Goal: Task Accomplishment & Management: Complete application form

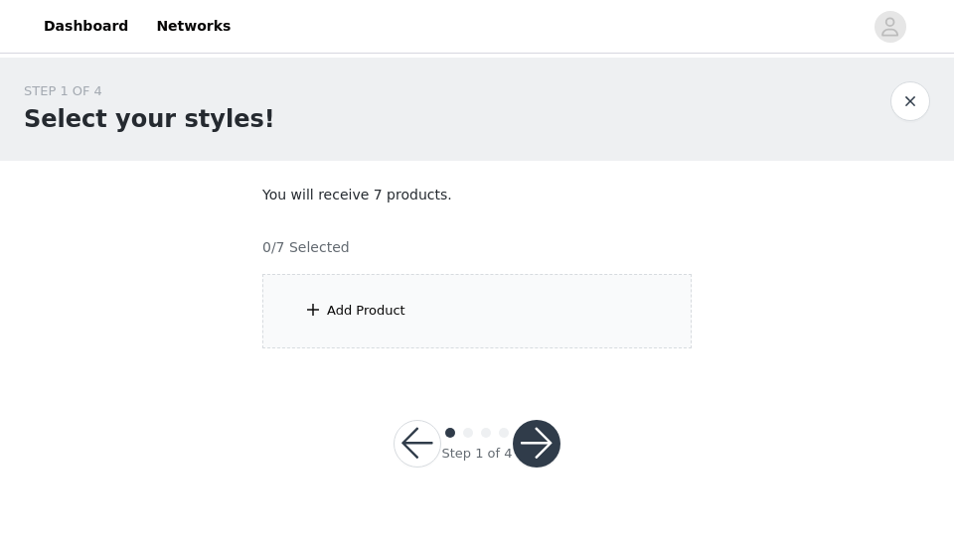
click at [439, 296] on div "Add Product" at bounding box center [476, 311] width 429 height 74
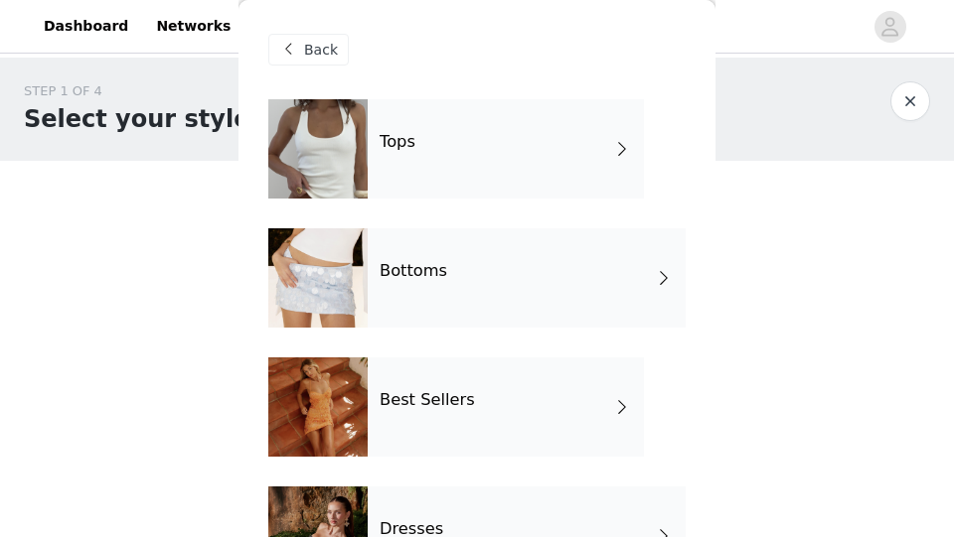
click at [460, 179] on div "Tops" at bounding box center [506, 148] width 276 height 99
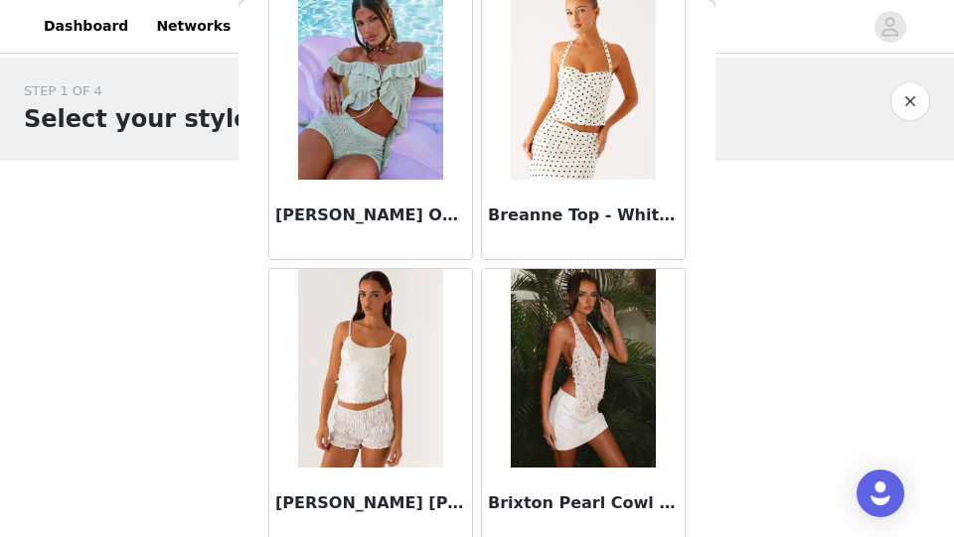
scroll to position [2501, 0]
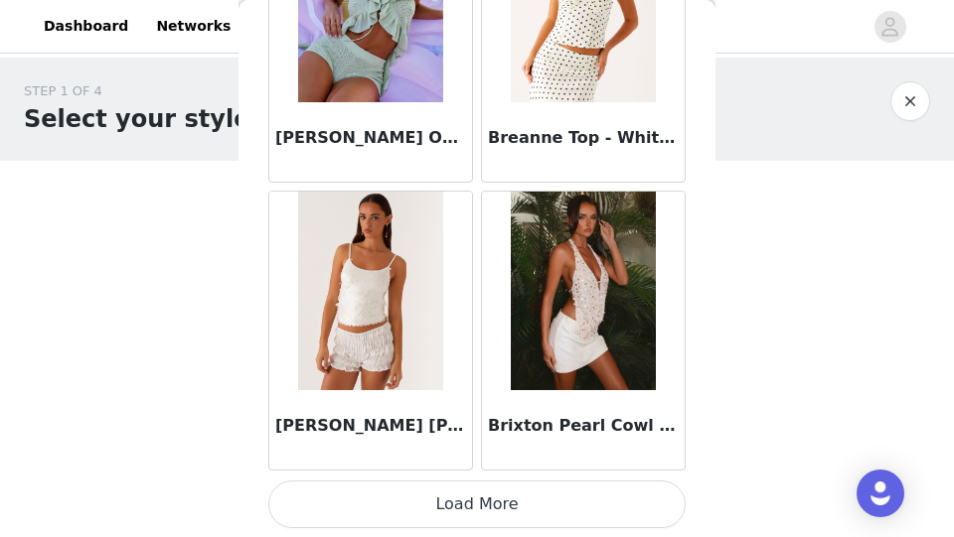
click at [375, 501] on button "Load More" at bounding box center [476, 505] width 417 height 48
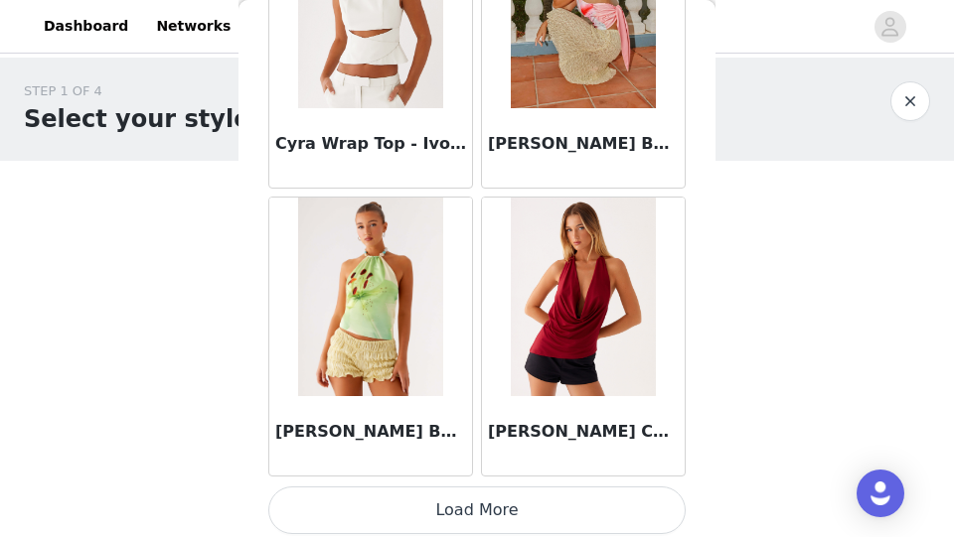
scroll to position [5381, 0]
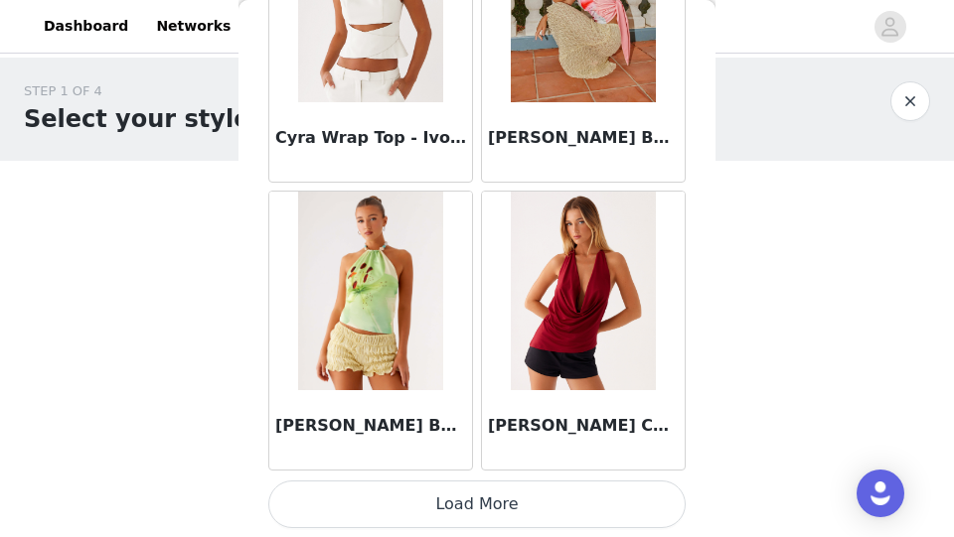
click at [357, 497] on button "Load More" at bounding box center [476, 505] width 417 height 48
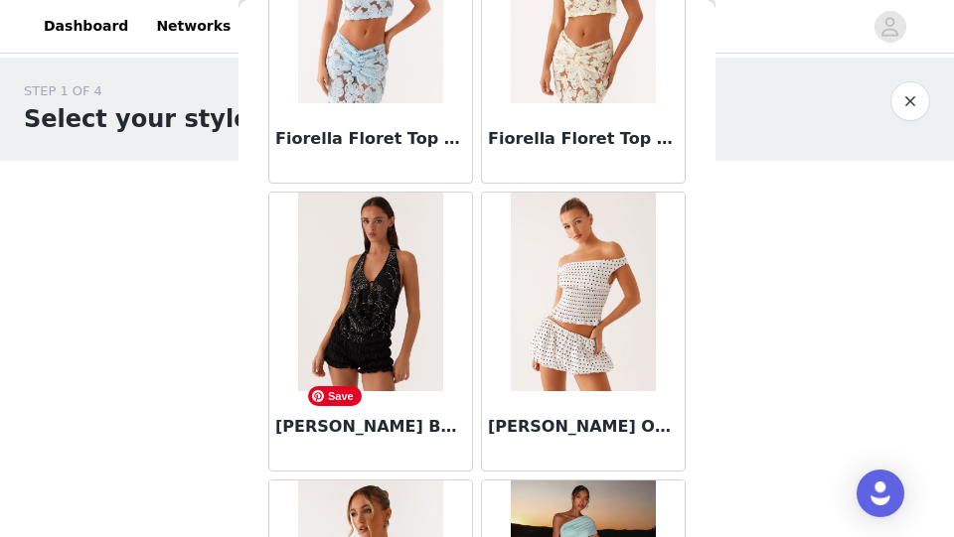
scroll to position [7110, 0]
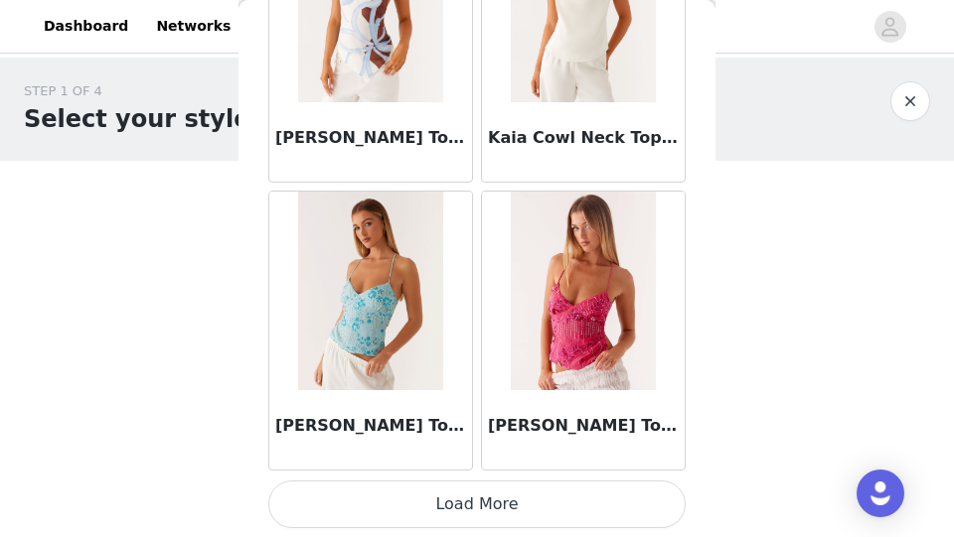
click at [404, 497] on button "Load More" at bounding box center [476, 505] width 417 height 48
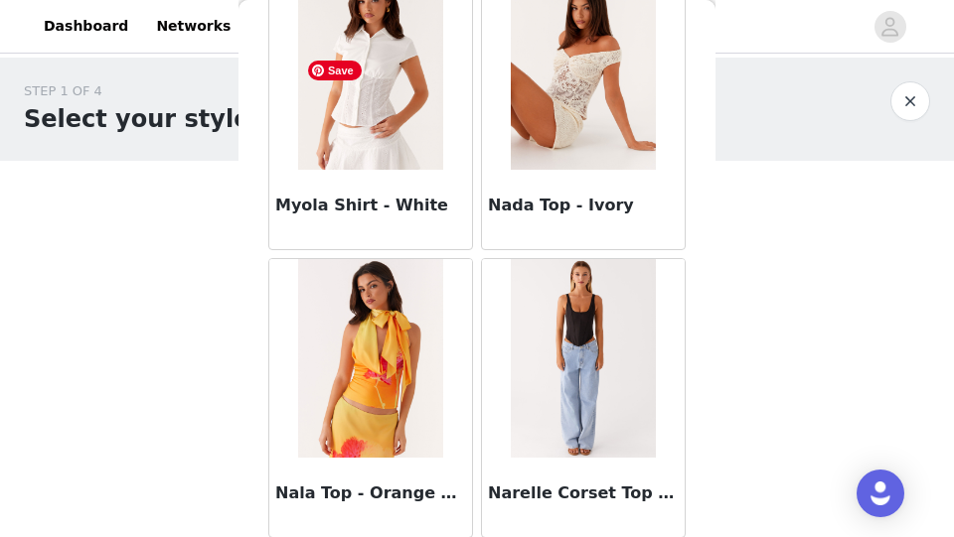
scroll to position [11142, 0]
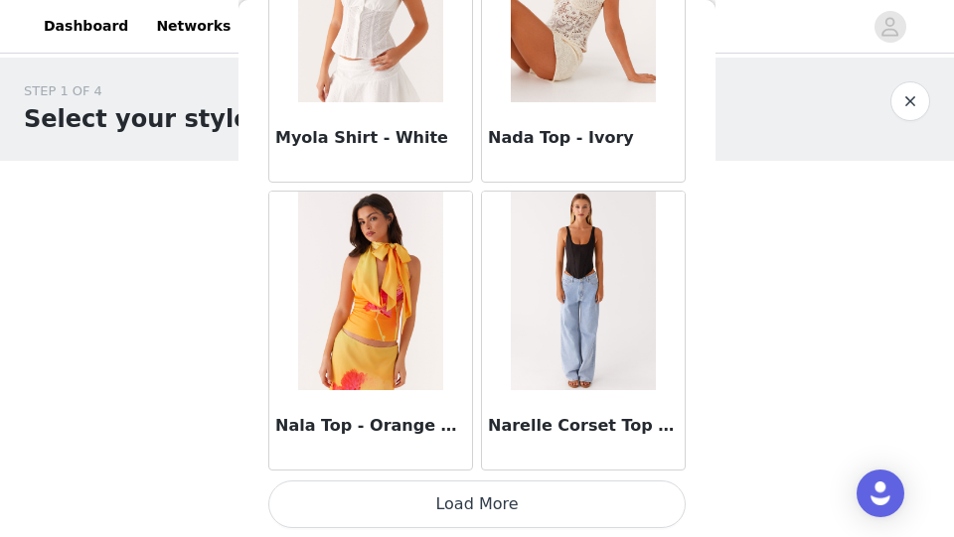
click at [379, 518] on button "Load More" at bounding box center [476, 505] width 417 height 48
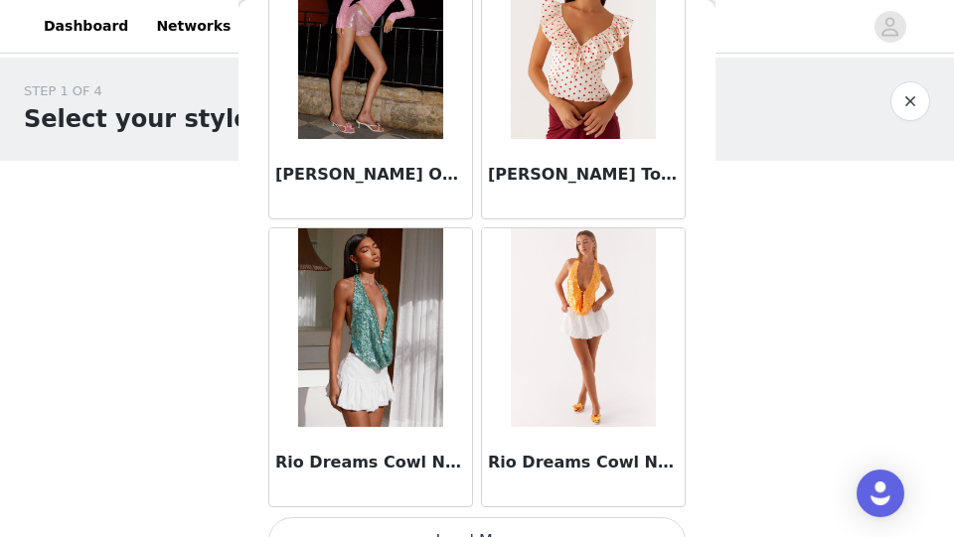
scroll to position [14023, 0]
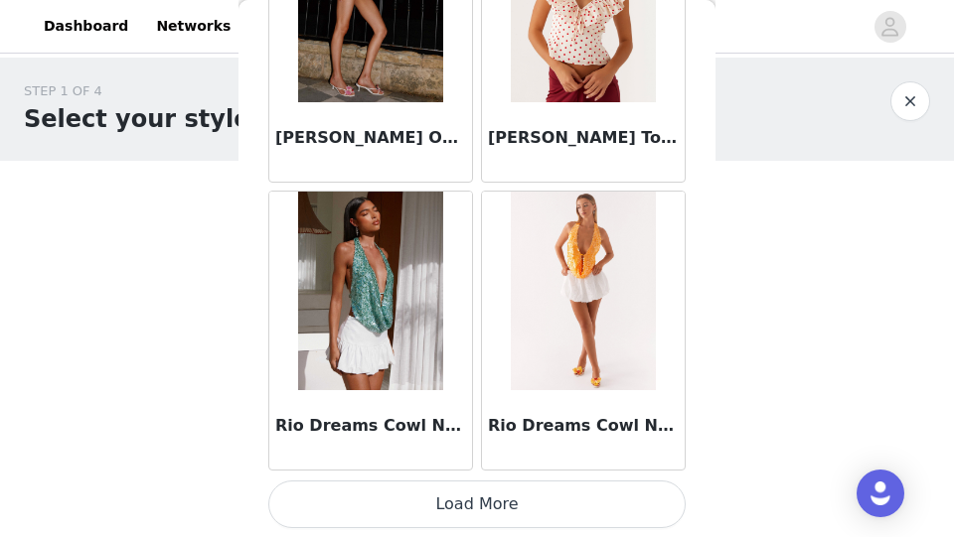
click at [376, 517] on button "Load More" at bounding box center [476, 505] width 417 height 48
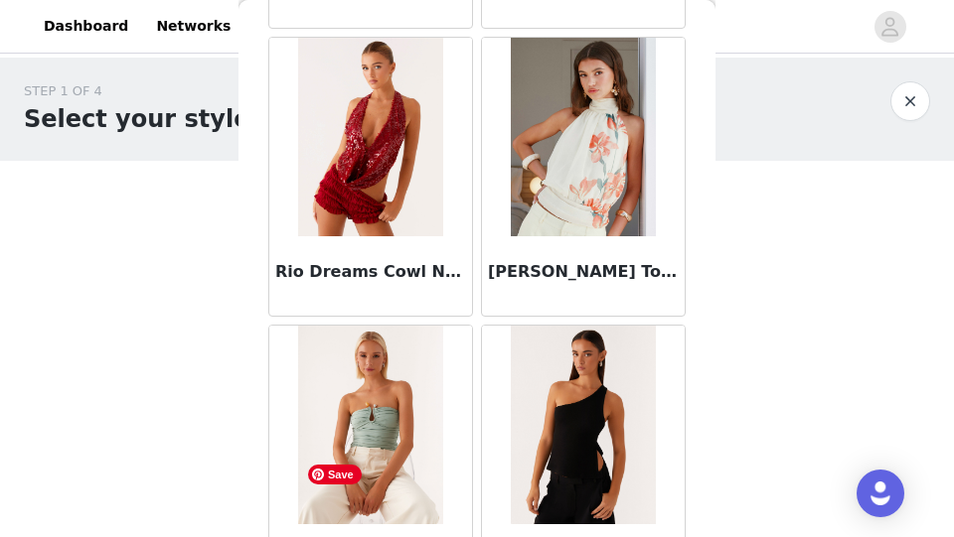
scroll to position [14466, 0]
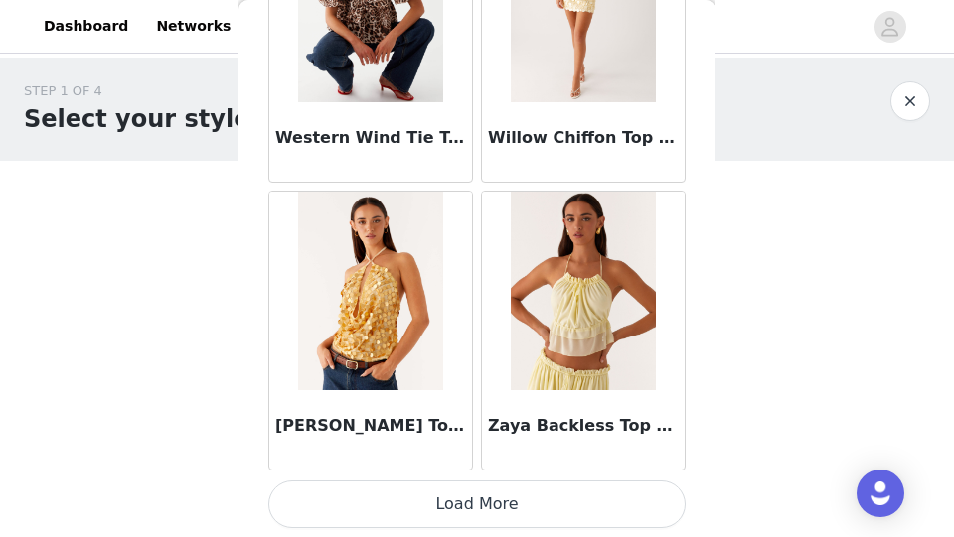
click at [376, 517] on button "Load More" at bounding box center [476, 505] width 417 height 48
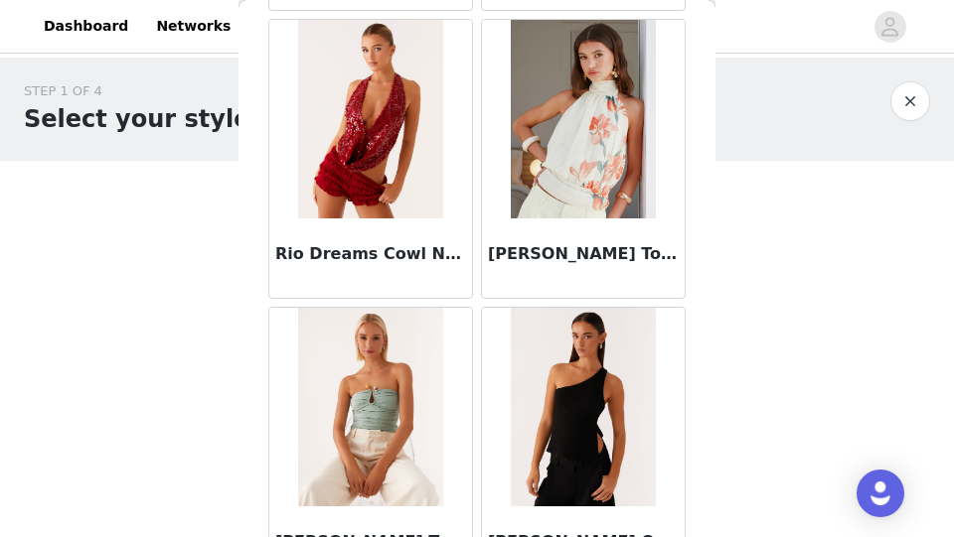
scroll to position [0, 0]
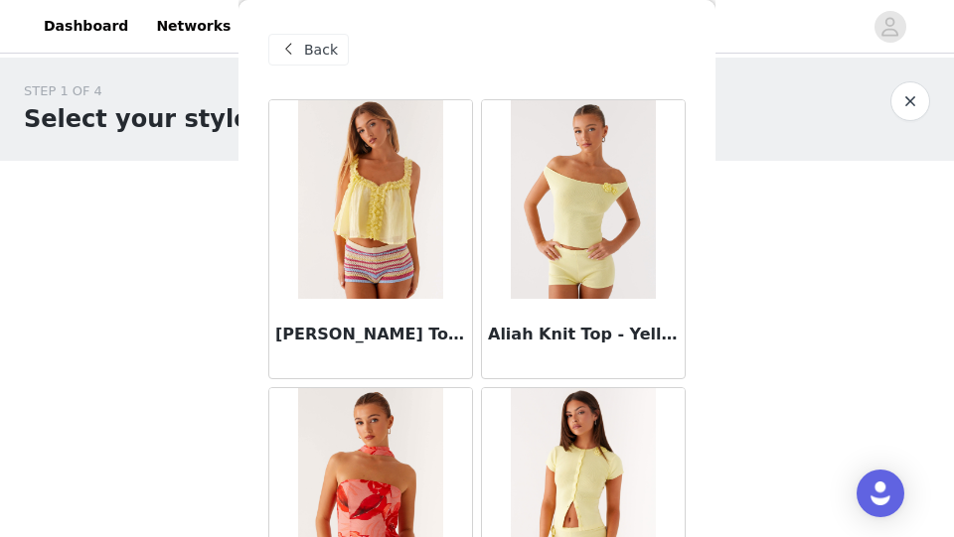
click at [319, 52] on span "Back" at bounding box center [321, 50] width 34 height 21
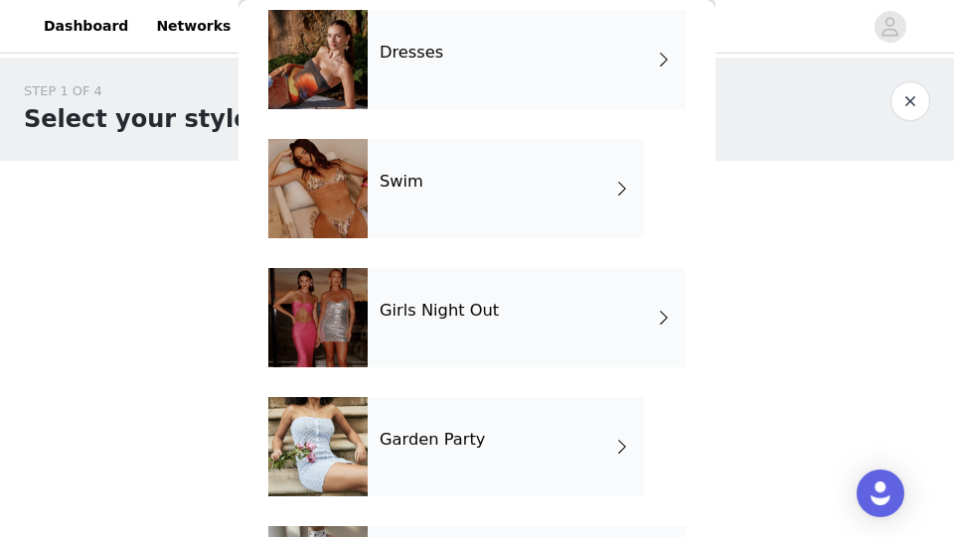
scroll to position [512, 0]
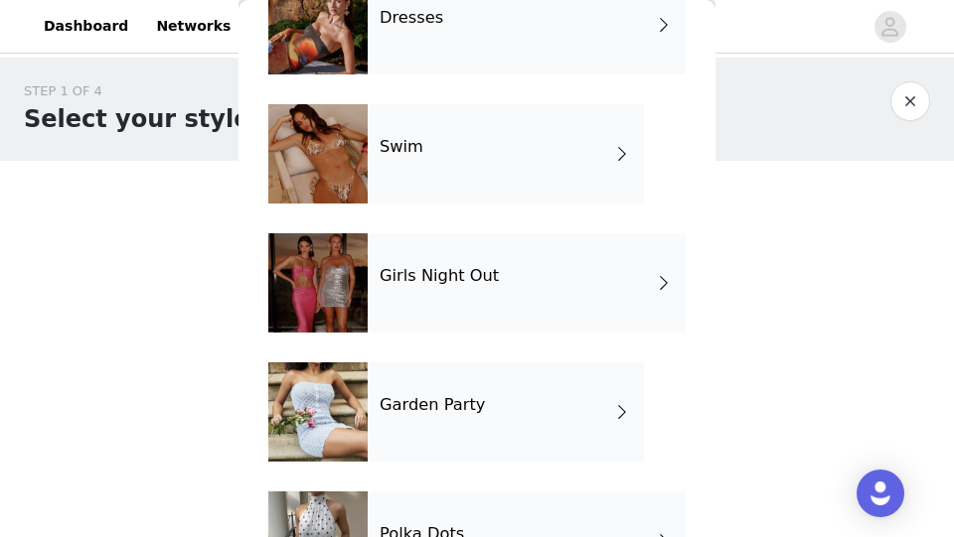
click at [441, 46] on div "Dresses" at bounding box center [527, 24] width 318 height 99
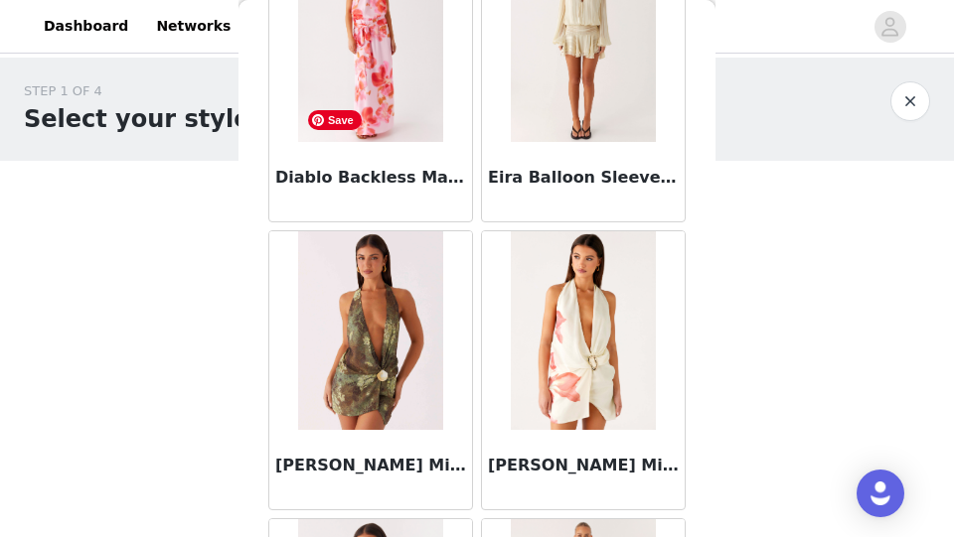
scroll to position [2501, 0]
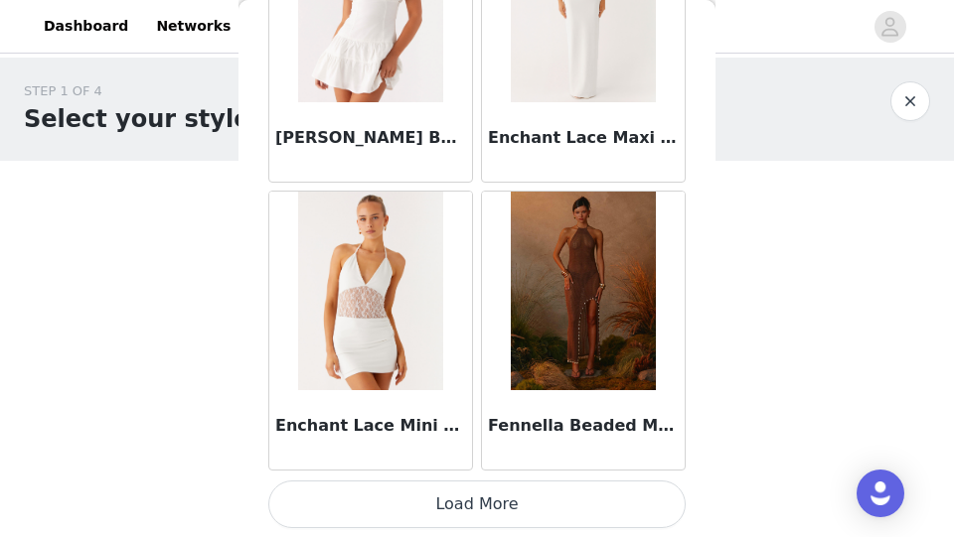
click at [406, 503] on button "Load More" at bounding box center [476, 505] width 417 height 48
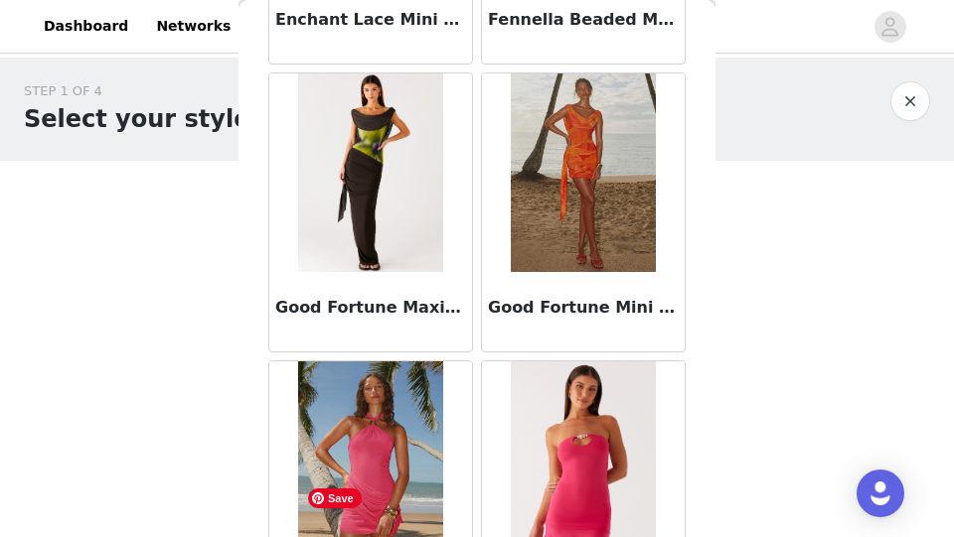
scroll to position [5381, 0]
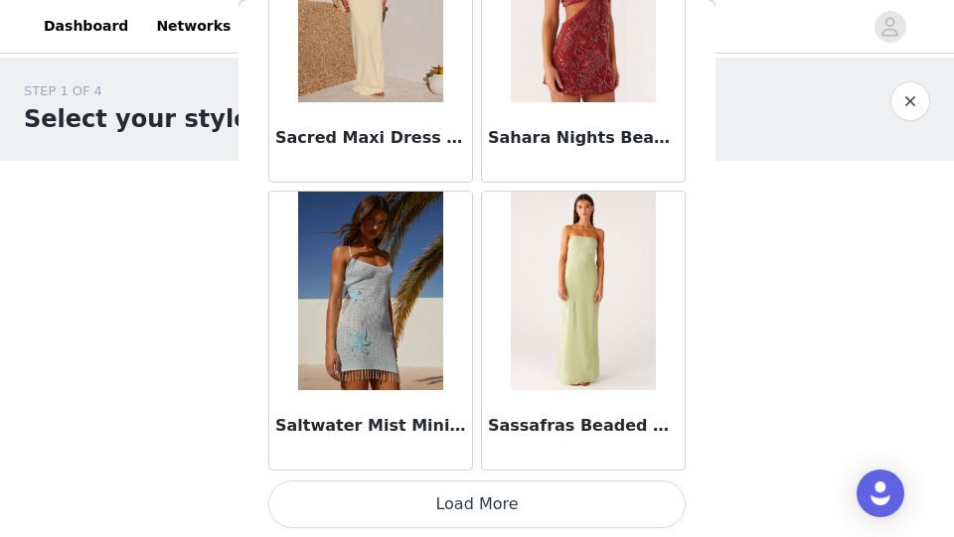
click at [406, 503] on button "Load More" at bounding box center [476, 505] width 417 height 48
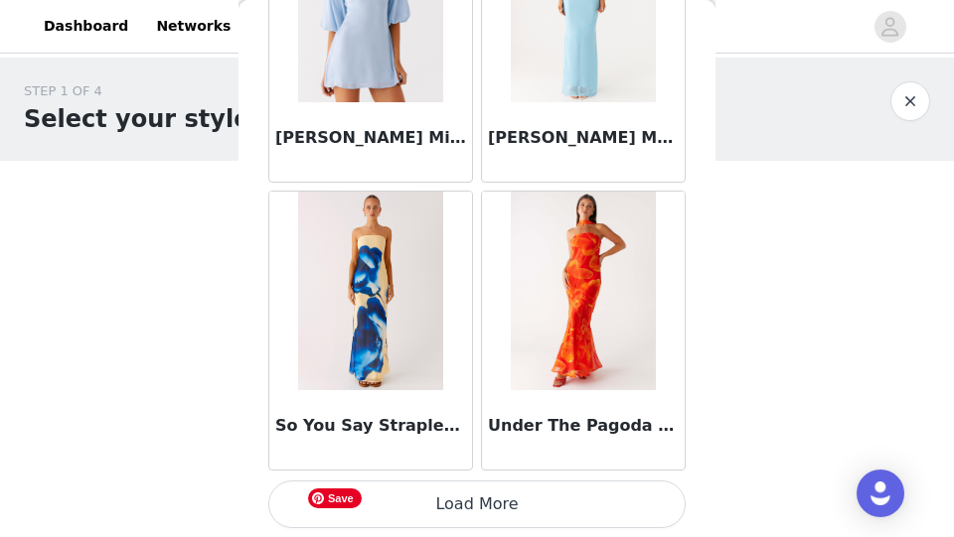
click at [406, 503] on button "Load More" at bounding box center [476, 505] width 417 height 48
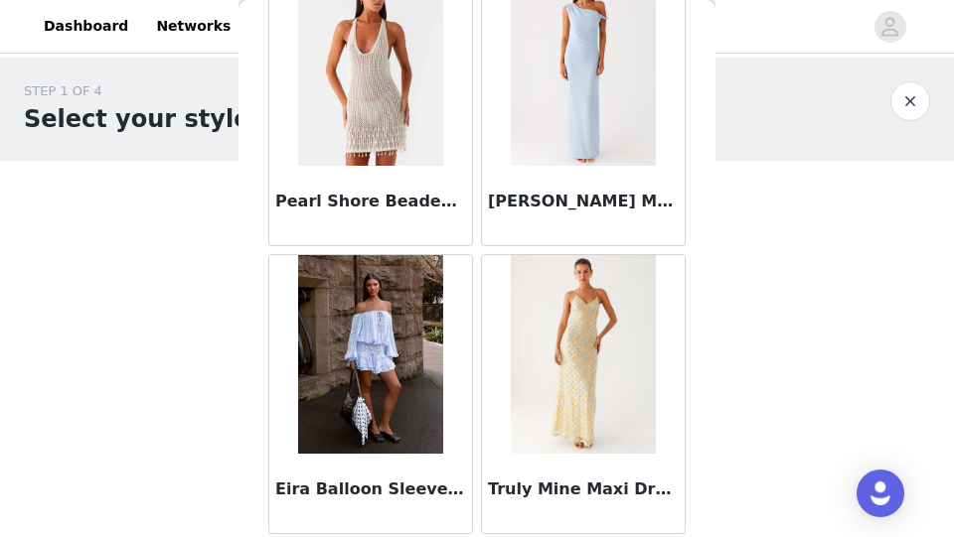
scroll to position [7555, 0]
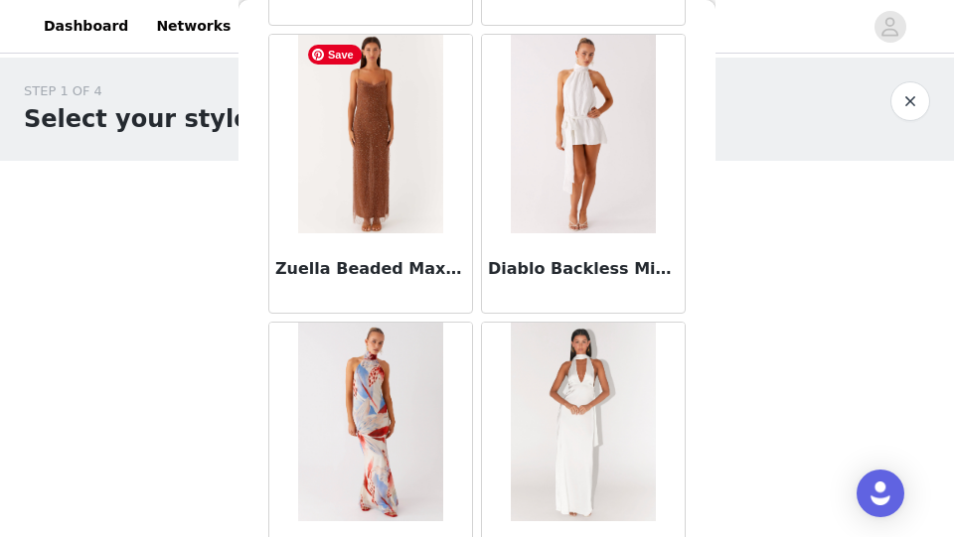
click at [409, 141] on img at bounding box center [370, 134] width 145 height 199
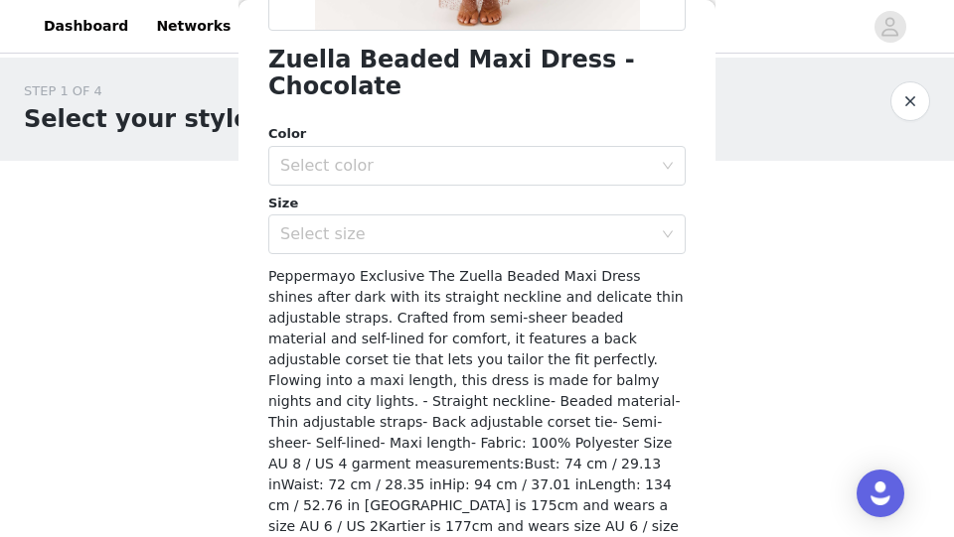
scroll to position [533, 0]
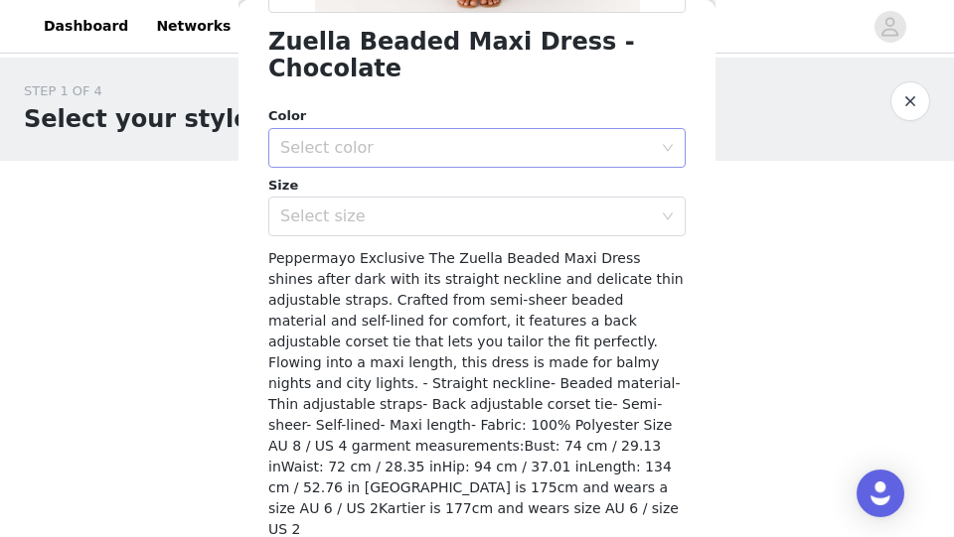
click at [405, 138] on div "Select color" at bounding box center [465, 148] width 371 height 20
click at [388, 169] on li "Chocolate" at bounding box center [476, 164] width 417 height 32
click at [378, 207] on div "Select size" at bounding box center [465, 217] width 371 height 20
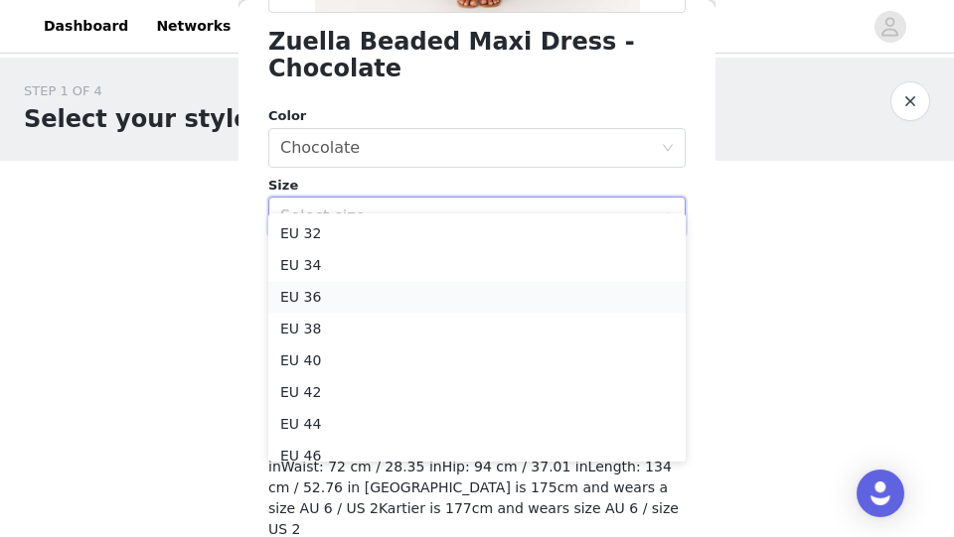
click at [337, 307] on li "EU 36" at bounding box center [476, 297] width 417 height 32
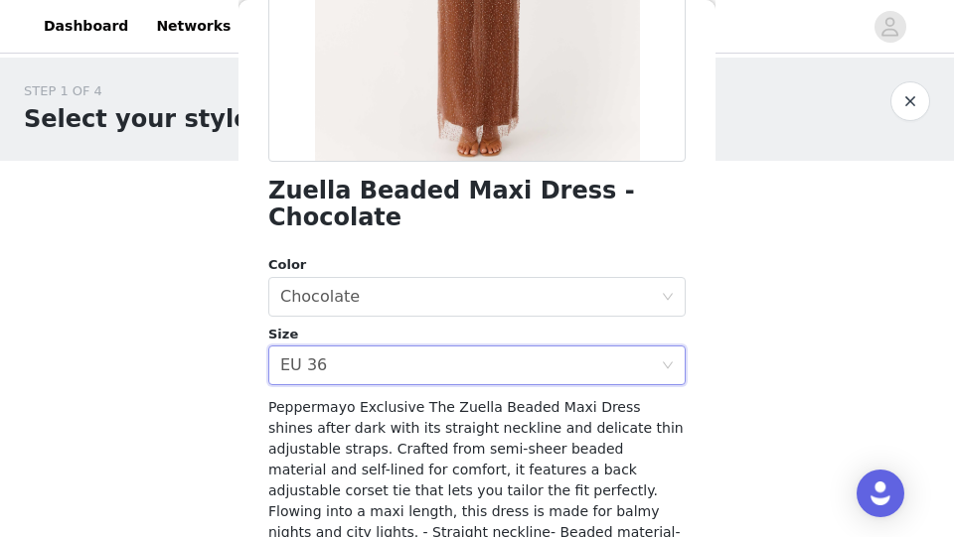
scroll to position [550, 0]
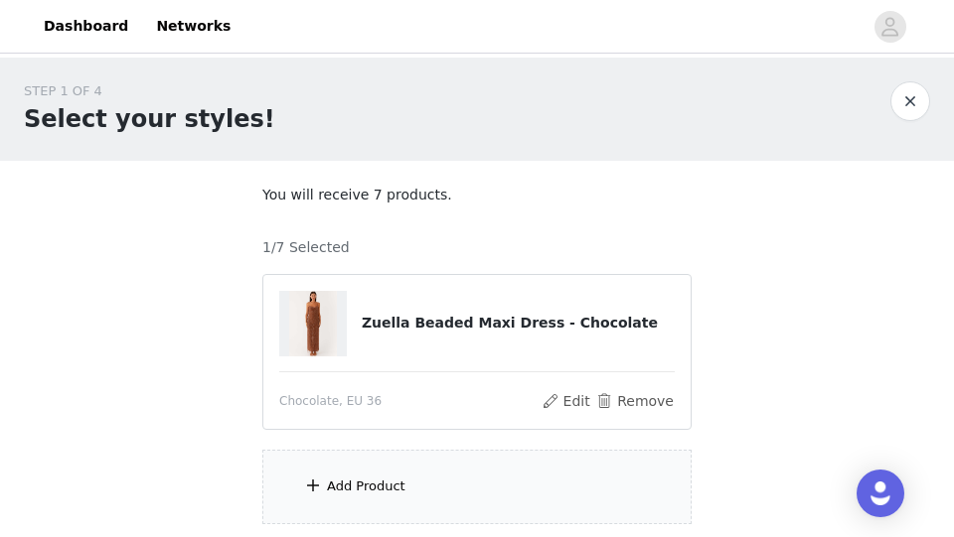
click at [395, 496] on div "Add Product" at bounding box center [366, 487] width 78 height 20
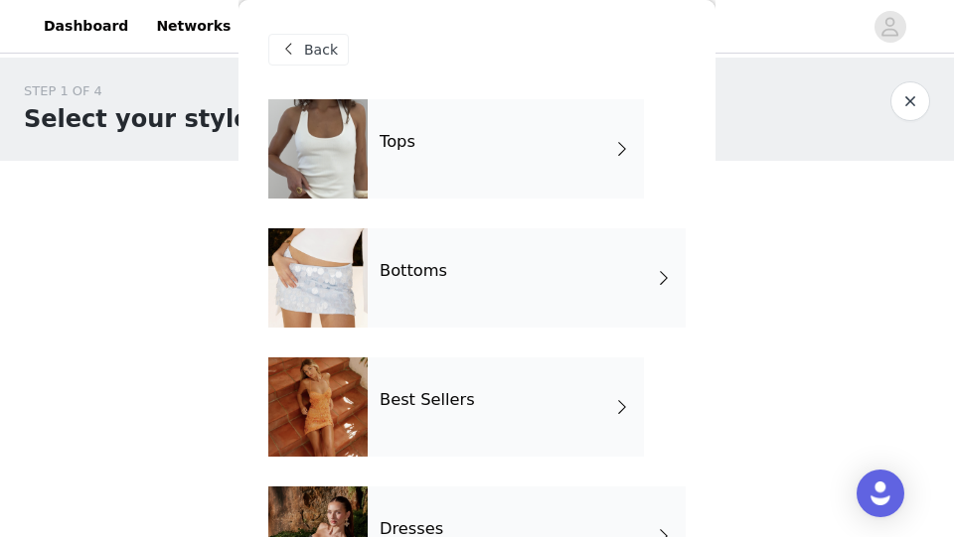
click at [389, 499] on div "Dresses" at bounding box center [527, 536] width 318 height 99
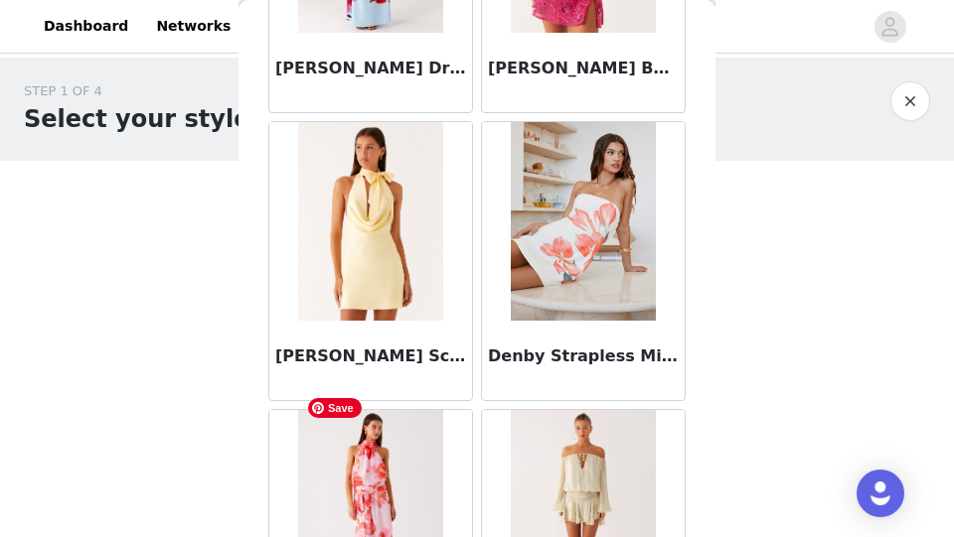
scroll to position [2501, 0]
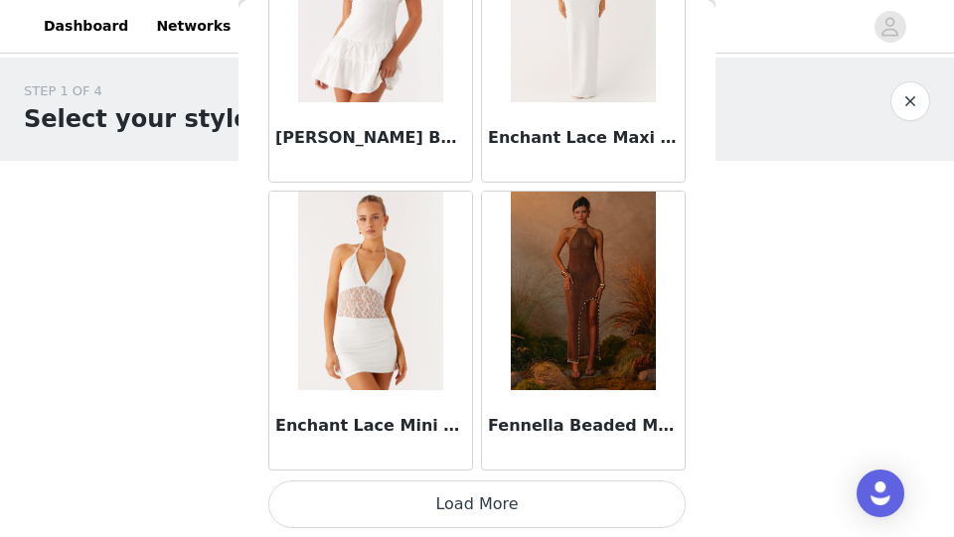
click at [388, 518] on button "Load More" at bounding box center [476, 505] width 417 height 48
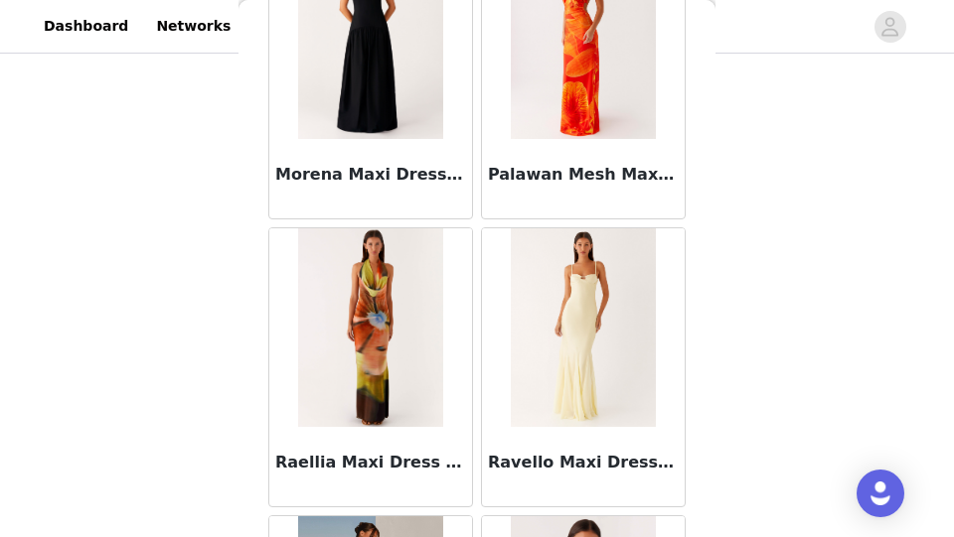
scroll to position [5381, 0]
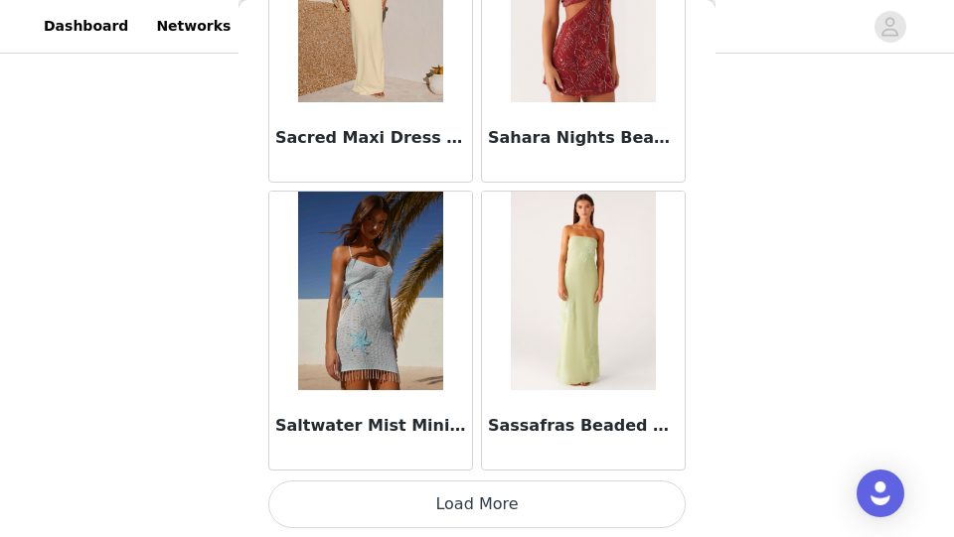
click at [388, 516] on button "Load More" at bounding box center [476, 505] width 417 height 48
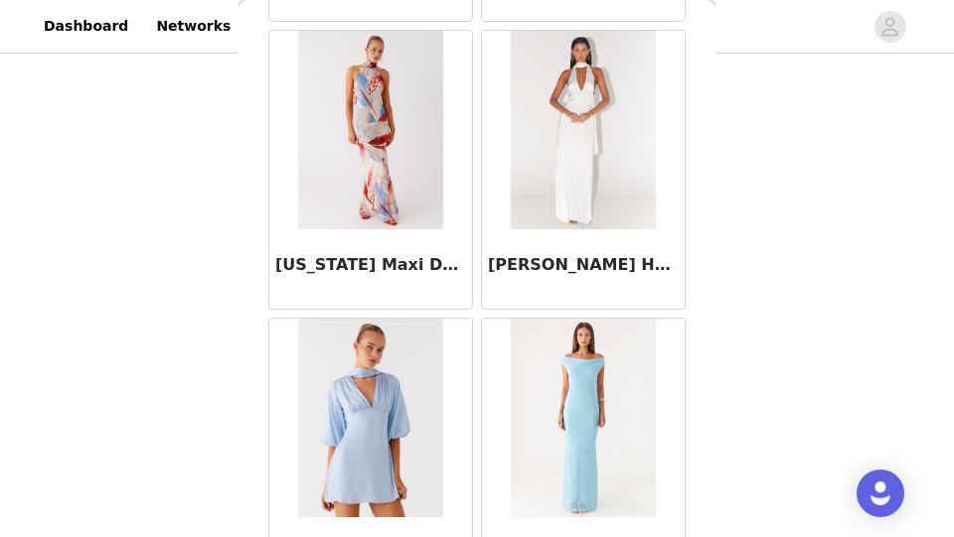
scroll to position [8262, 0]
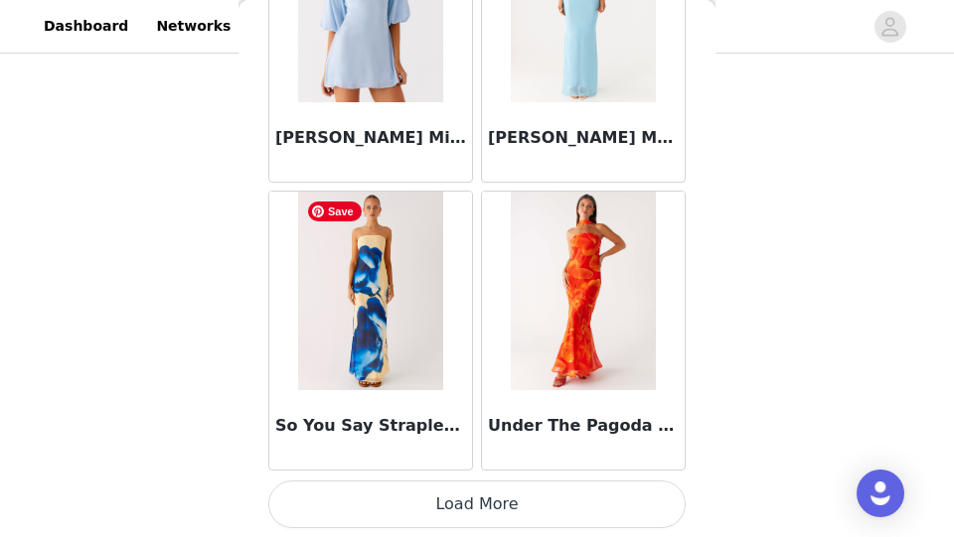
click at [433, 518] on button "Load More" at bounding box center [476, 505] width 417 height 48
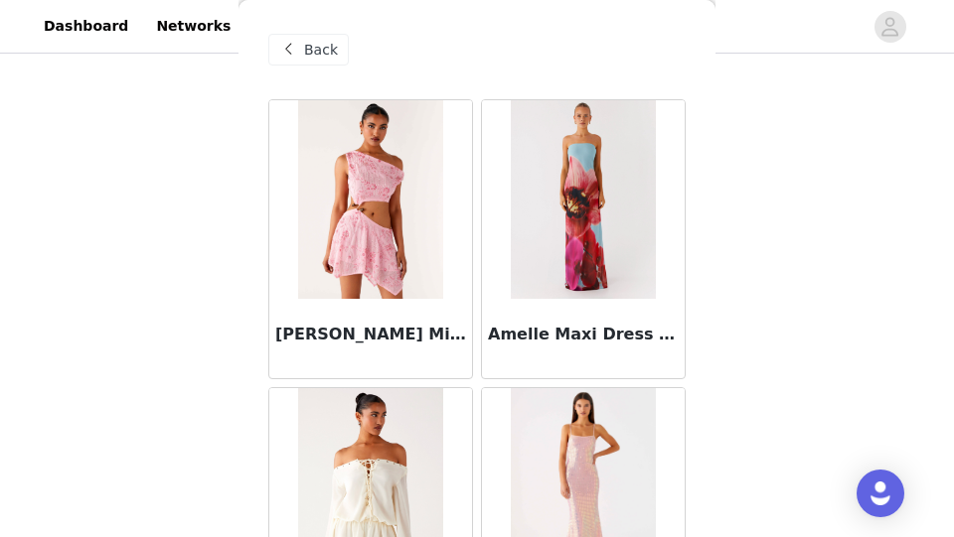
scroll to position [0, 0]
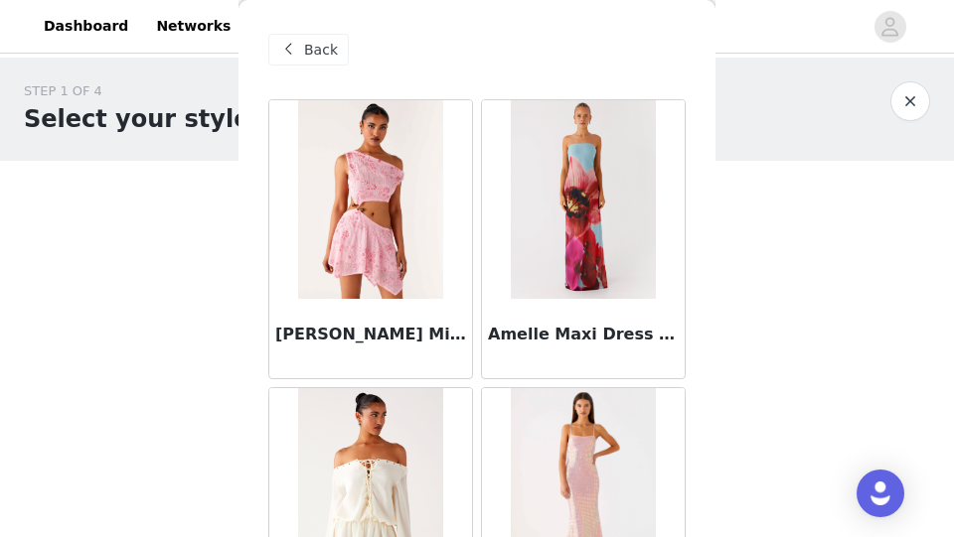
click at [319, 57] on span "Back" at bounding box center [321, 50] width 34 height 21
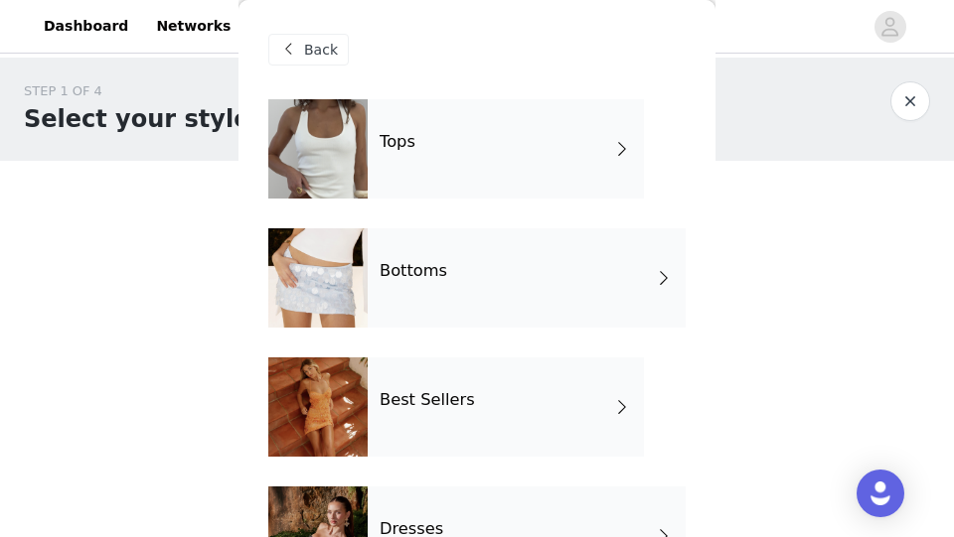
click at [377, 402] on div "Best Sellers" at bounding box center [506, 407] width 276 height 99
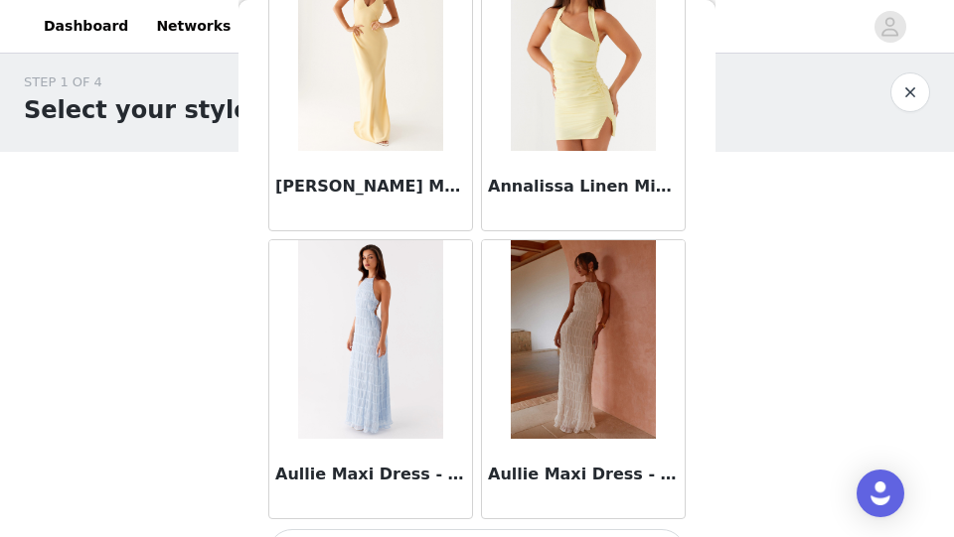
scroll to position [2501, 0]
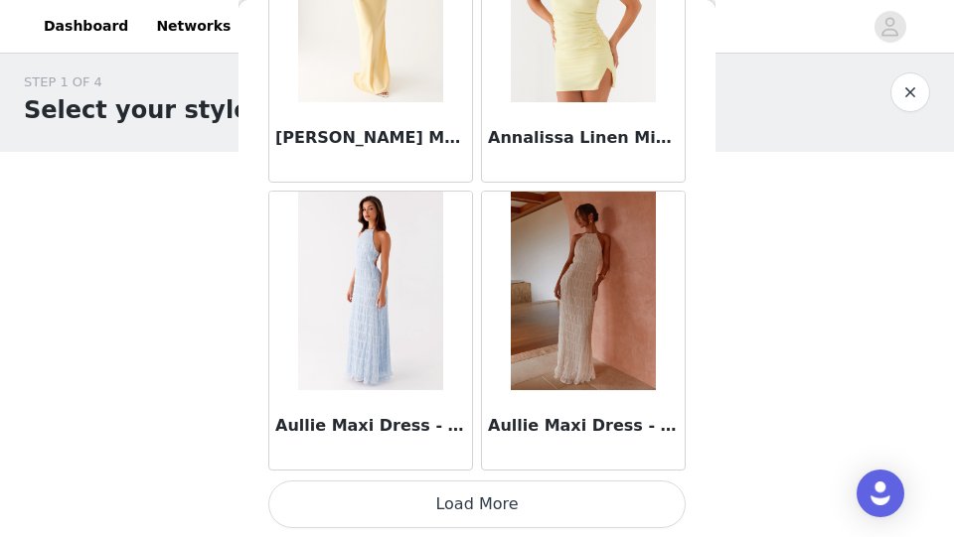
click at [465, 504] on button "Load More" at bounding box center [476, 505] width 417 height 48
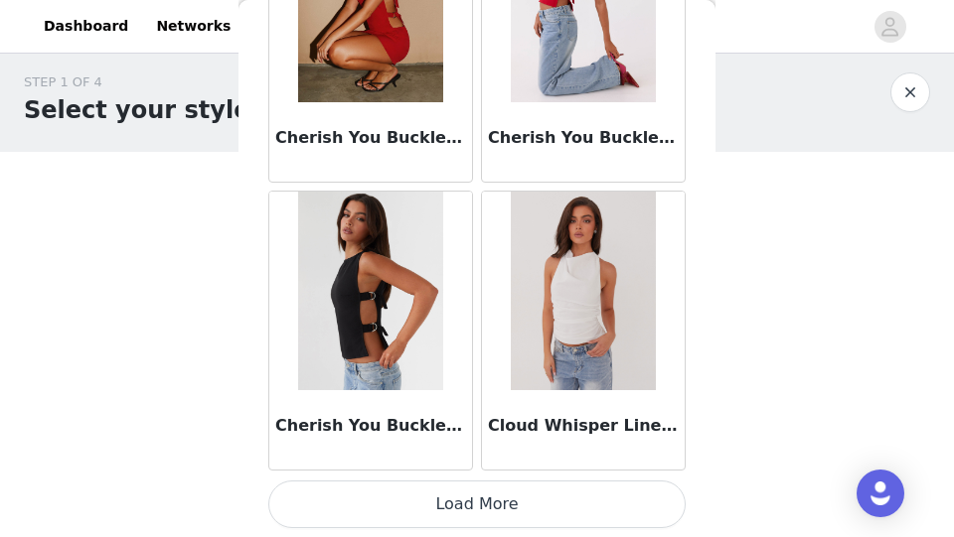
scroll to position [153, 0]
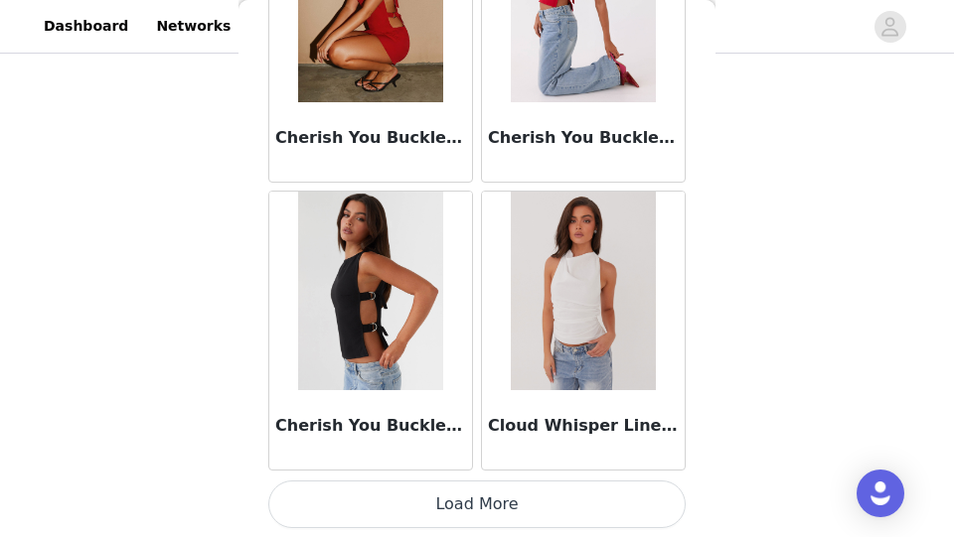
click at [449, 509] on button "Load More" at bounding box center [476, 505] width 417 height 48
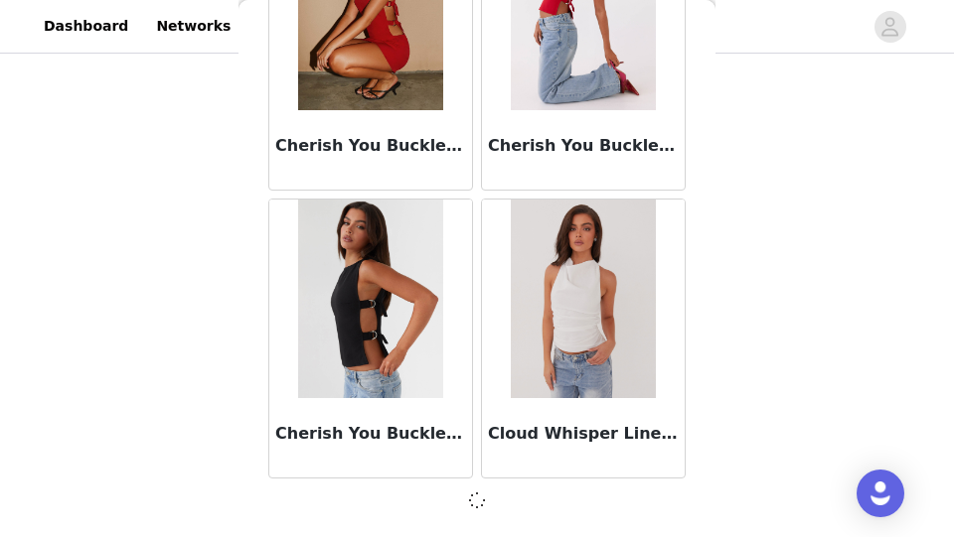
scroll to position [5373, 0]
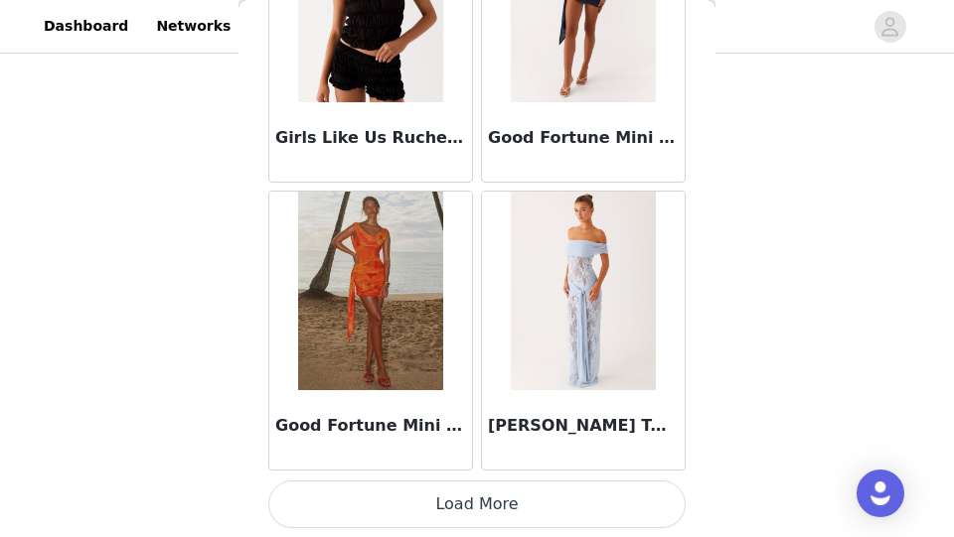
click at [449, 509] on button "Load More" at bounding box center [476, 505] width 417 height 48
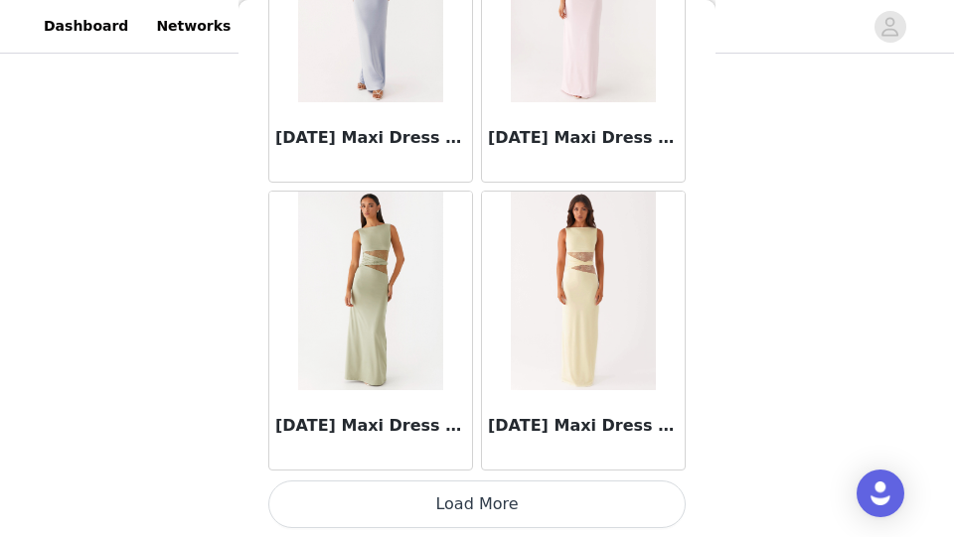
click at [449, 509] on button "Load More" at bounding box center [476, 505] width 417 height 48
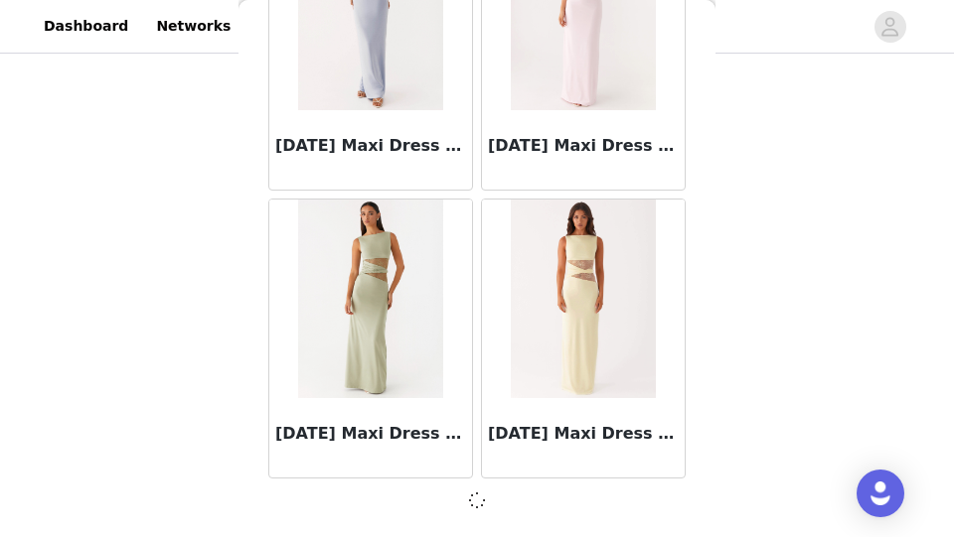
scroll to position [11133, 0]
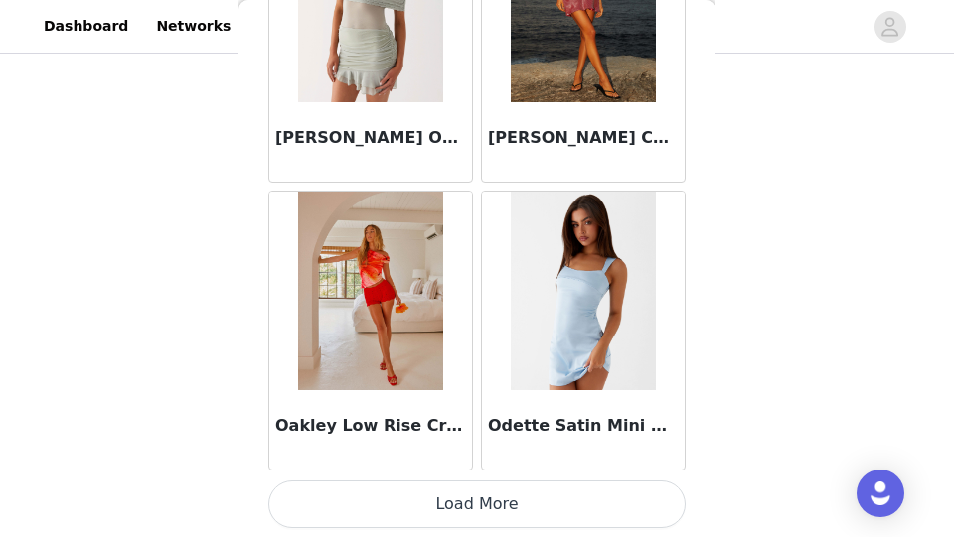
click at [449, 509] on button "Load More" at bounding box center [476, 505] width 417 height 48
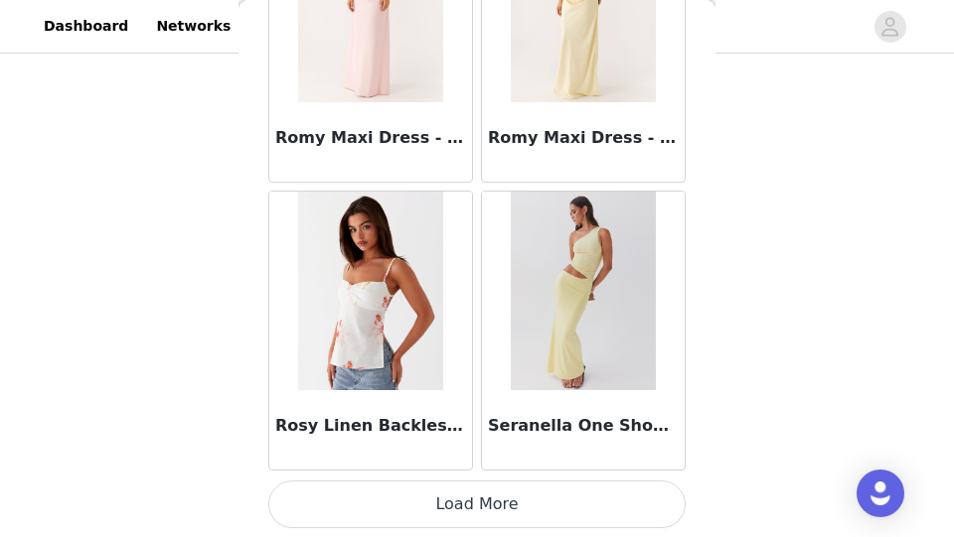
click at [449, 509] on button "Load More" at bounding box center [476, 505] width 417 height 48
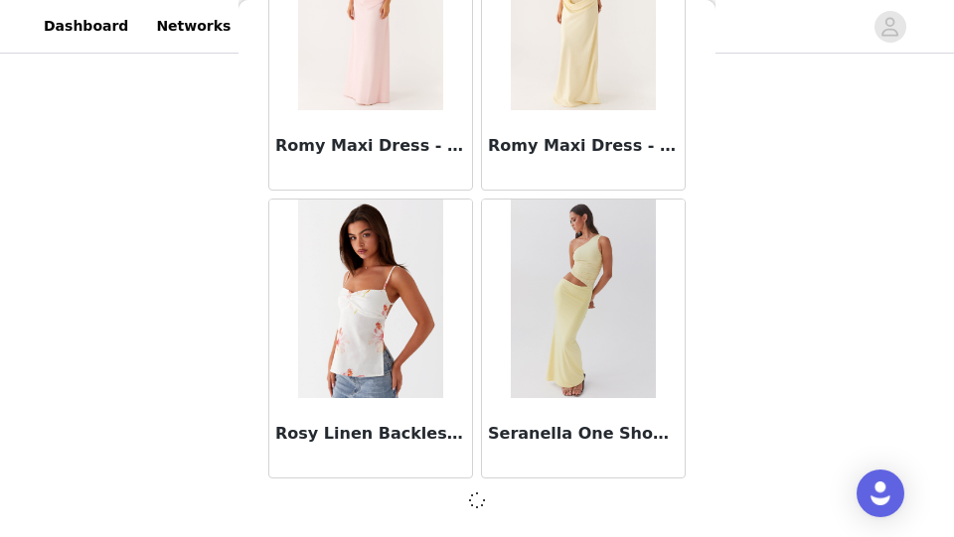
scroll to position [16894, 0]
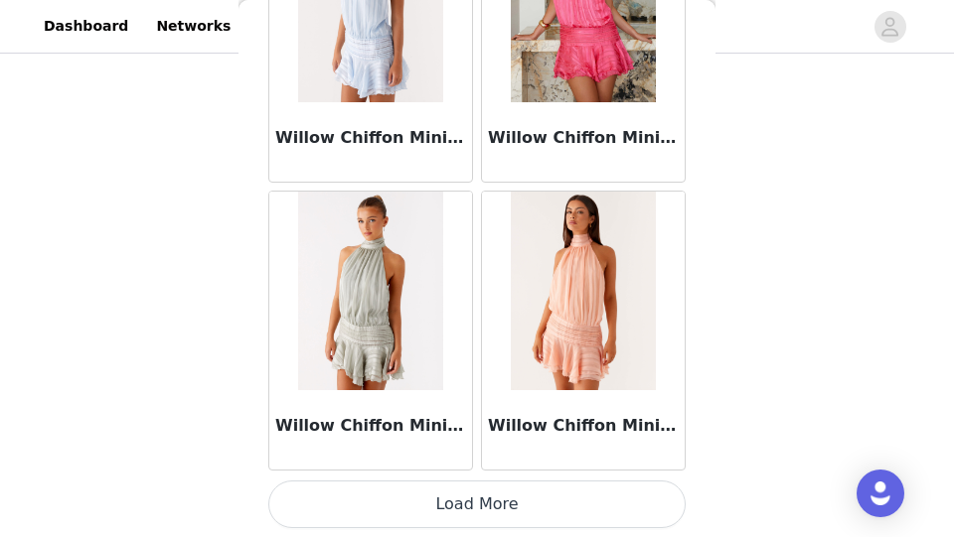
click at [449, 509] on button "Load More" at bounding box center [476, 505] width 417 height 48
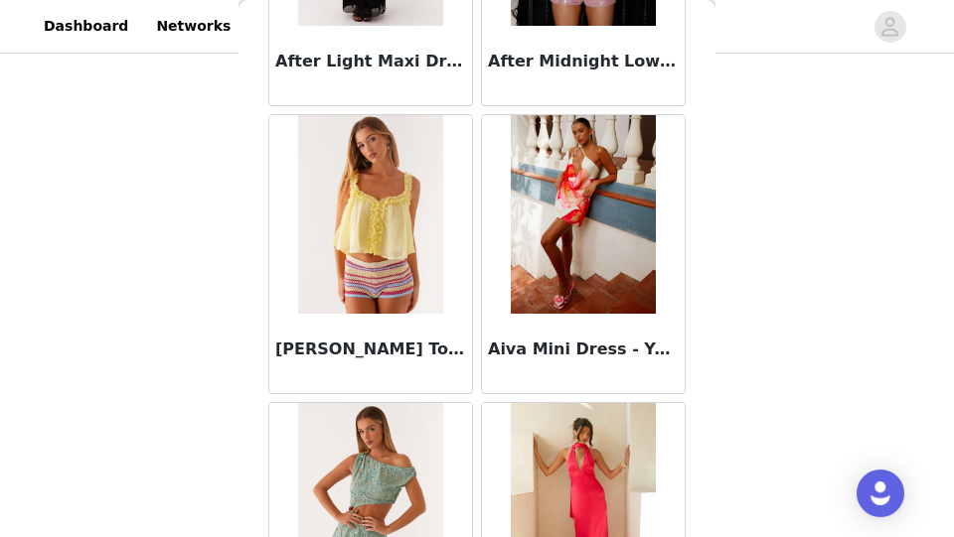
scroll to position [0, 0]
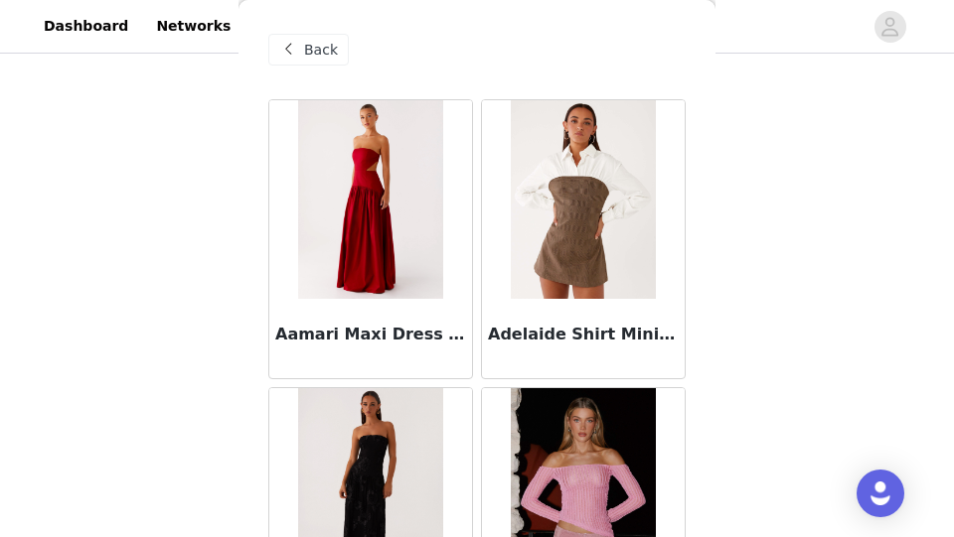
click at [318, 49] on span "Back" at bounding box center [321, 50] width 34 height 21
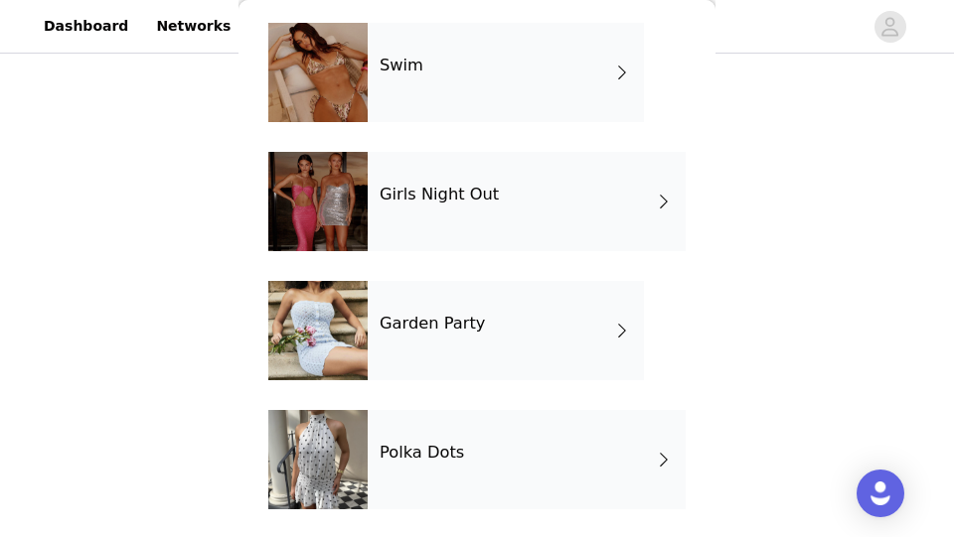
scroll to position [594, 0]
click at [373, 342] on div "Garden Party" at bounding box center [506, 329] width 276 height 99
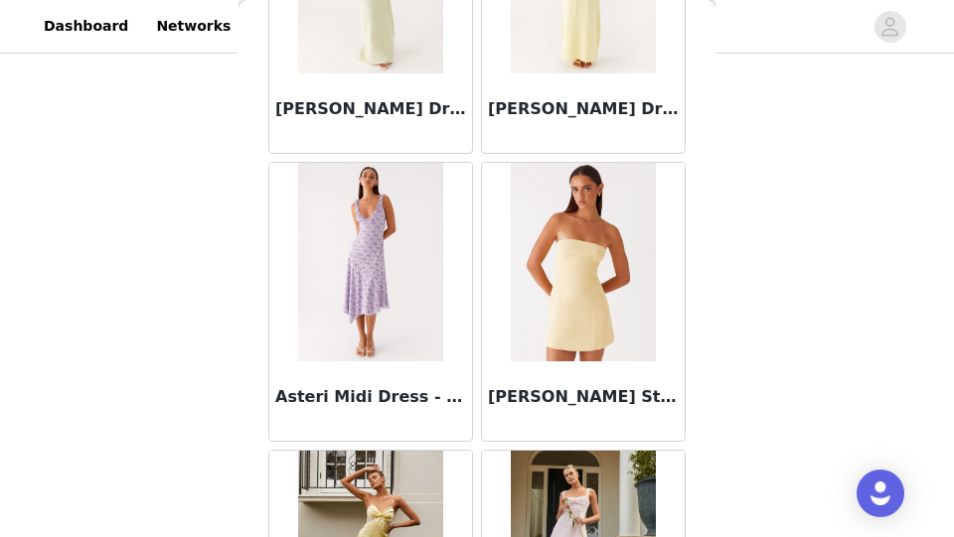
scroll to position [2501, 0]
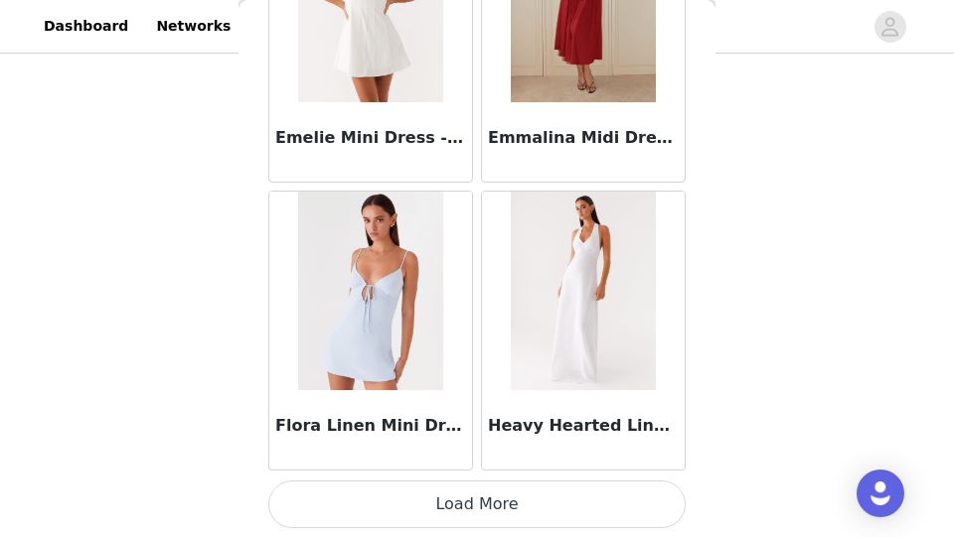
click at [430, 504] on button "Load More" at bounding box center [476, 505] width 417 height 48
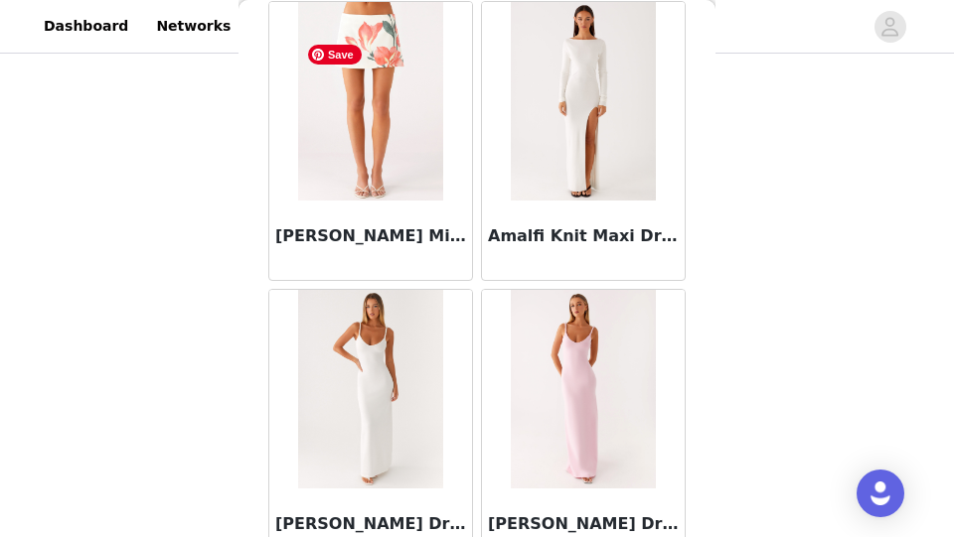
scroll to position [0, 0]
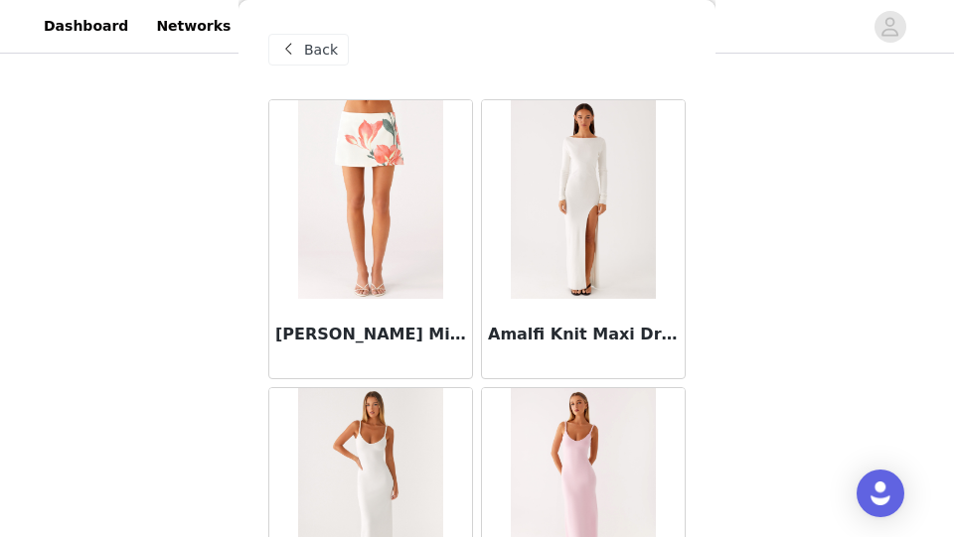
click at [296, 58] on span at bounding box center [288, 50] width 24 height 24
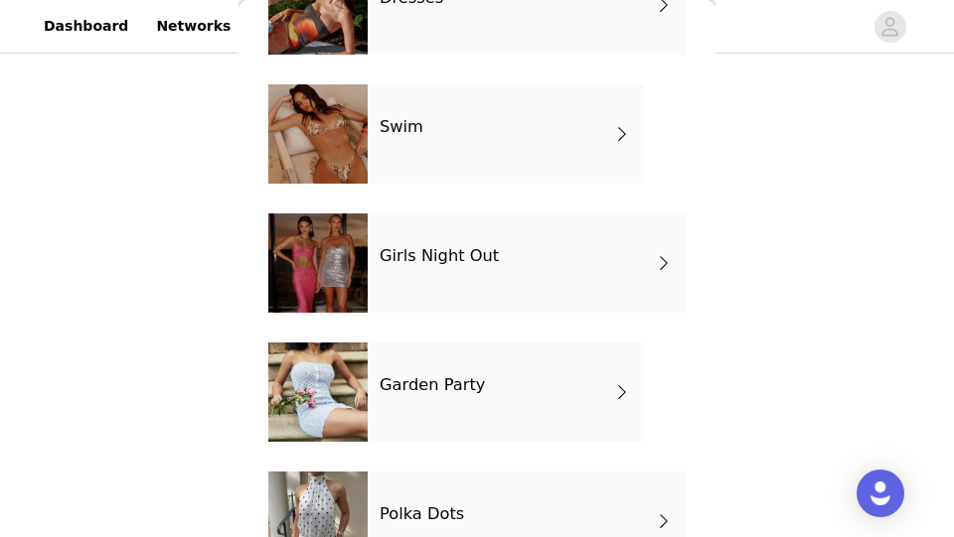
scroll to position [594, 0]
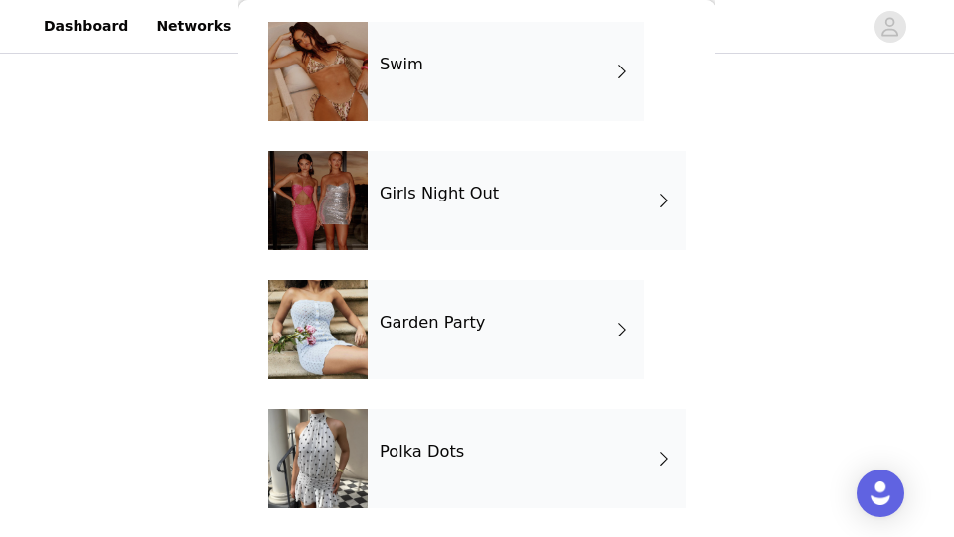
click at [394, 211] on div "Girls Night Out" at bounding box center [527, 200] width 318 height 99
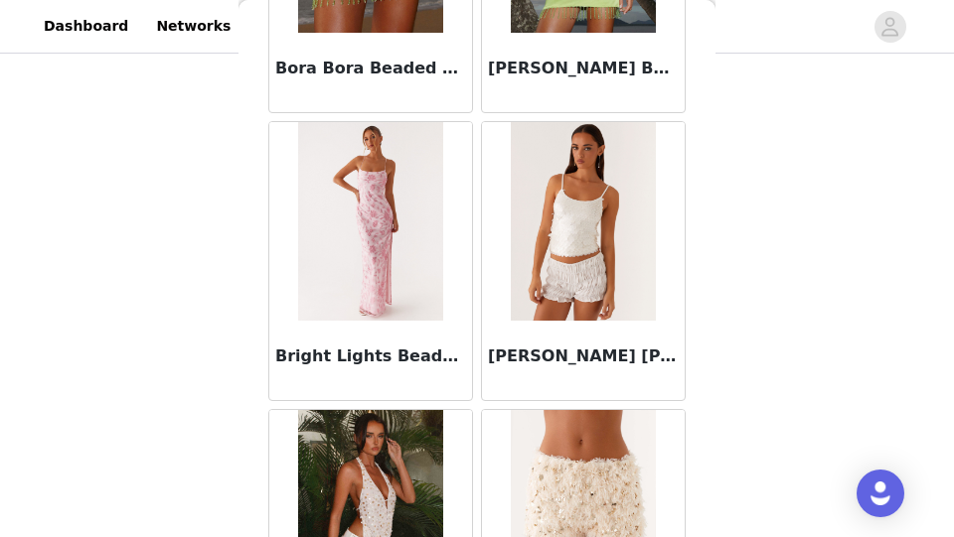
scroll to position [2501, 0]
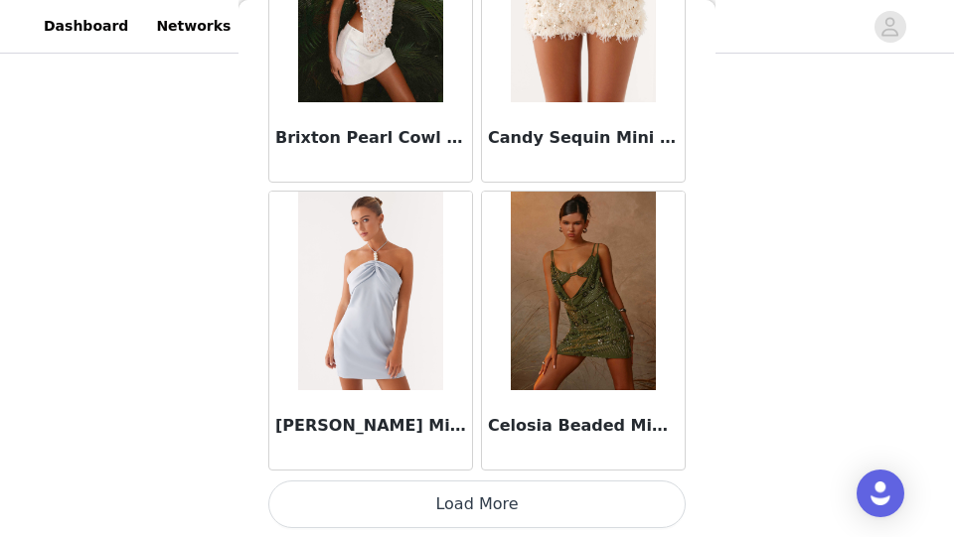
click at [423, 506] on button "Load More" at bounding box center [476, 505] width 417 height 48
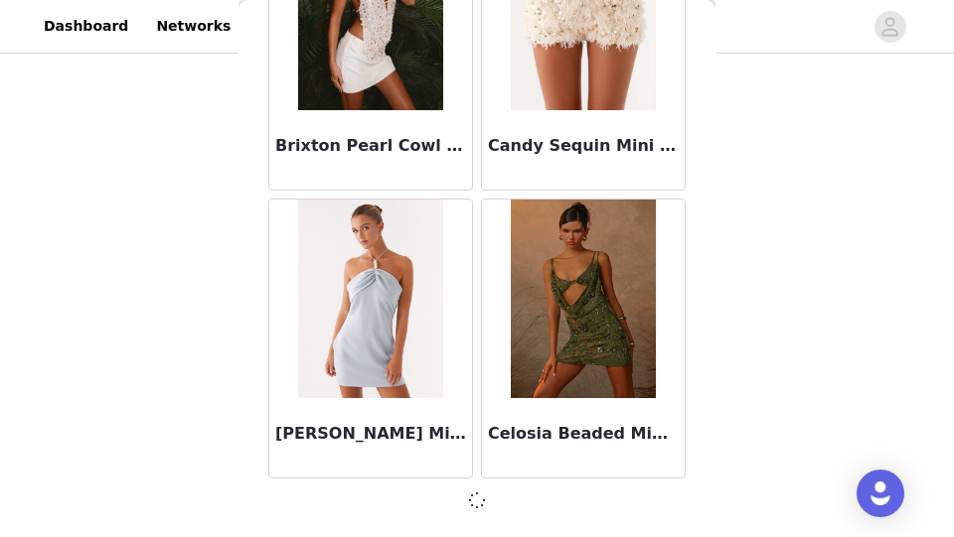
scroll to position [2492, 0]
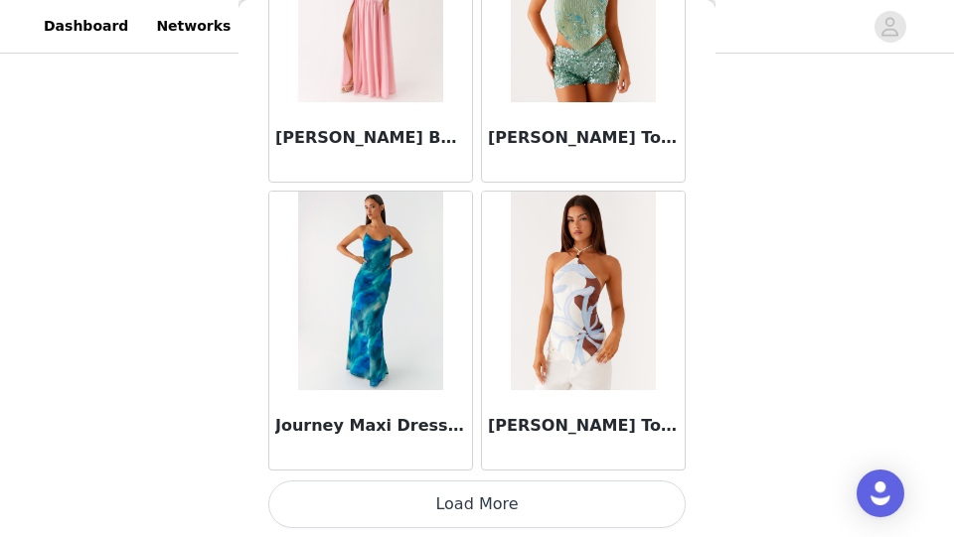
click at [423, 506] on button "Load More" at bounding box center [476, 505] width 417 height 48
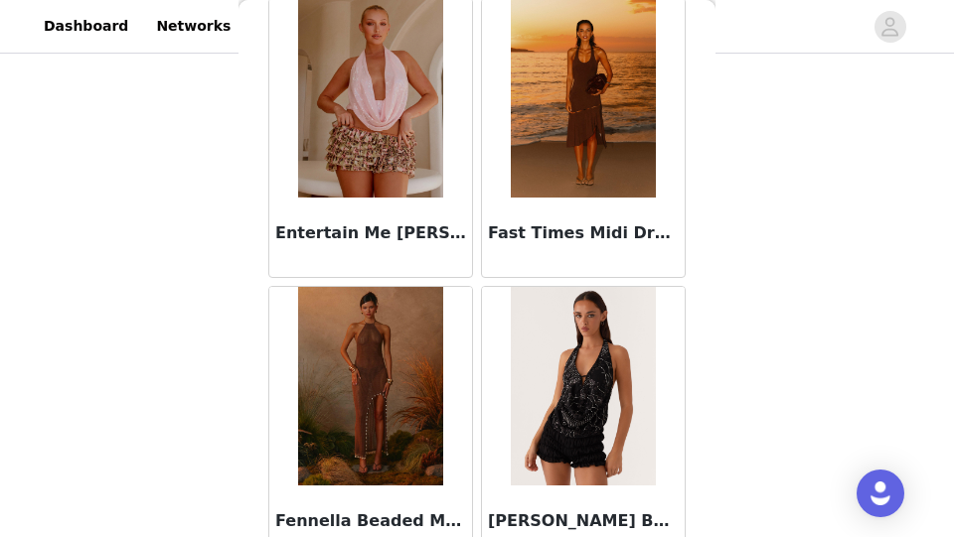
scroll to position [4186, 0]
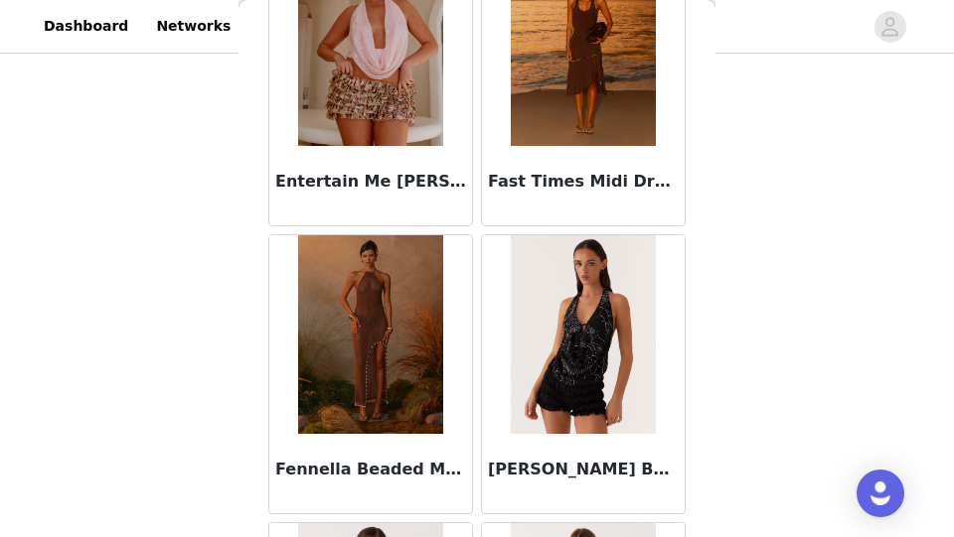
click at [561, 137] on img at bounding box center [583, 46] width 144 height 199
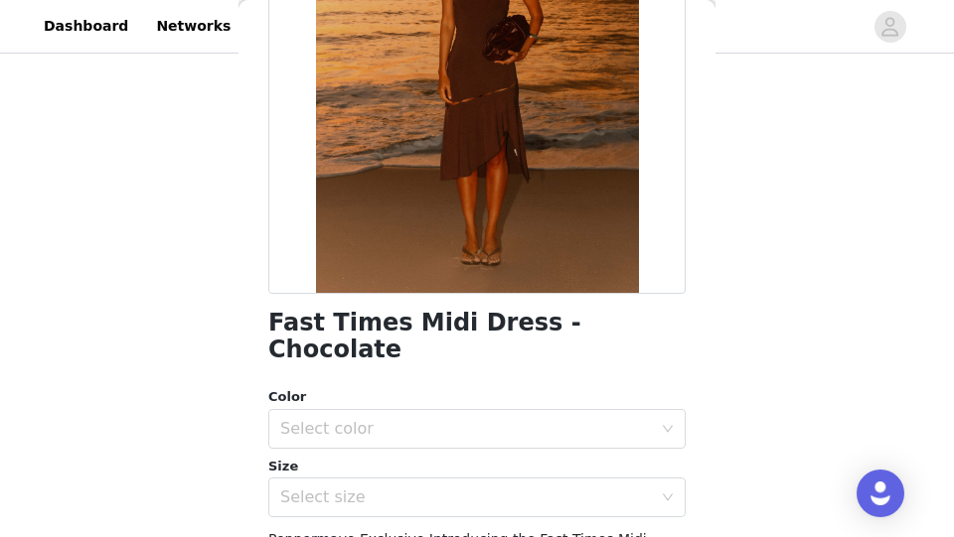
scroll to position [266, 0]
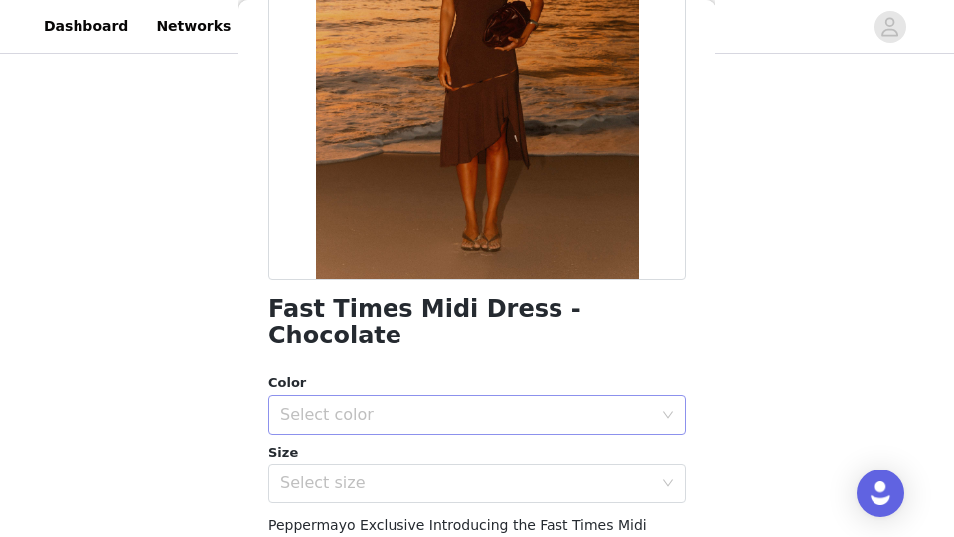
click at [433, 405] on div "Select color" at bounding box center [465, 415] width 371 height 20
click at [416, 418] on li "Chocolate" at bounding box center [476, 432] width 417 height 32
click at [406, 474] on div "Select size" at bounding box center [465, 484] width 371 height 20
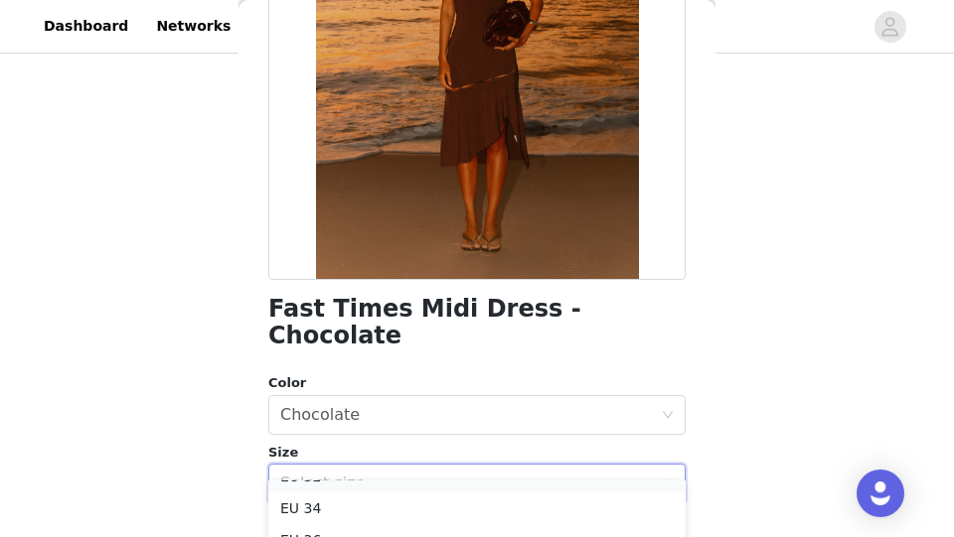
scroll to position [26, 0]
click at [391, 505] on li "EU 34" at bounding box center [476, 507] width 417 height 32
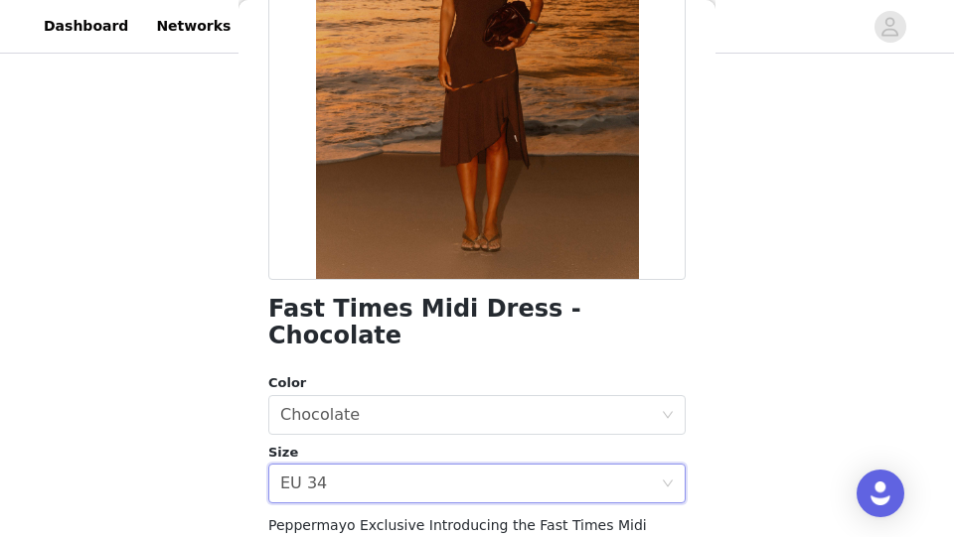
click at [415, 345] on div "Fast Times Midi Dress - Chocolate Color Select color Chocolate Size Select size…" at bounding box center [476, 341] width 417 height 1016
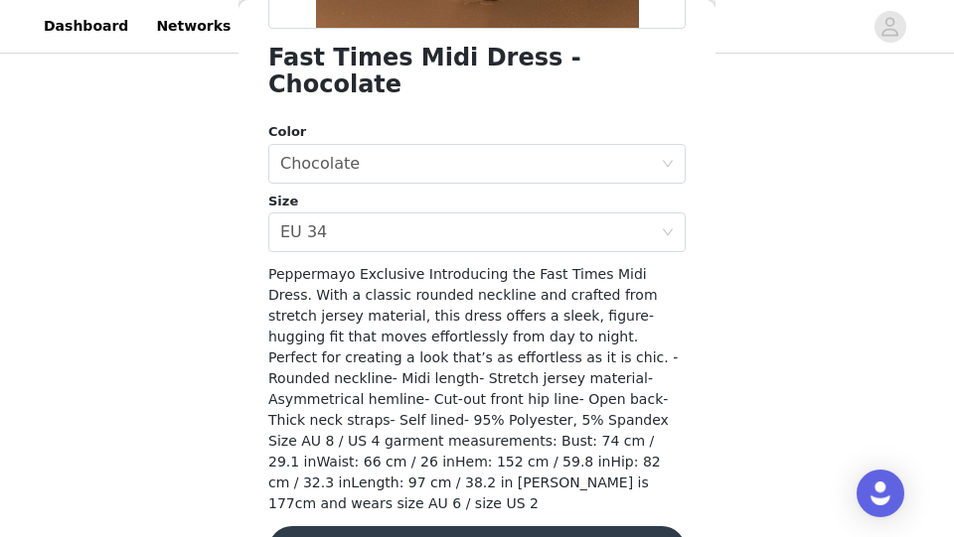
scroll to position [529, 0]
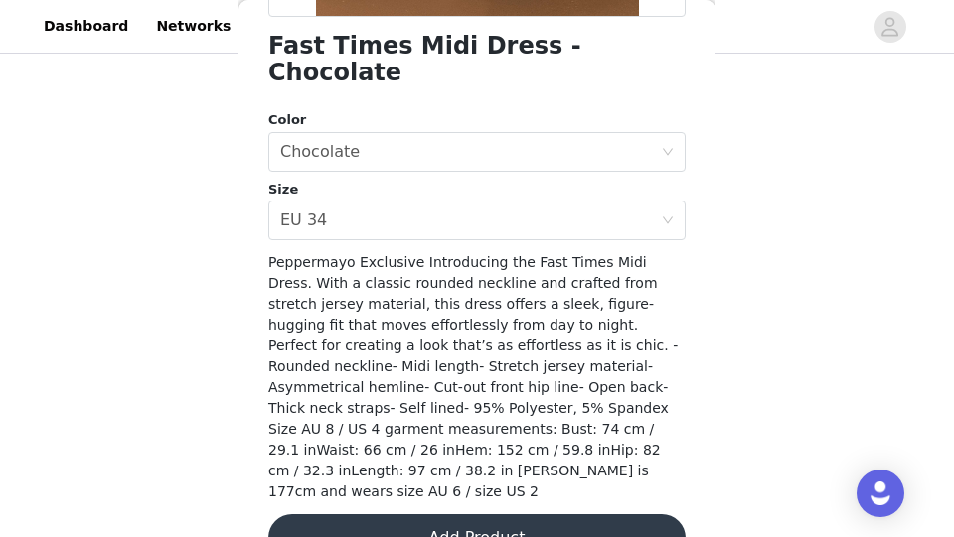
click at [401, 515] on button "Add Product" at bounding box center [476, 539] width 417 height 48
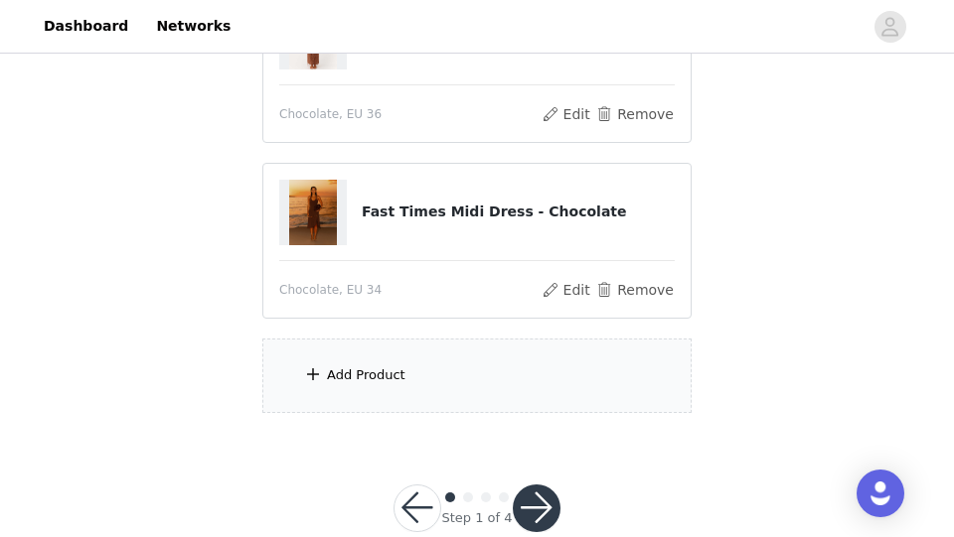
scroll to position [329, 0]
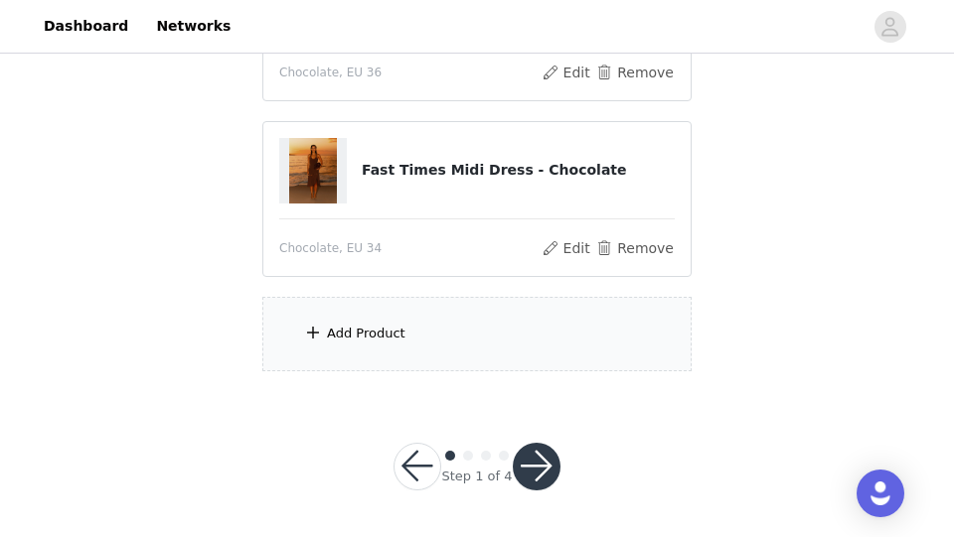
click at [385, 335] on div "Add Product" at bounding box center [366, 334] width 78 height 20
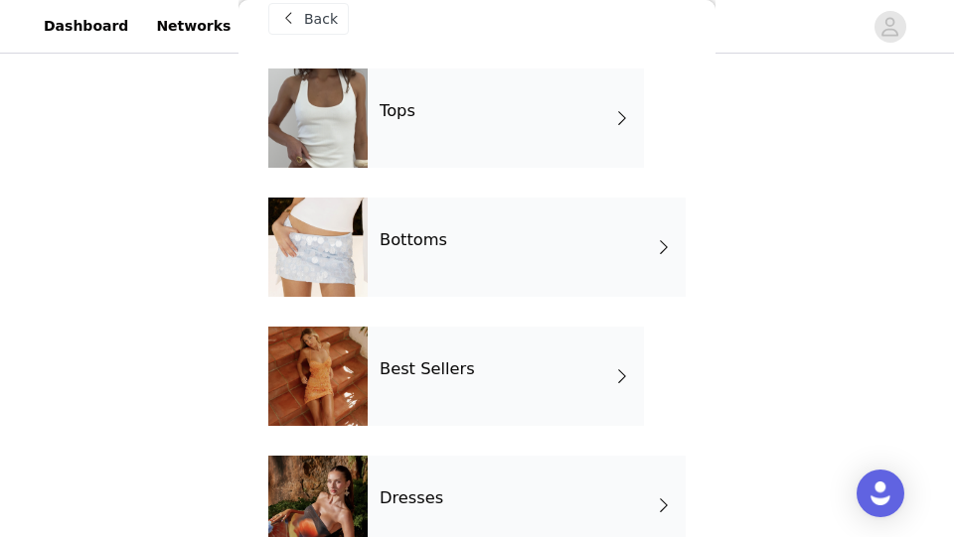
scroll to position [41, 0]
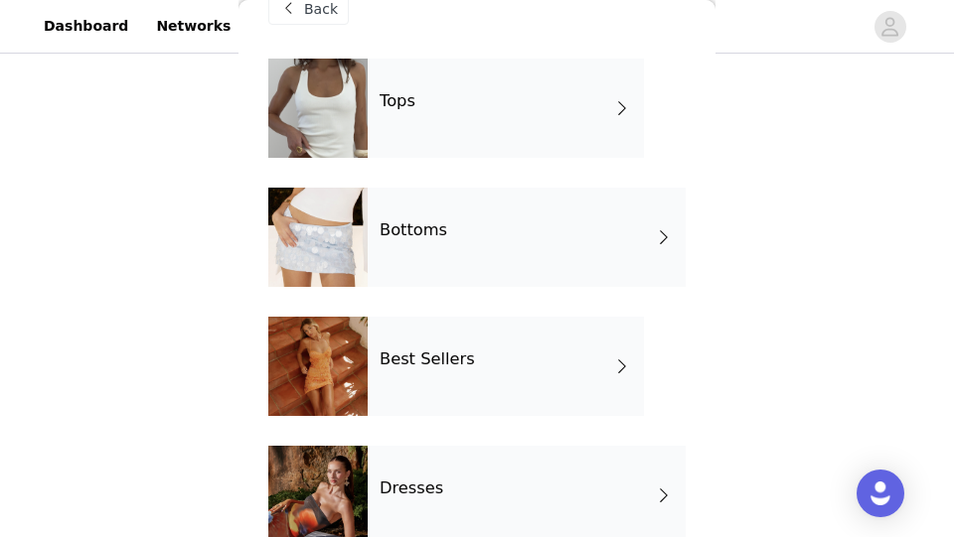
click at [415, 249] on div "Bottoms" at bounding box center [527, 237] width 318 height 99
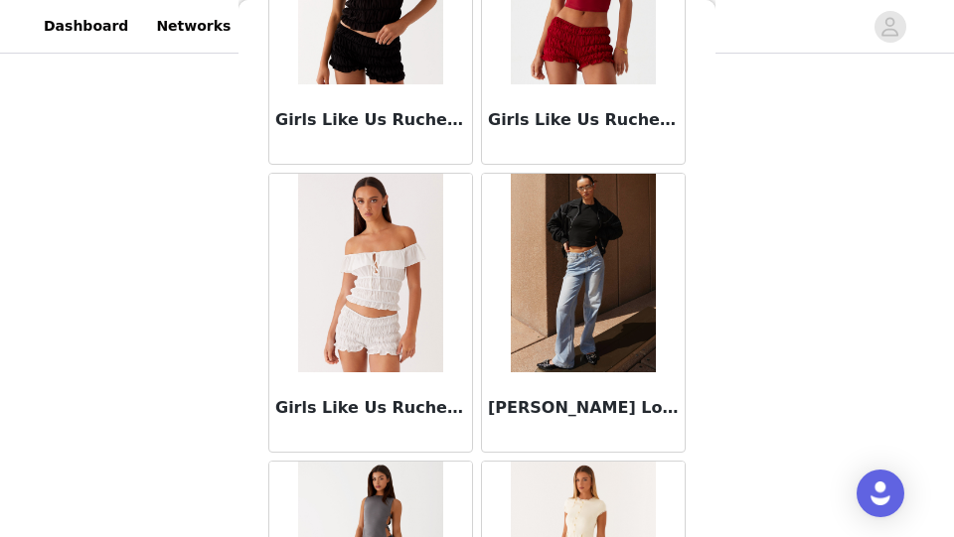
scroll to position [2501, 0]
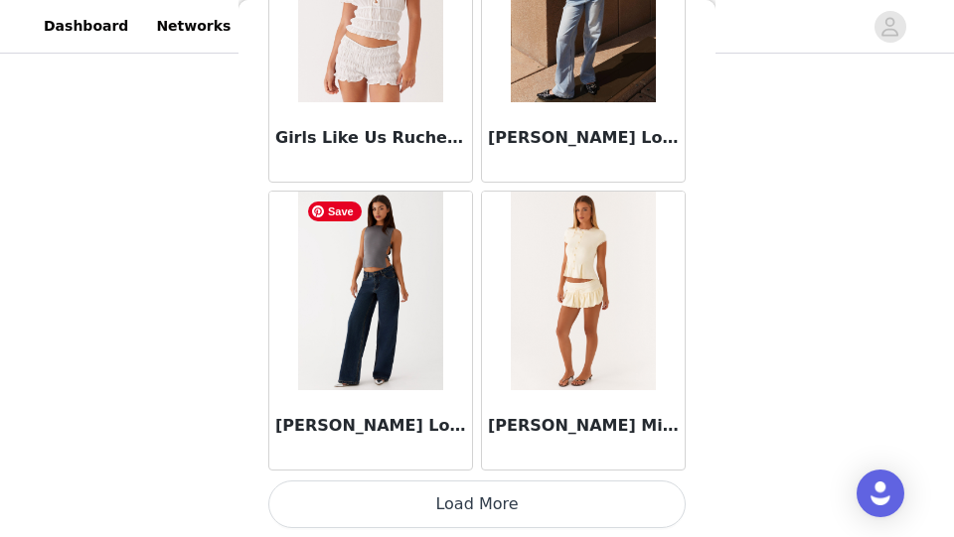
click at [414, 364] on img at bounding box center [370, 291] width 144 height 199
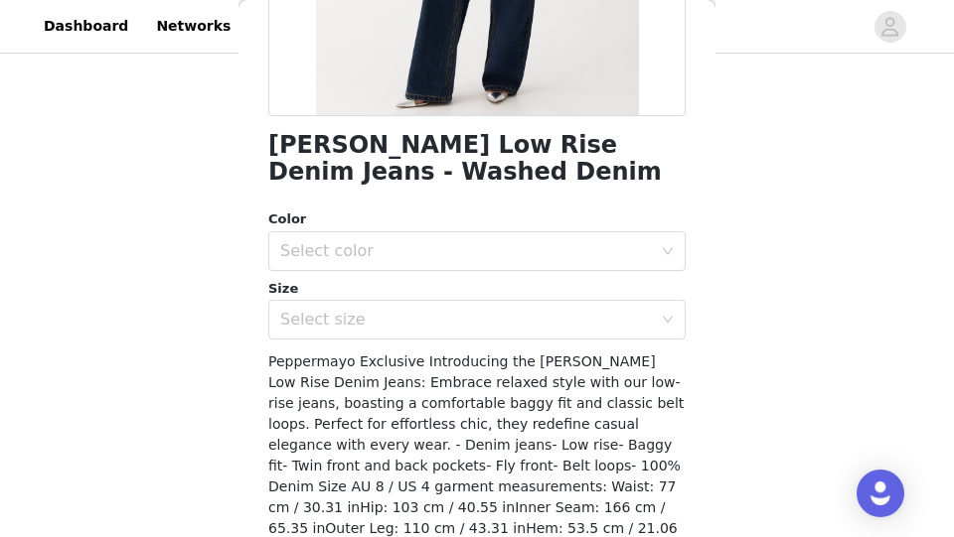
scroll to position [451, 0]
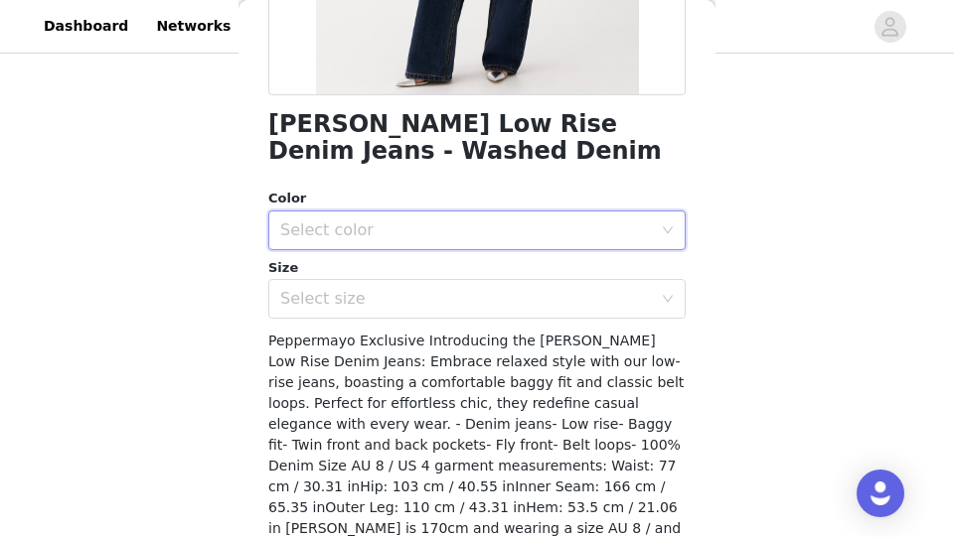
click at [431, 214] on div "Select color" at bounding box center [470, 231] width 380 height 38
click at [411, 267] on li "Washed Denim" at bounding box center [476, 273] width 417 height 32
click at [402, 303] on div "Select size" at bounding box center [465, 299] width 371 height 20
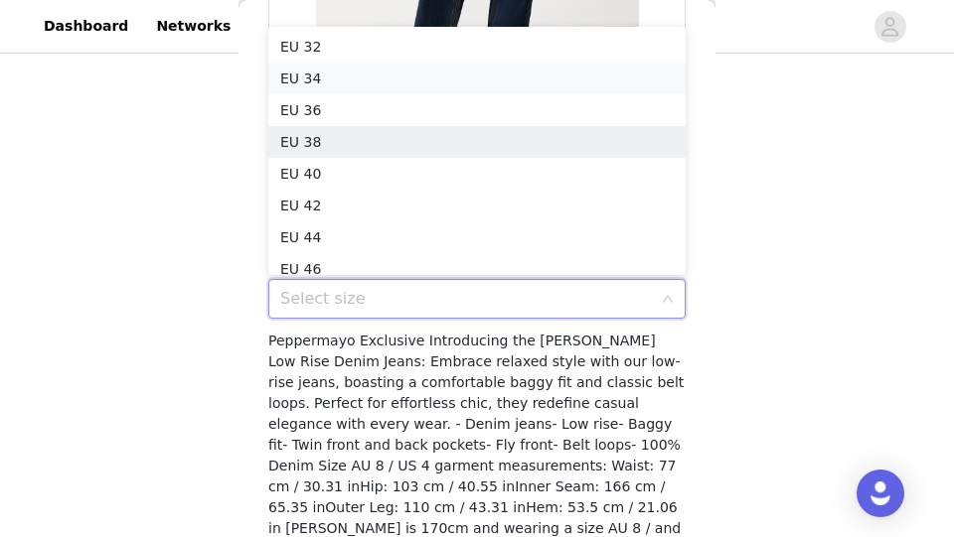
scroll to position [10, 0]
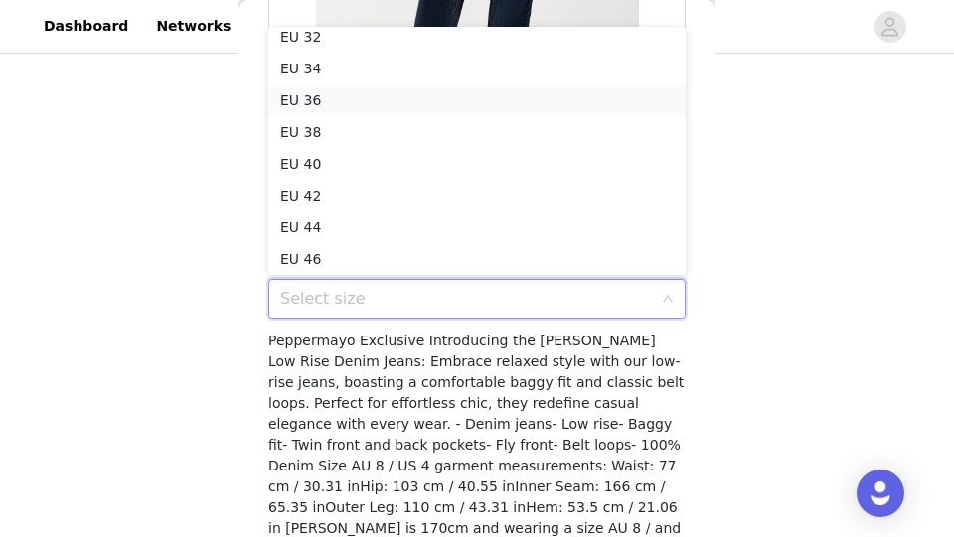
click at [394, 89] on li "EU 36" at bounding box center [476, 100] width 417 height 32
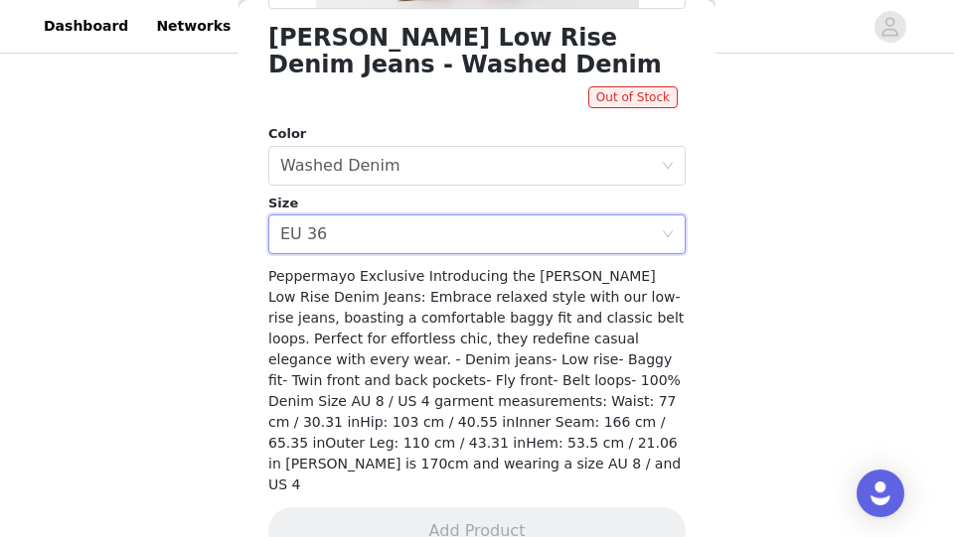
scroll to position [557, 0]
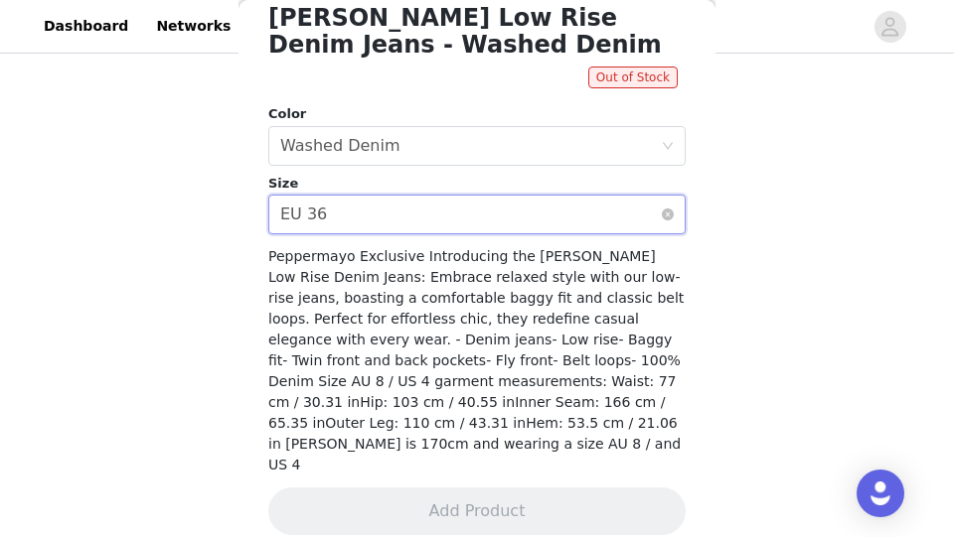
click at [440, 221] on div "Select size EU 36" at bounding box center [470, 215] width 380 height 38
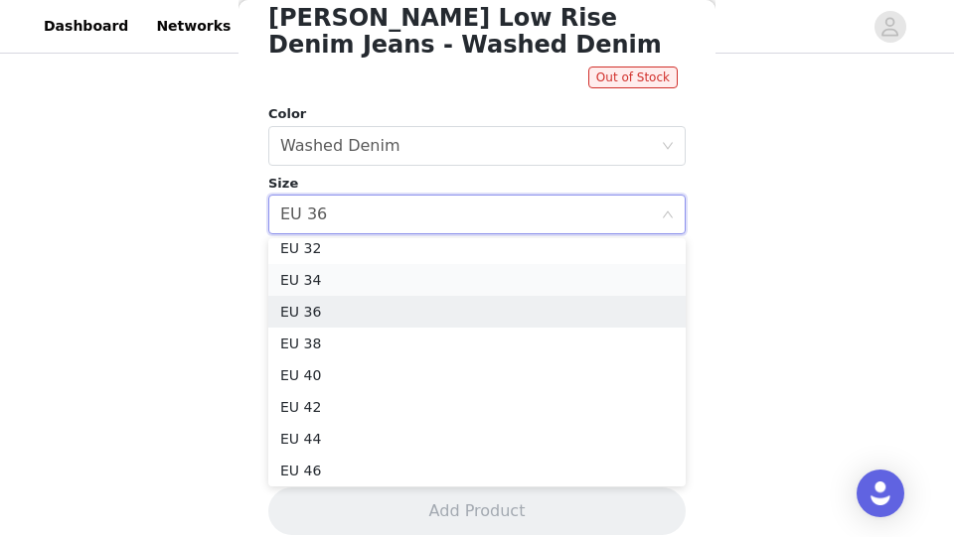
scroll to position [4, 0]
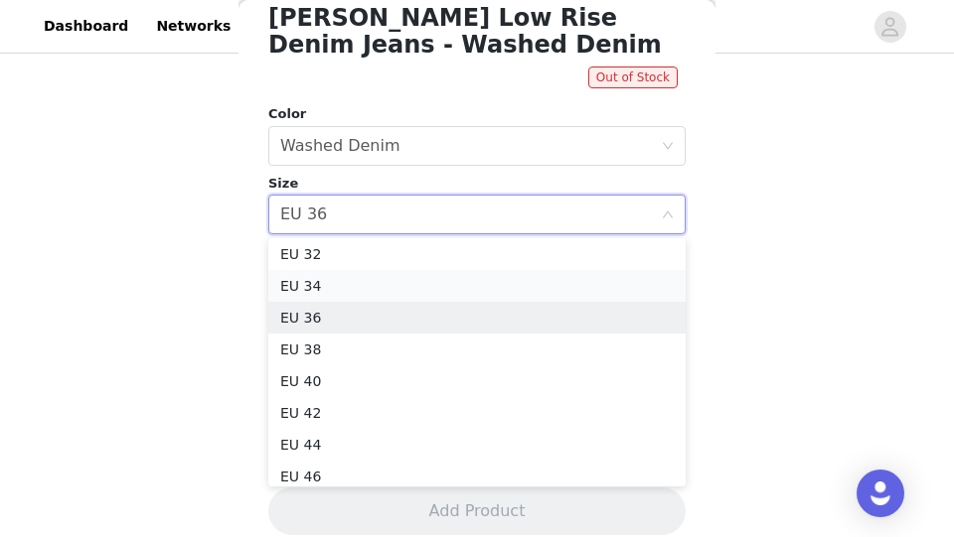
click at [386, 292] on li "EU 34" at bounding box center [476, 286] width 417 height 32
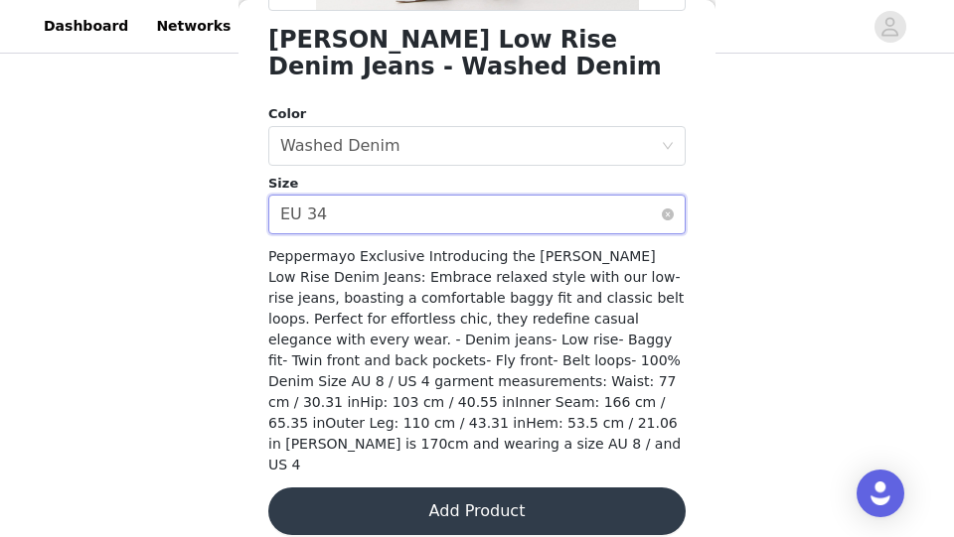
click at [399, 214] on div "Select size EU 34" at bounding box center [470, 215] width 380 height 38
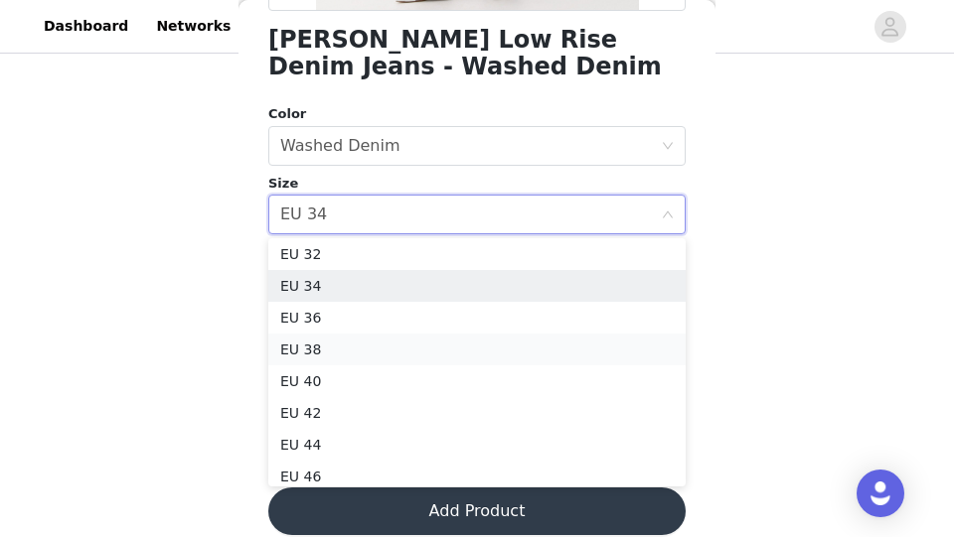
click at [355, 339] on li "EU 38" at bounding box center [476, 350] width 417 height 32
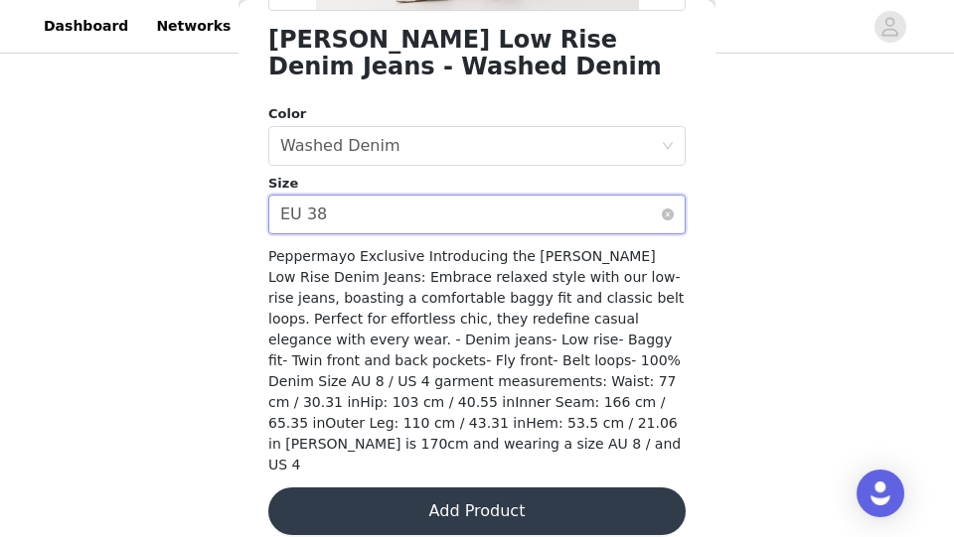
click at [382, 221] on div "Select size EU 38" at bounding box center [470, 215] width 380 height 38
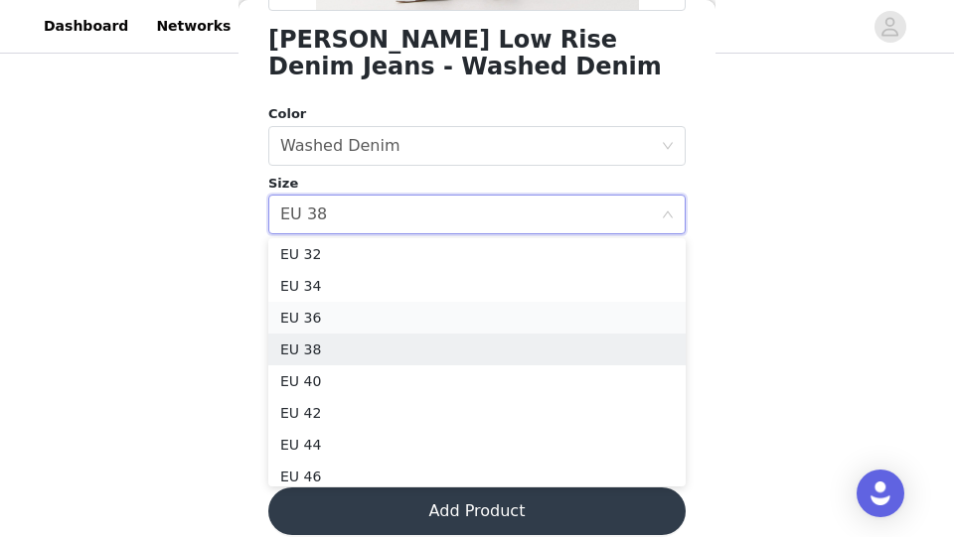
click at [350, 320] on li "EU 36" at bounding box center [476, 318] width 417 height 32
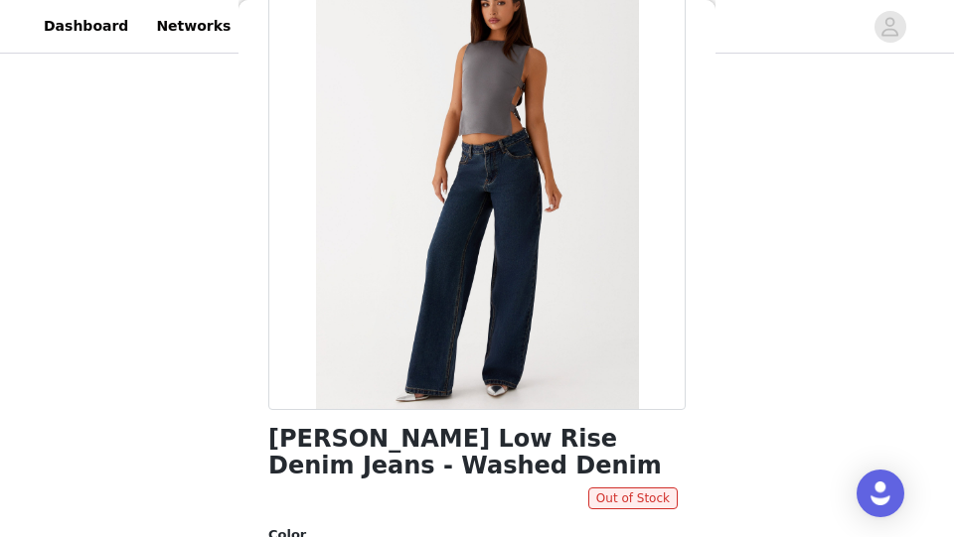
scroll to position [0, 0]
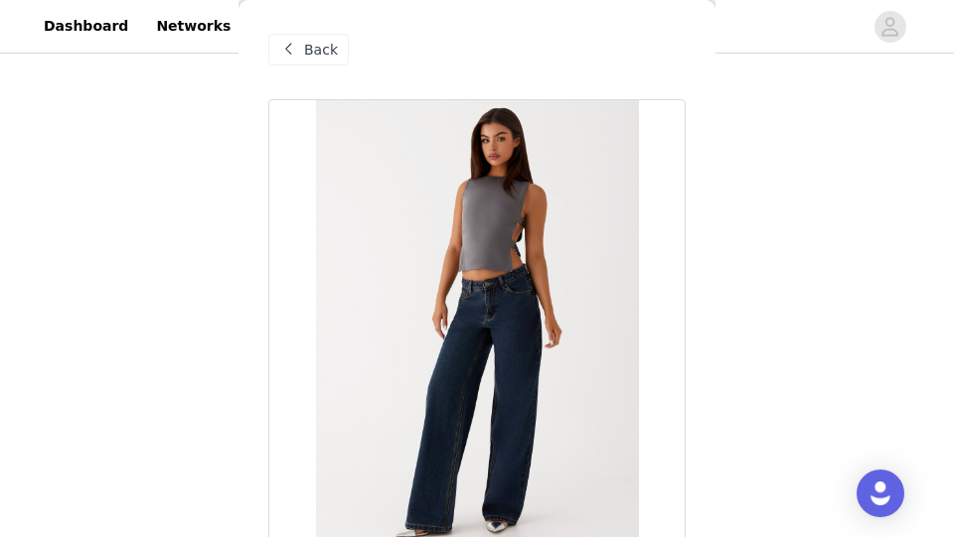
click at [327, 65] on div "Back" at bounding box center [308, 50] width 80 height 32
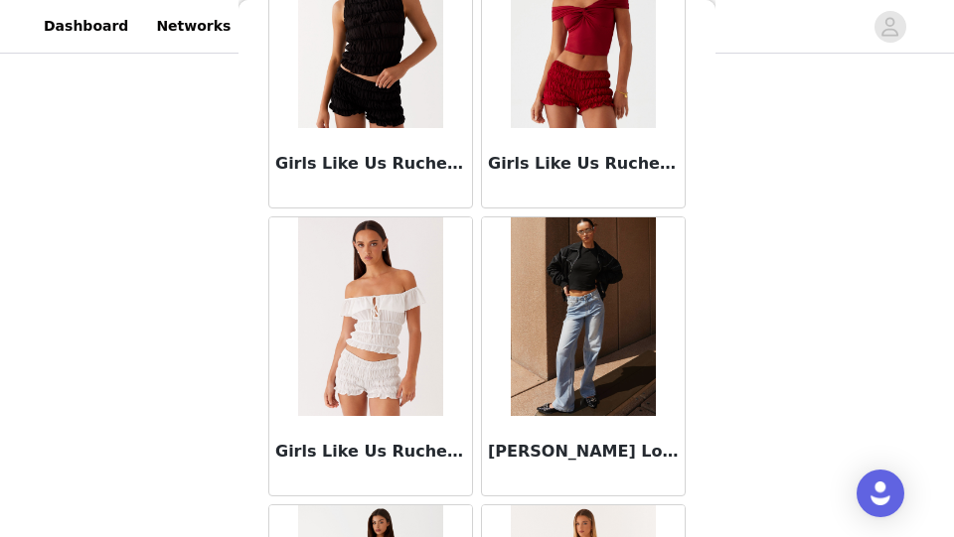
scroll to position [2094, 0]
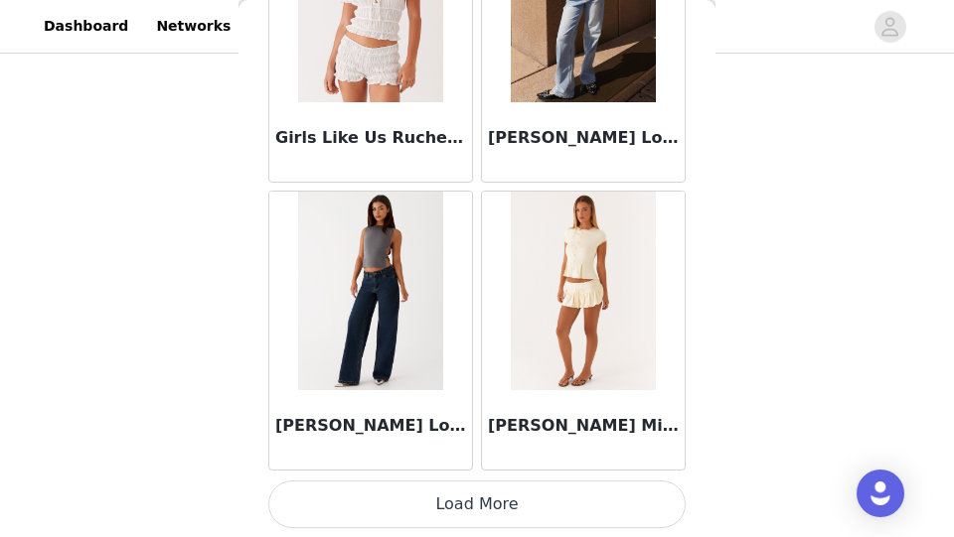
click at [452, 505] on button "Load More" at bounding box center [476, 505] width 417 height 48
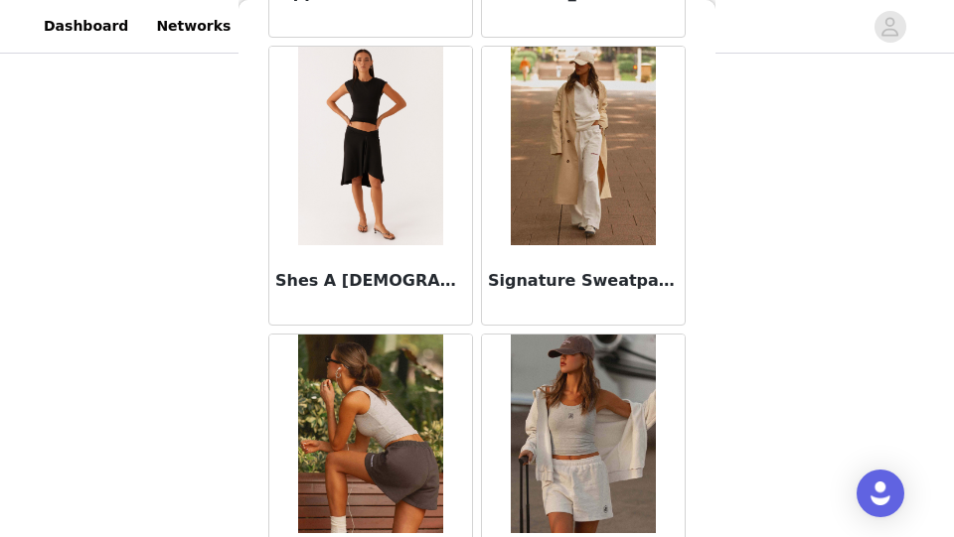
scroll to position [5381, 0]
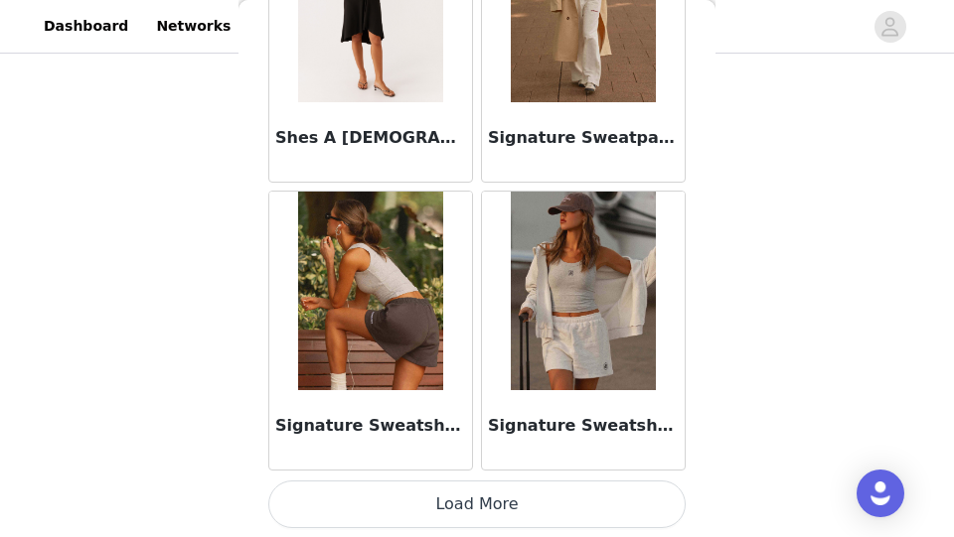
click at [452, 505] on button "Load More" at bounding box center [476, 505] width 417 height 48
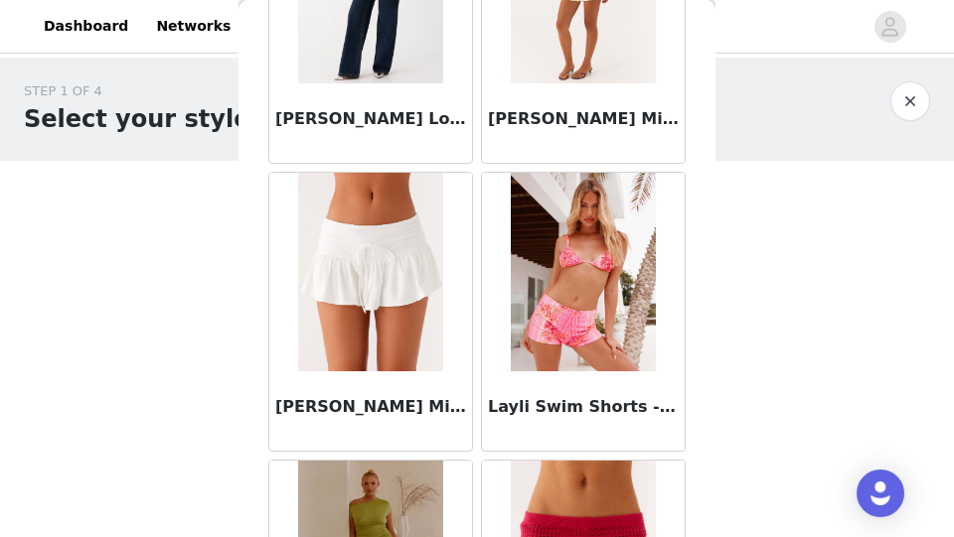
scroll to position [642, 0]
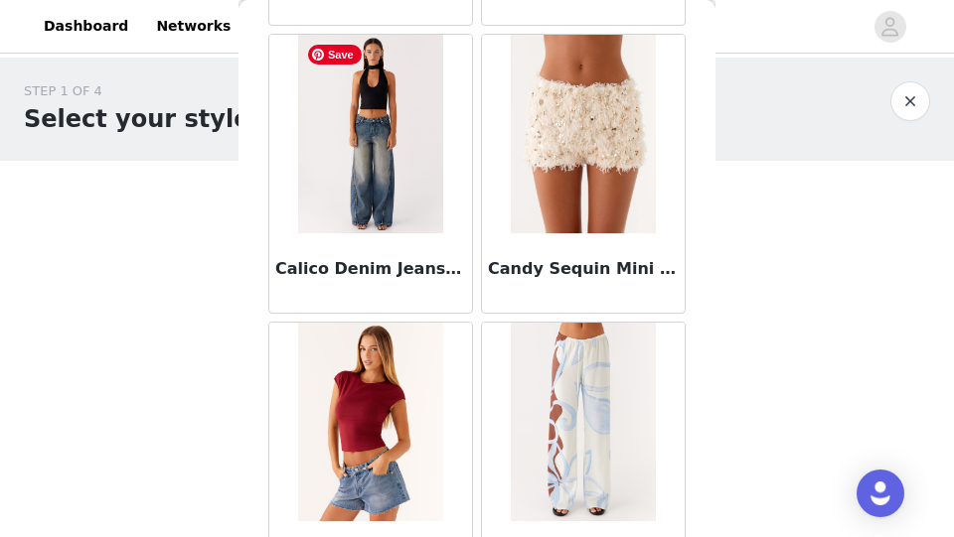
click at [434, 183] on img at bounding box center [370, 134] width 144 height 199
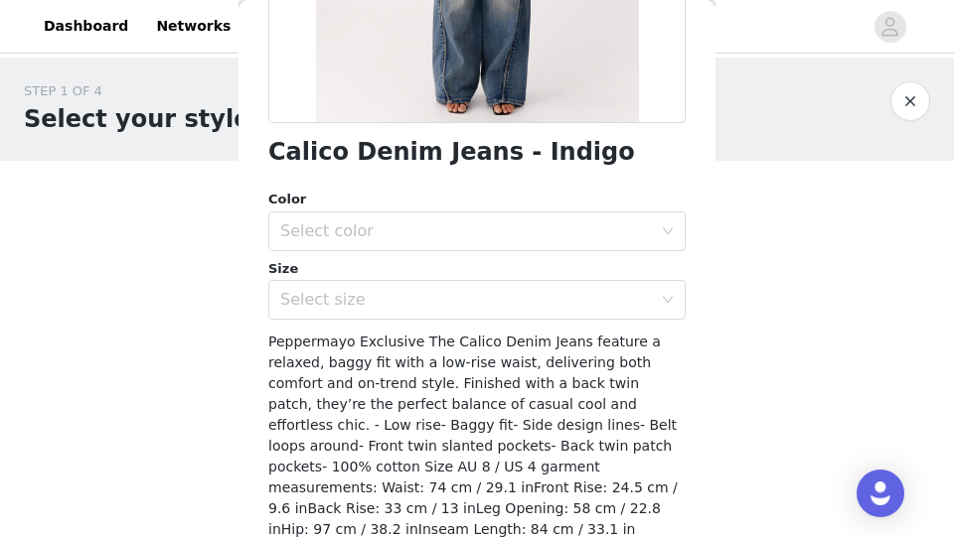
scroll to position [509, 0]
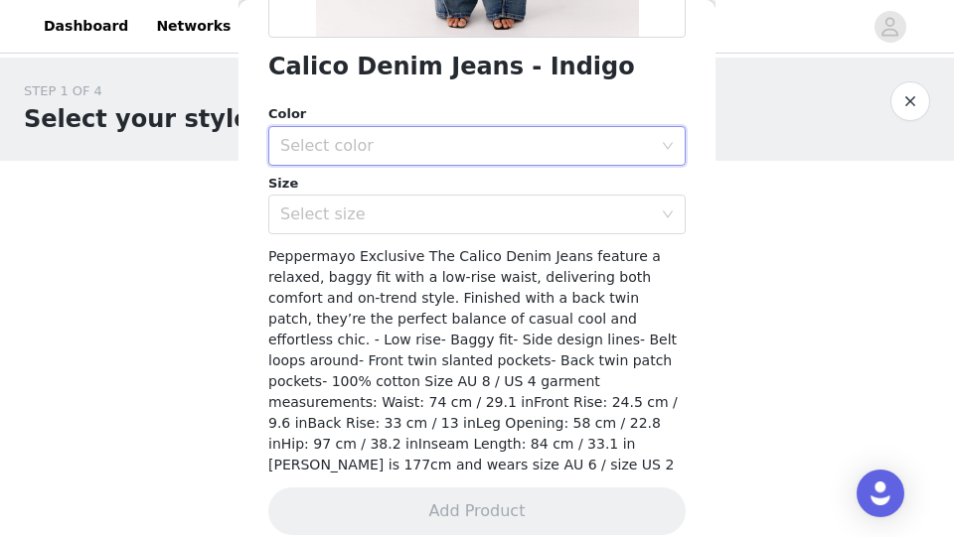
click at [433, 156] on div "Select color" at bounding box center [470, 146] width 380 height 38
click at [413, 189] on li "Indigo" at bounding box center [476, 189] width 417 height 32
click at [406, 221] on div "Select size" at bounding box center [465, 215] width 371 height 20
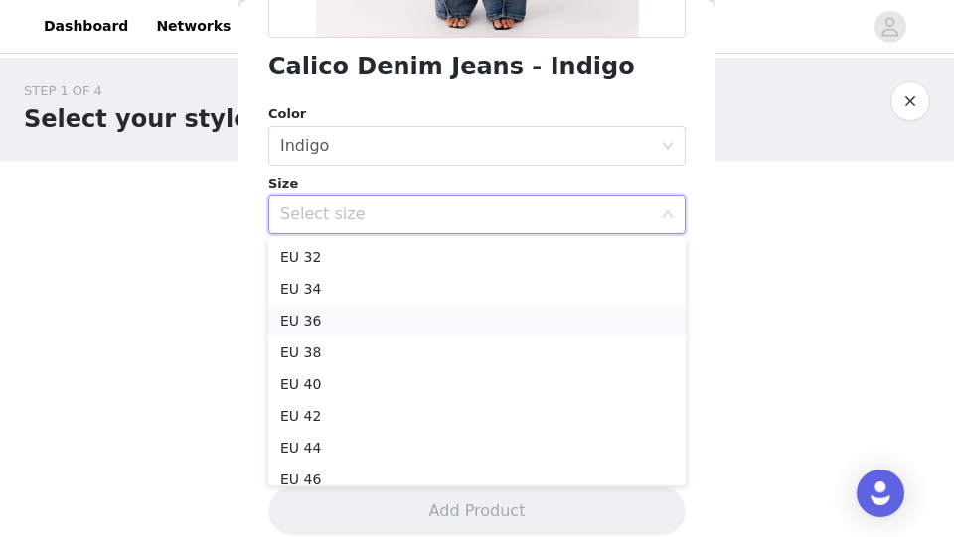
click at [367, 318] on li "EU 36" at bounding box center [476, 321] width 417 height 32
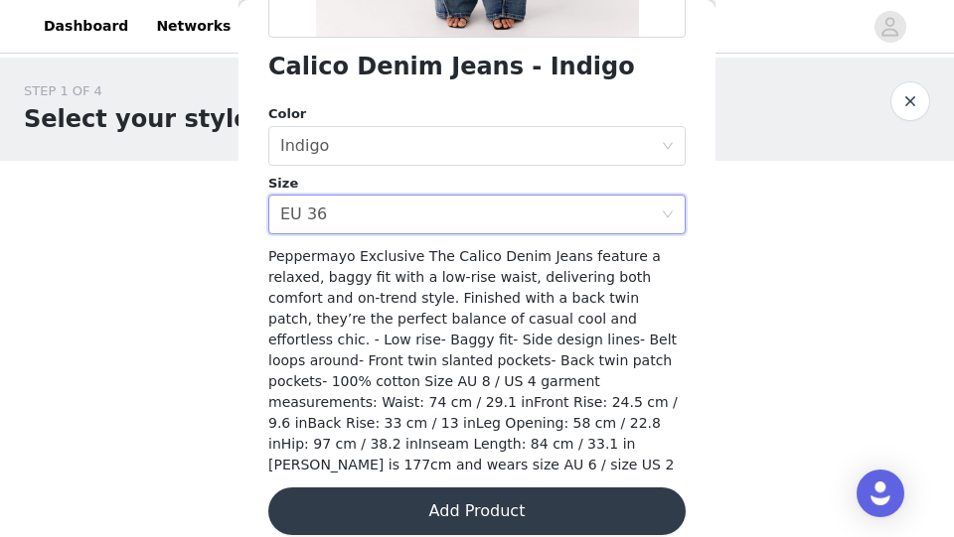
click at [360, 490] on button "Add Product" at bounding box center [476, 512] width 417 height 48
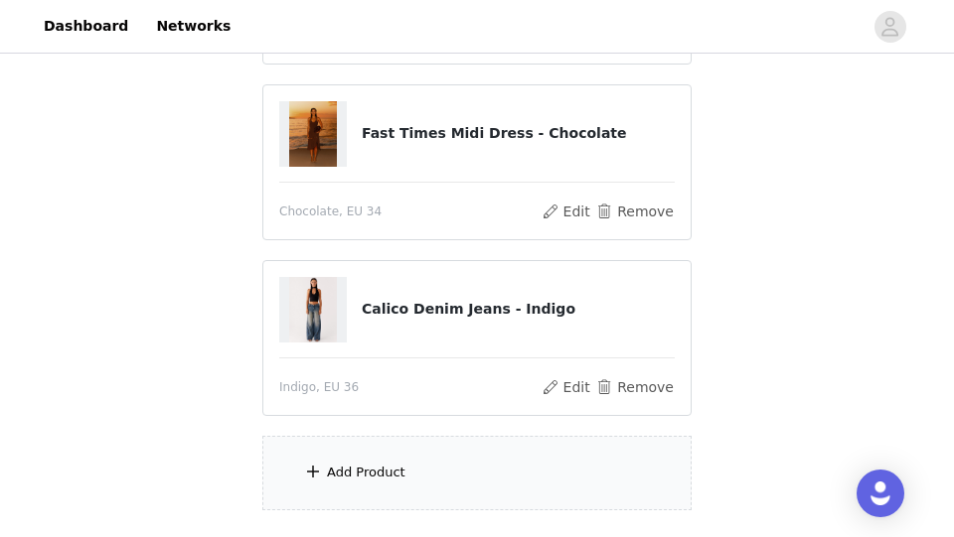
scroll to position [505, 0]
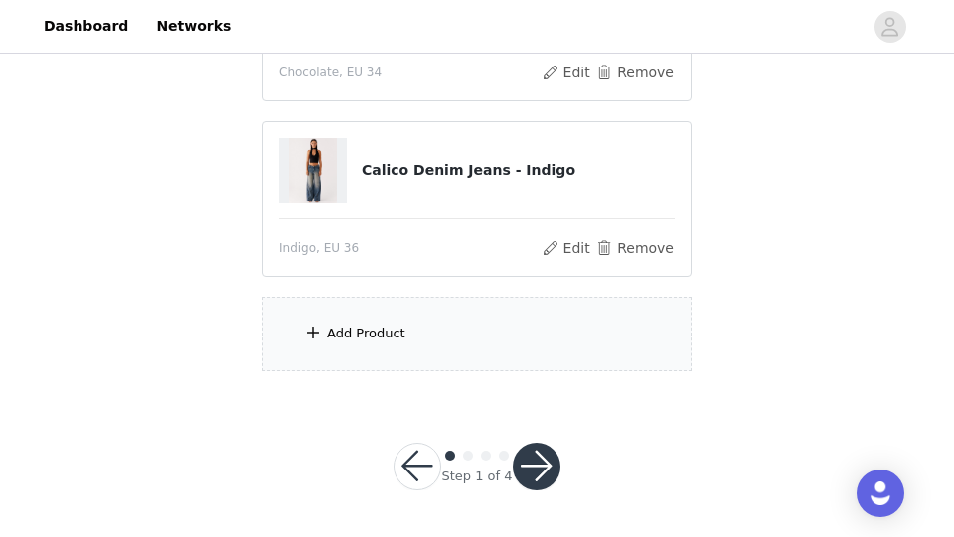
click at [341, 328] on div "Add Product" at bounding box center [366, 334] width 78 height 20
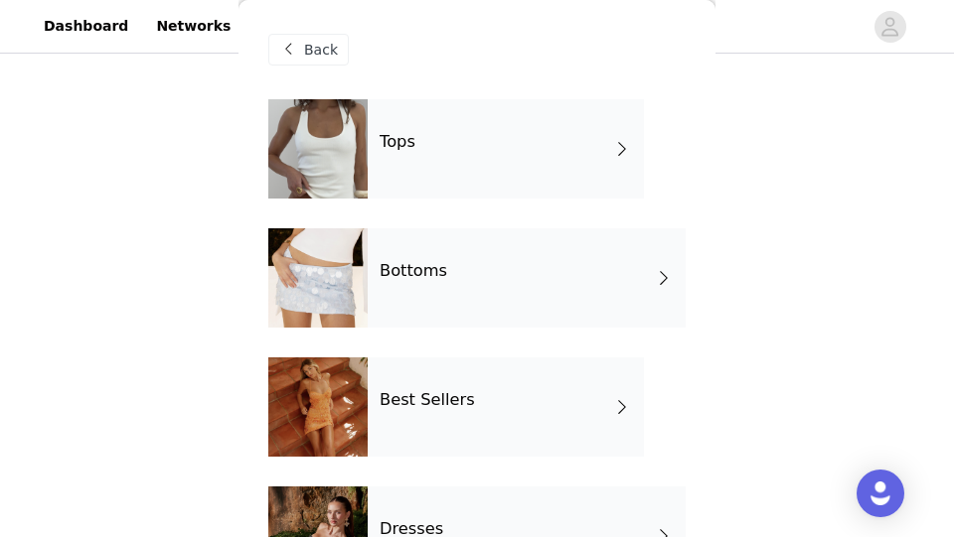
click at [347, 299] on div at bounding box center [317, 277] width 99 height 99
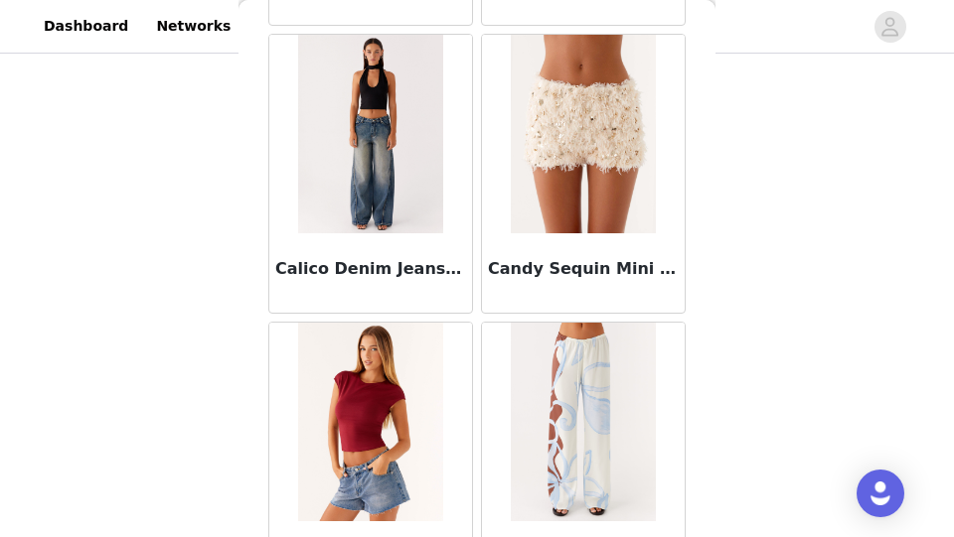
scroll to position [2370, 0]
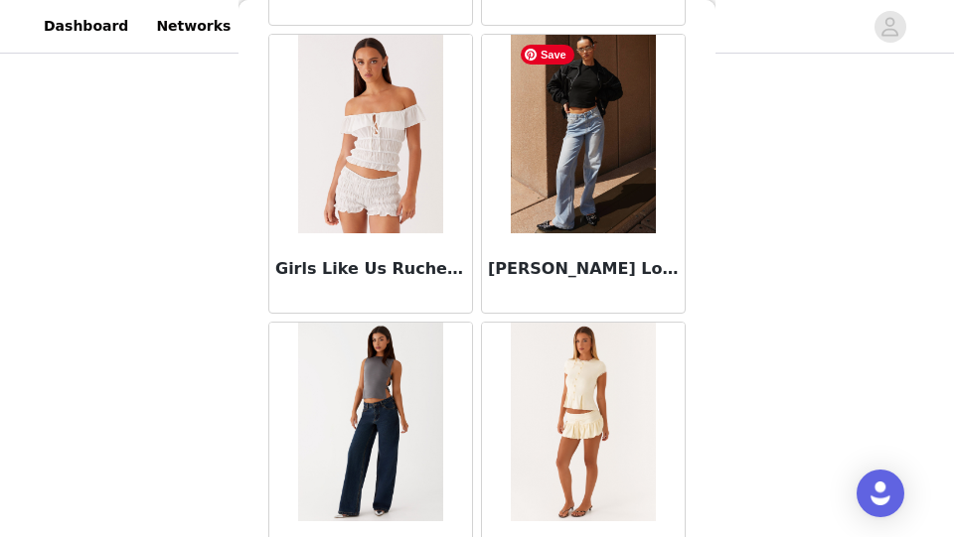
click at [599, 139] on img at bounding box center [583, 134] width 144 height 199
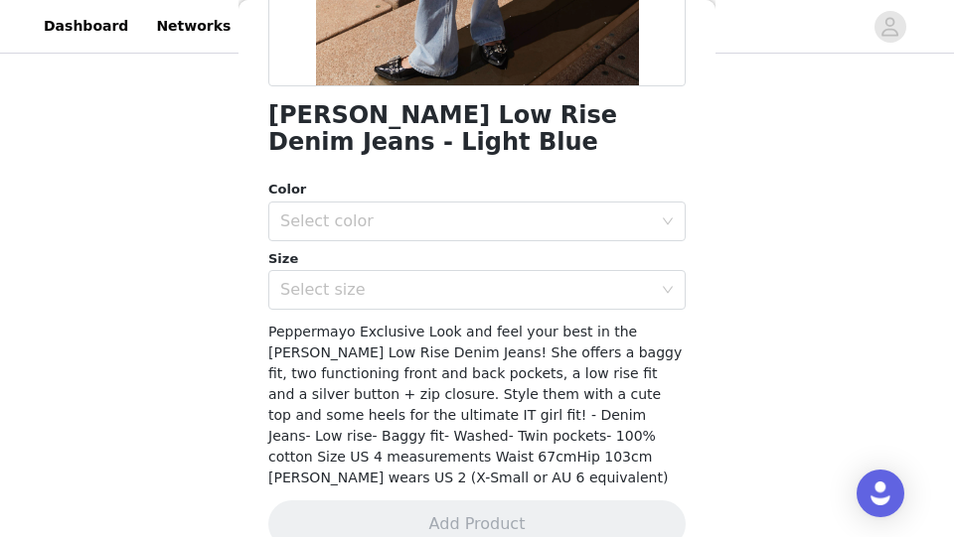
scroll to position [469, 0]
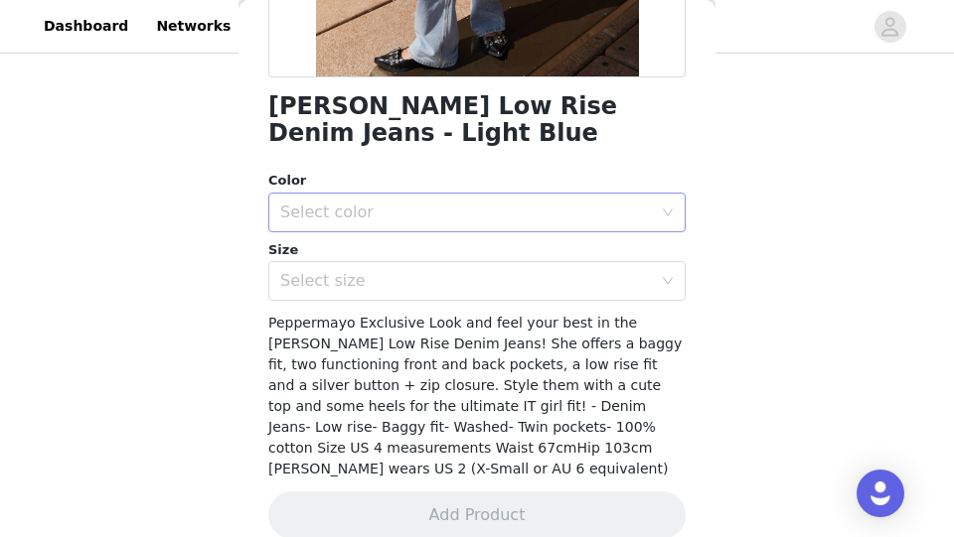
click at [494, 216] on div "Select color" at bounding box center [465, 213] width 371 height 20
click at [468, 269] on li "Light Blue" at bounding box center [476, 256] width 417 height 32
click at [461, 283] on div "Select size" at bounding box center [465, 281] width 371 height 20
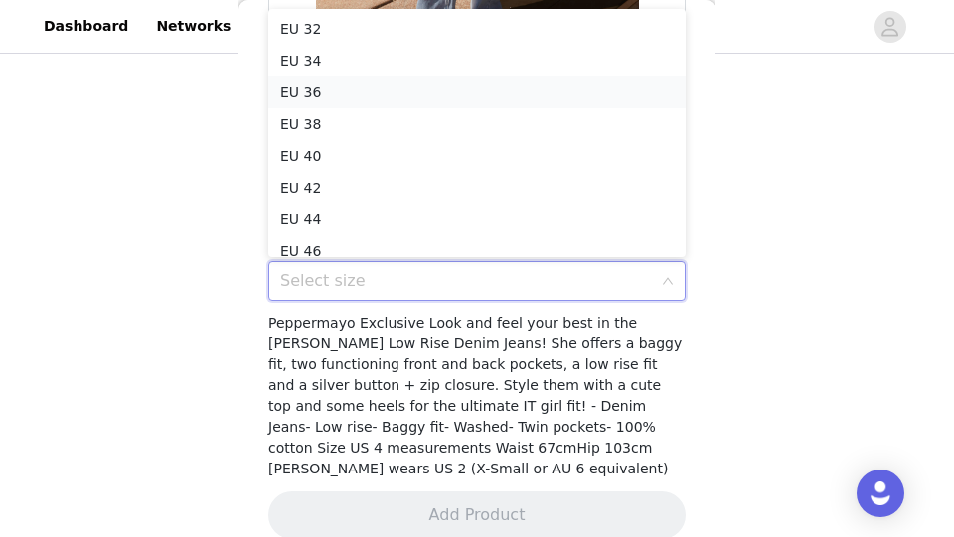
click at [466, 88] on li "EU 36" at bounding box center [476, 92] width 417 height 32
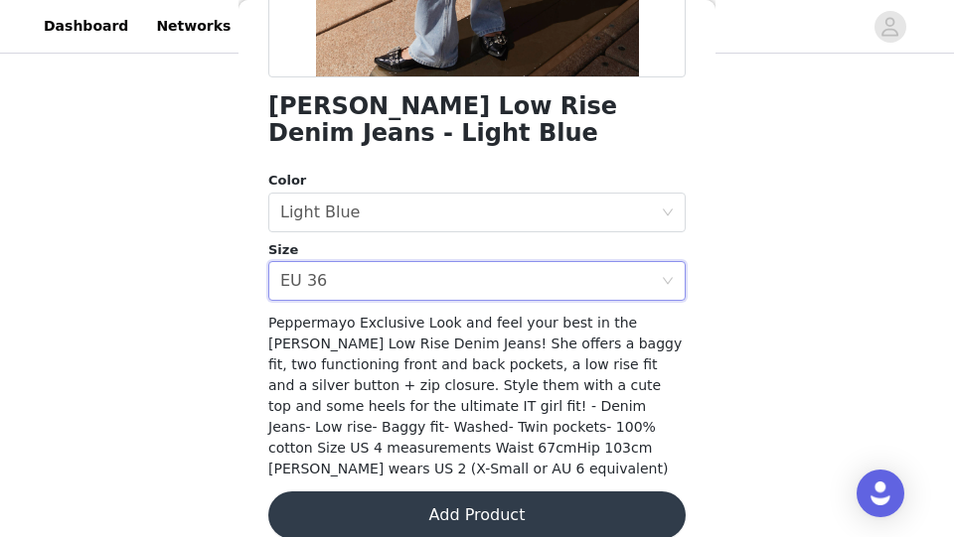
click at [421, 498] on button "Add Product" at bounding box center [476, 516] width 417 height 48
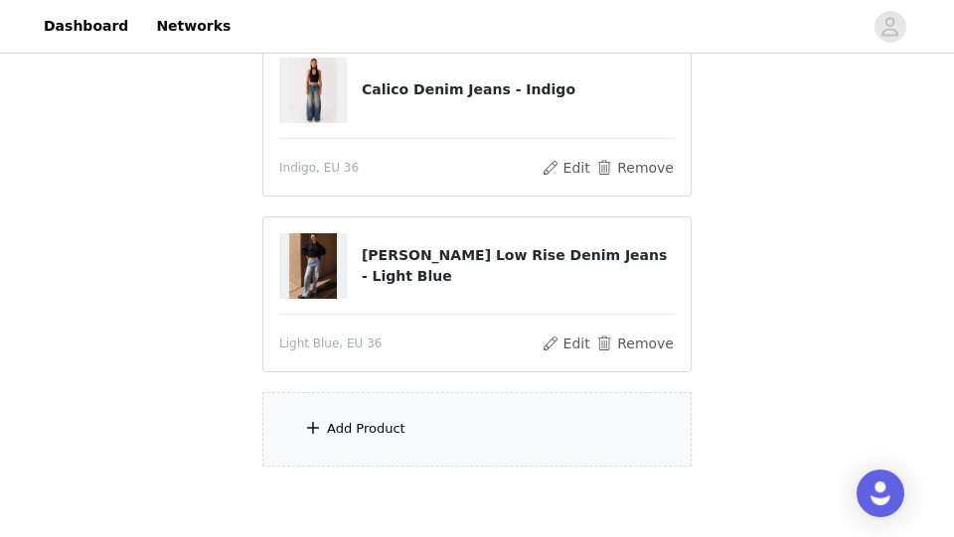
scroll to position [605, 0]
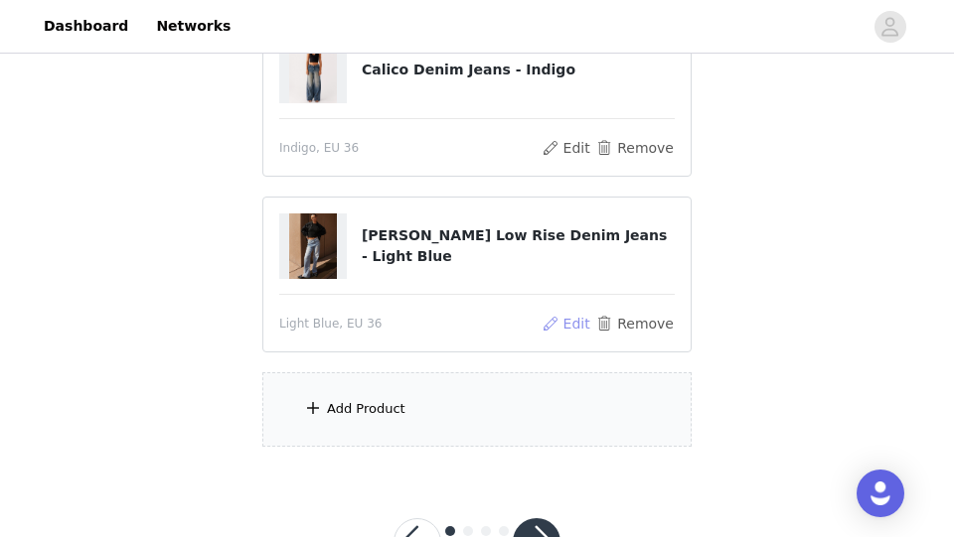
click at [560, 327] on button "Edit" at bounding box center [565, 324] width 51 height 24
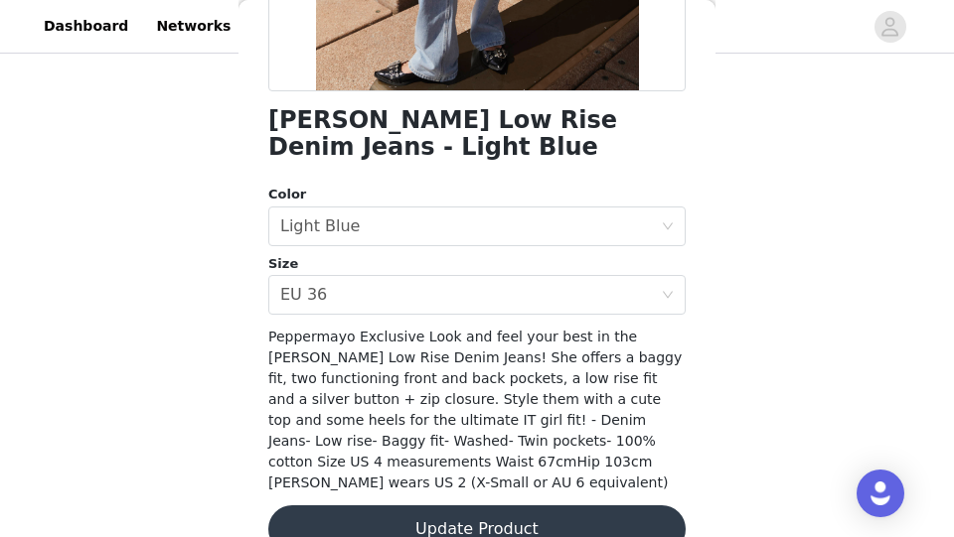
scroll to position [473, 0]
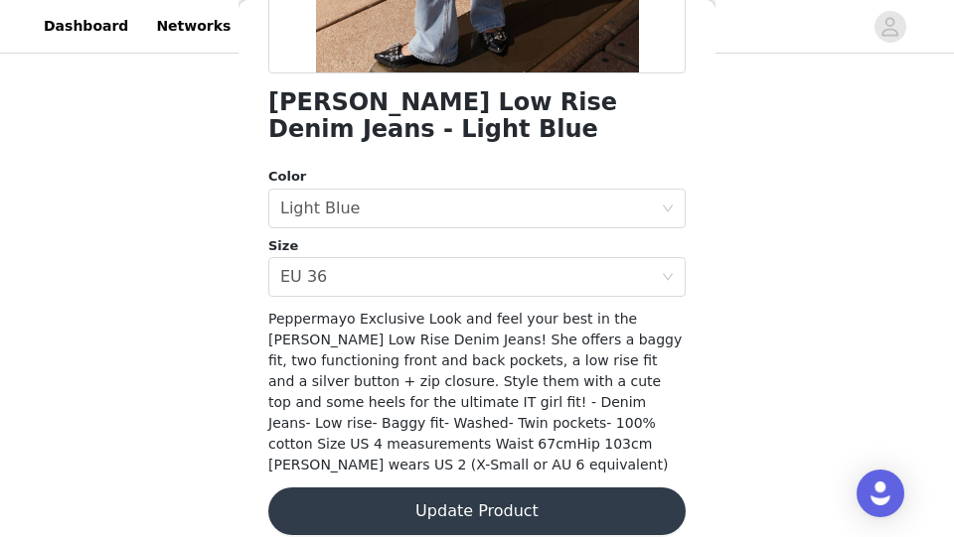
click at [473, 488] on button "Update Product" at bounding box center [476, 512] width 417 height 48
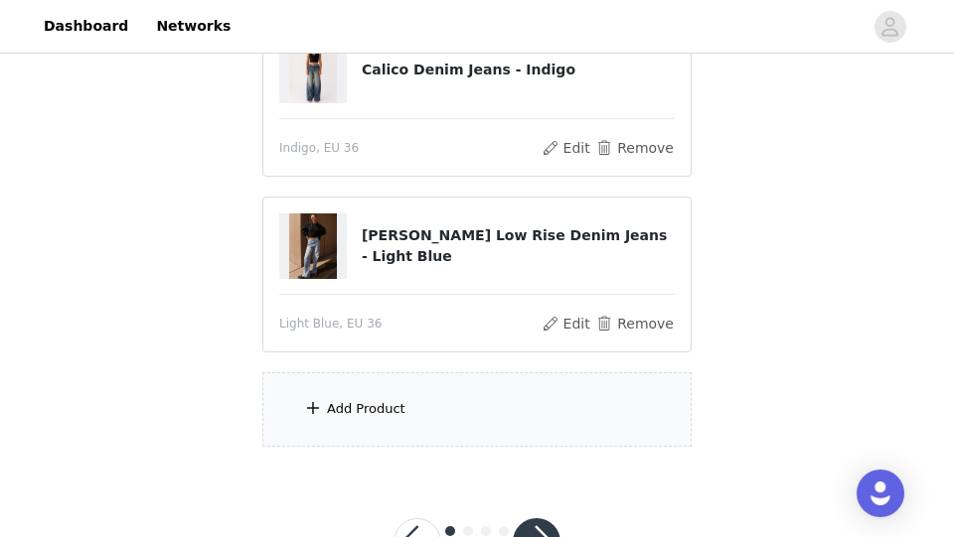
click at [467, 394] on div "Add Product" at bounding box center [476, 409] width 429 height 74
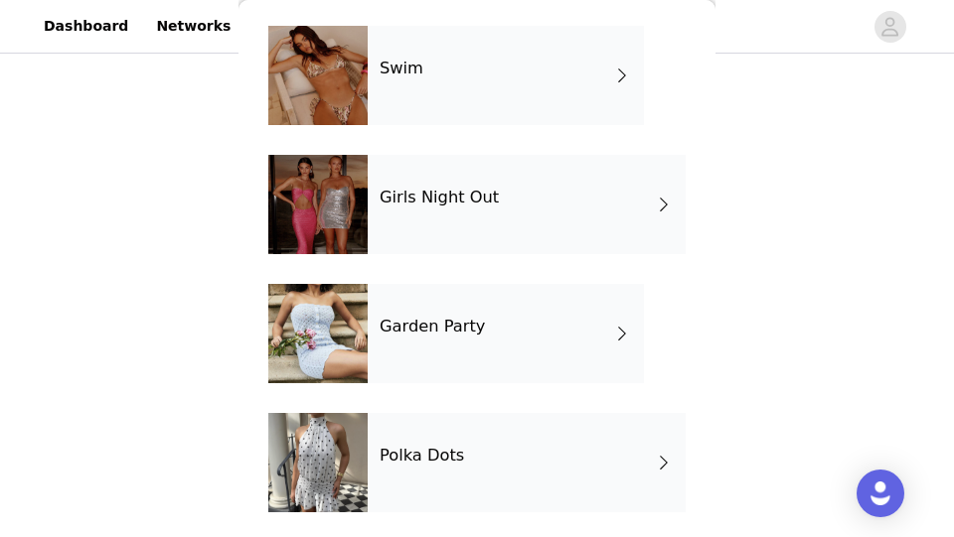
scroll to position [594, 0]
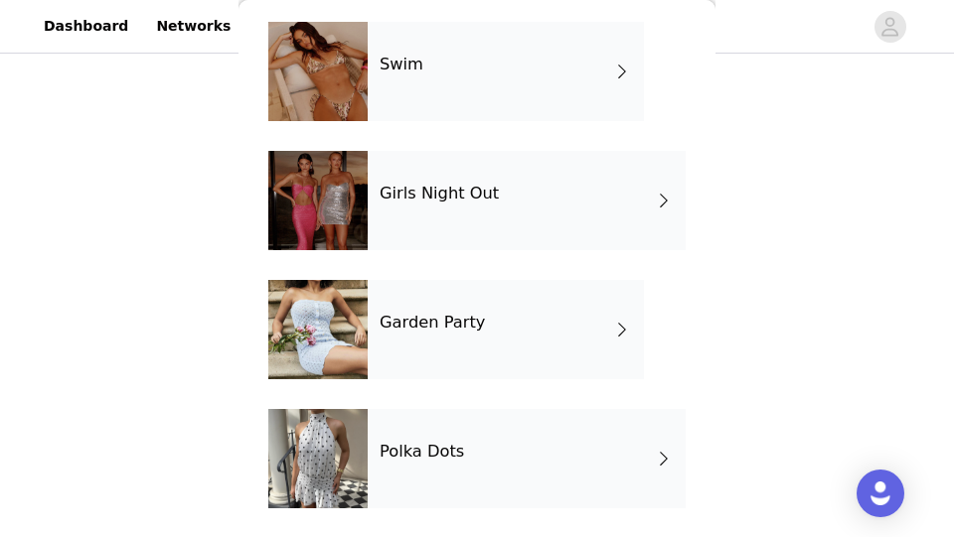
click at [338, 201] on div at bounding box center [317, 200] width 99 height 99
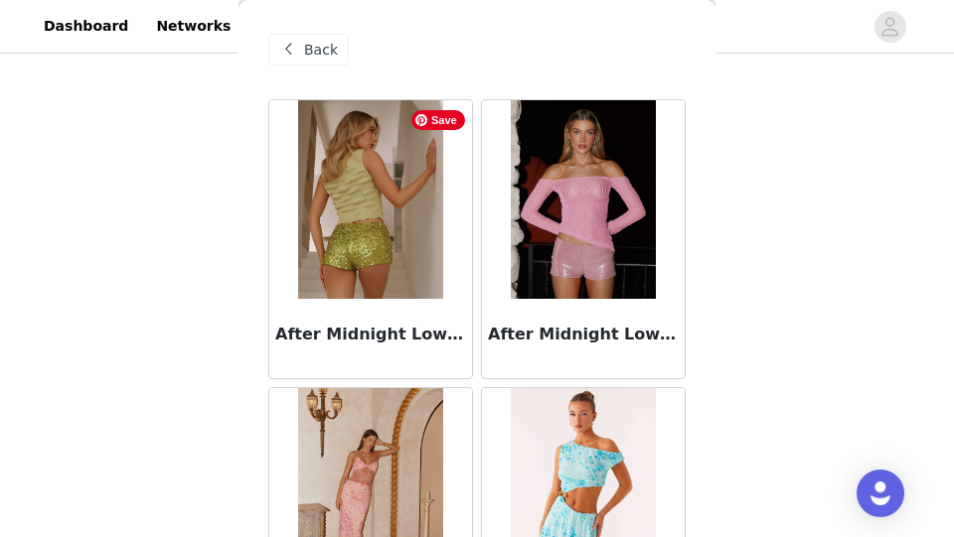
scroll to position [0, 0]
click at [325, 48] on span "Back" at bounding box center [321, 50] width 34 height 21
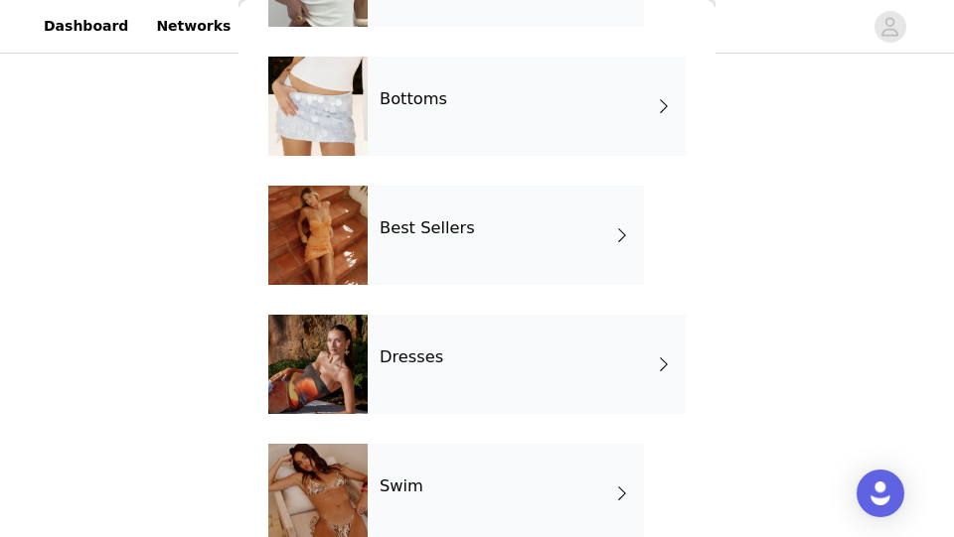
scroll to position [173, 0]
click at [368, 365] on div "Dresses" at bounding box center [527, 363] width 318 height 99
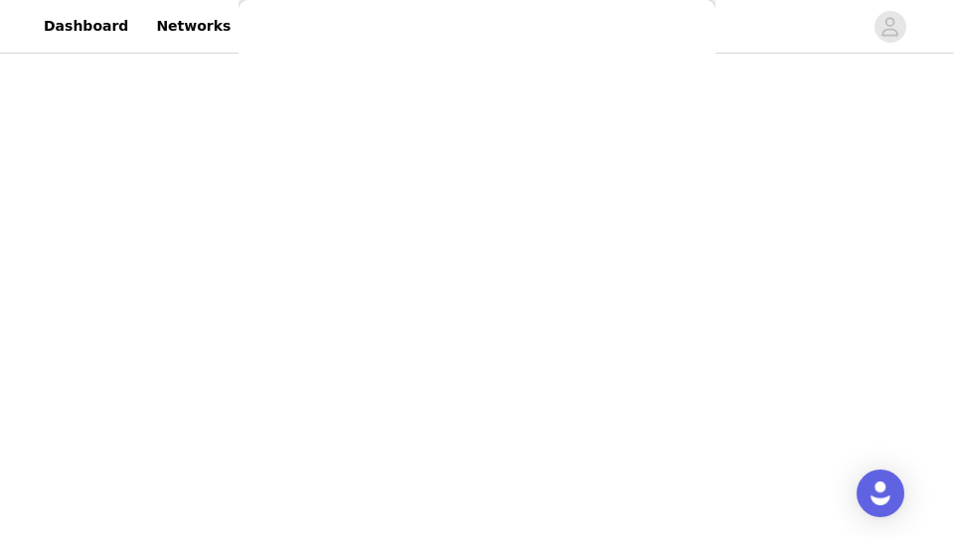
scroll to position [0, 0]
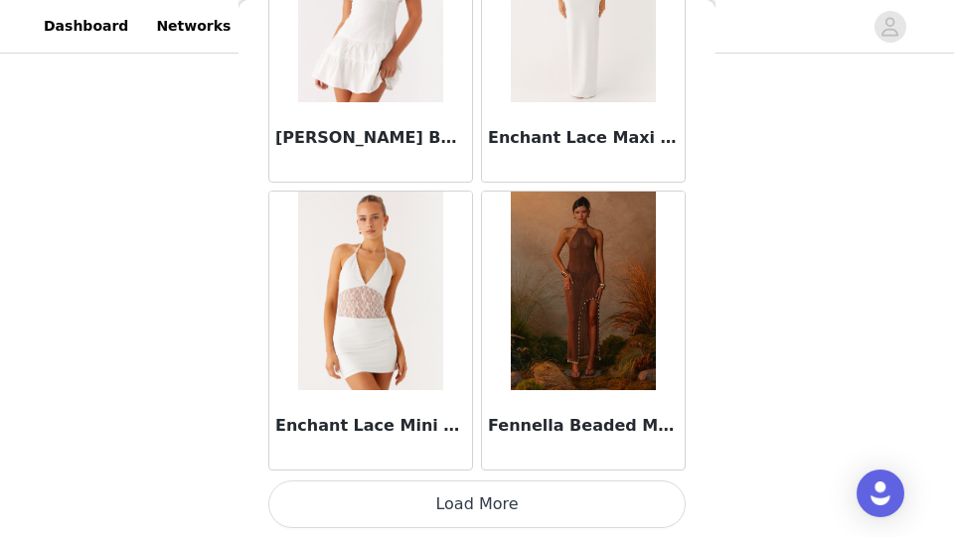
click at [439, 514] on button "Load More" at bounding box center [476, 505] width 417 height 48
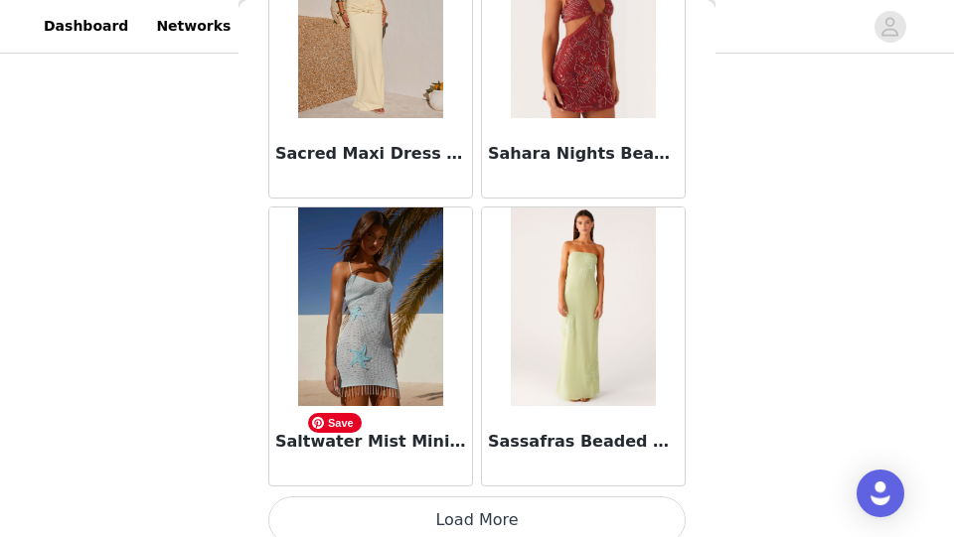
scroll to position [5381, 0]
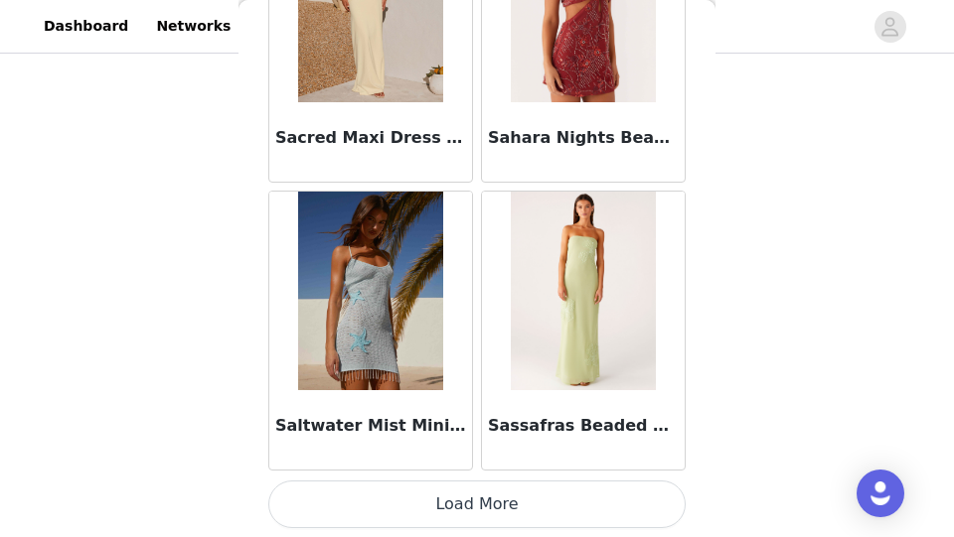
click at [439, 513] on button "Load More" at bounding box center [476, 505] width 417 height 48
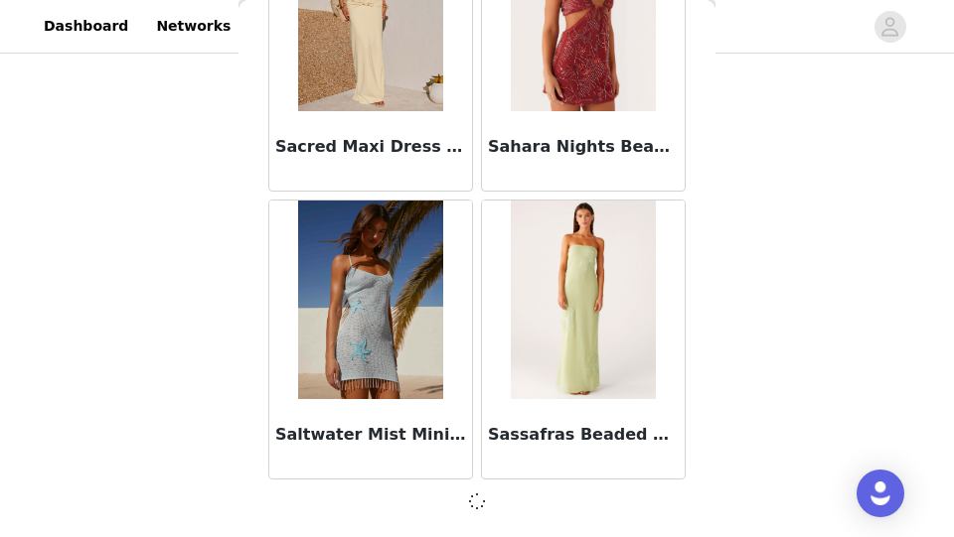
click at [439, 513] on div at bounding box center [476, 502] width 417 height 24
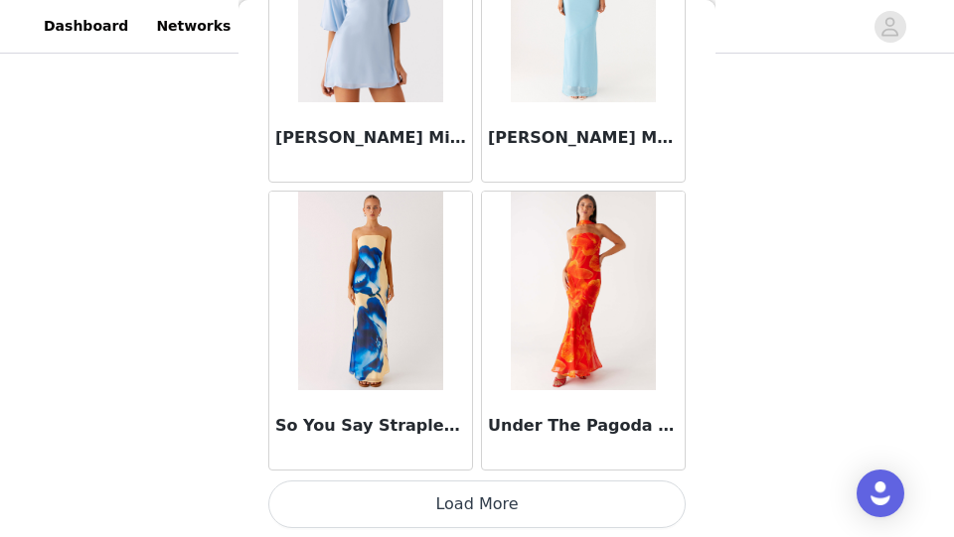
click at [465, 511] on button "Load More" at bounding box center [476, 505] width 417 height 48
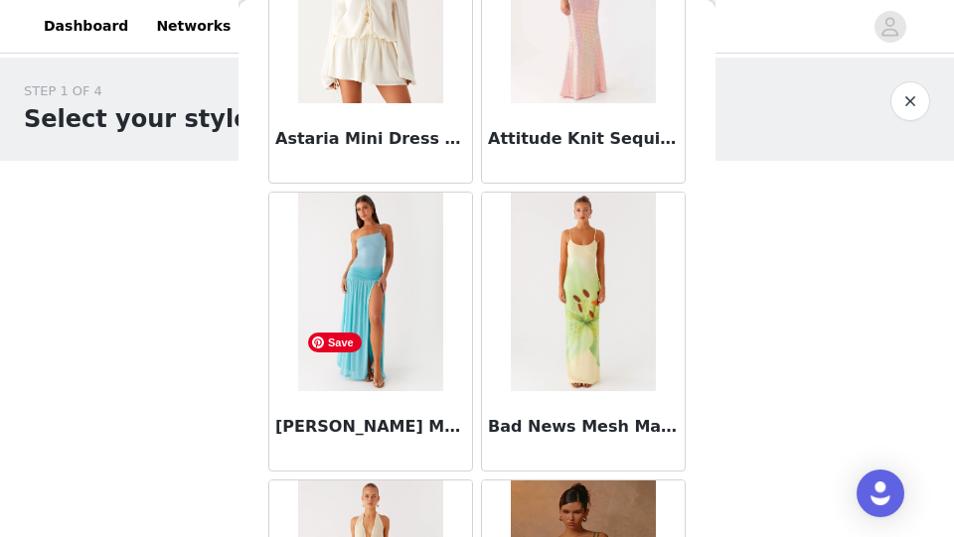
scroll to position [0, 0]
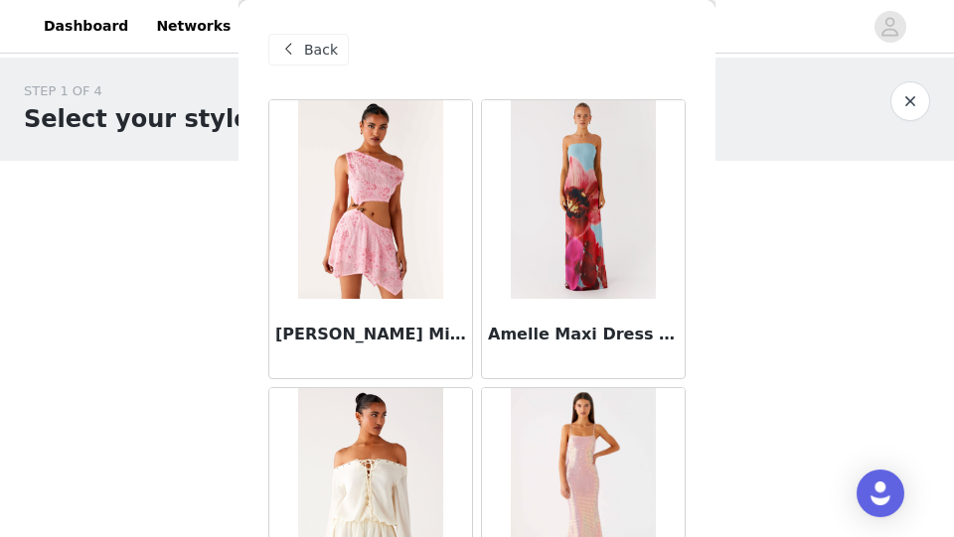
click at [302, 50] on div "Back" at bounding box center [308, 50] width 80 height 32
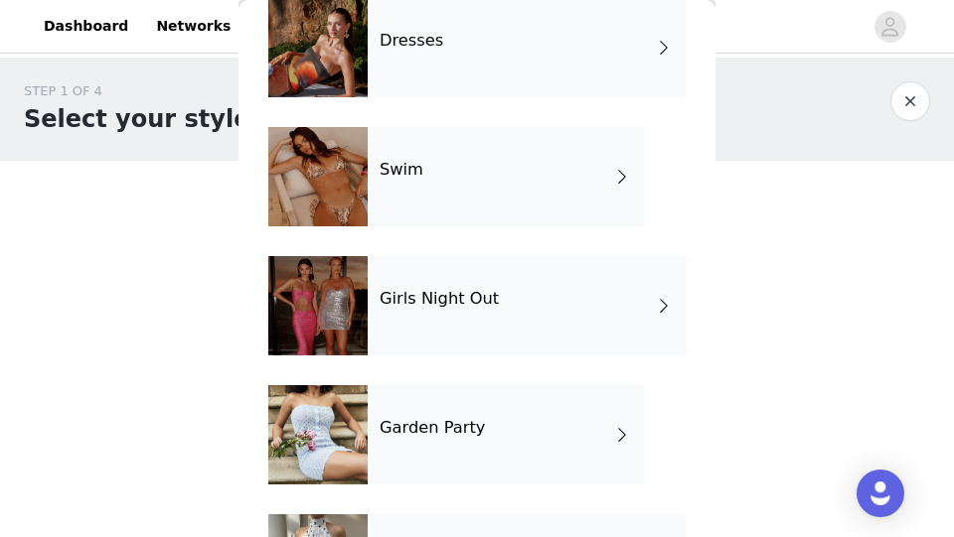
scroll to position [594, 0]
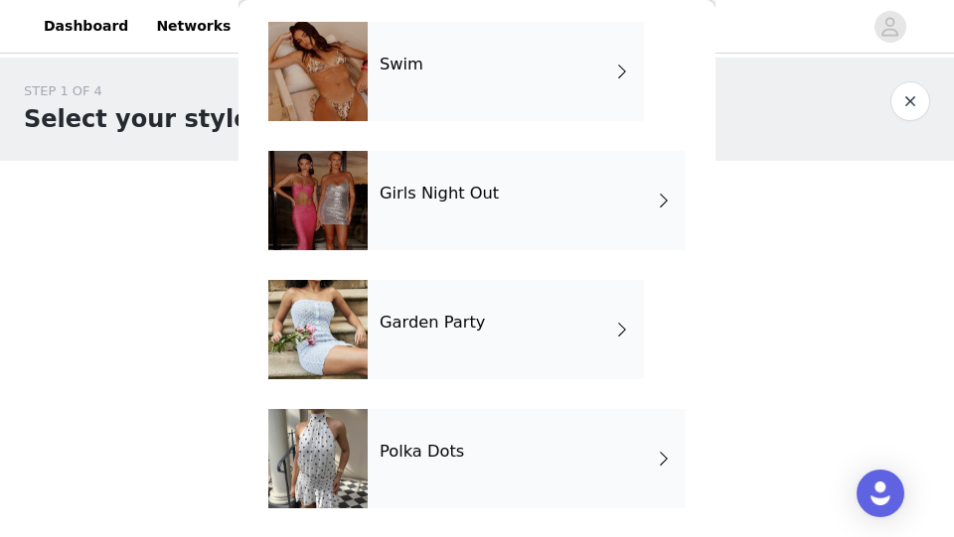
click at [389, 208] on div "Girls Night Out" at bounding box center [527, 200] width 318 height 99
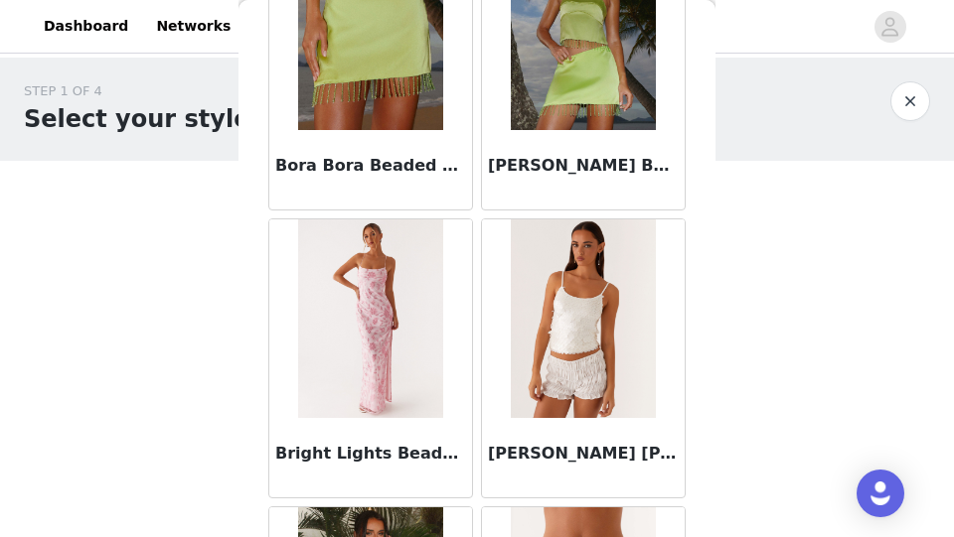
scroll to position [2501, 0]
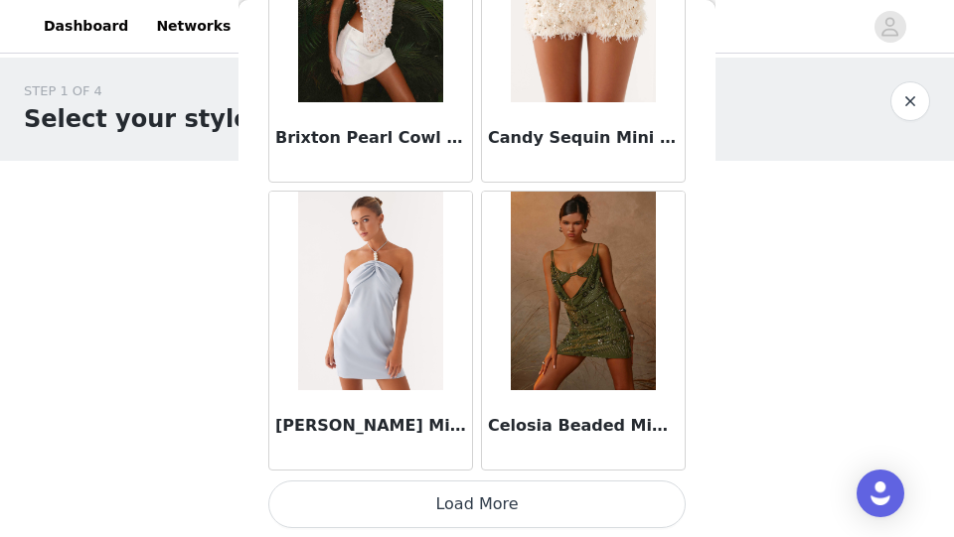
click at [435, 520] on button "Load More" at bounding box center [476, 505] width 417 height 48
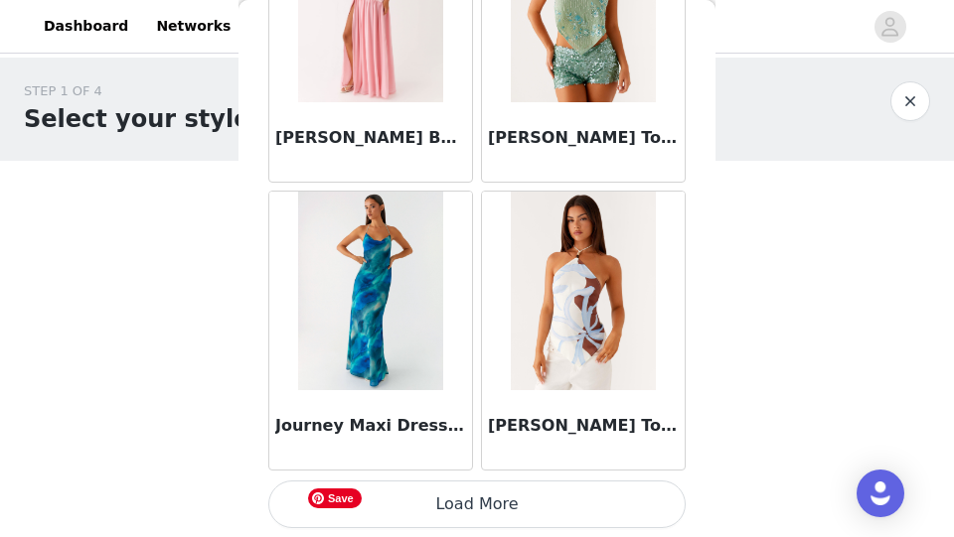
click at [435, 520] on button "Load More" at bounding box center [476, 505] width 417 height 48
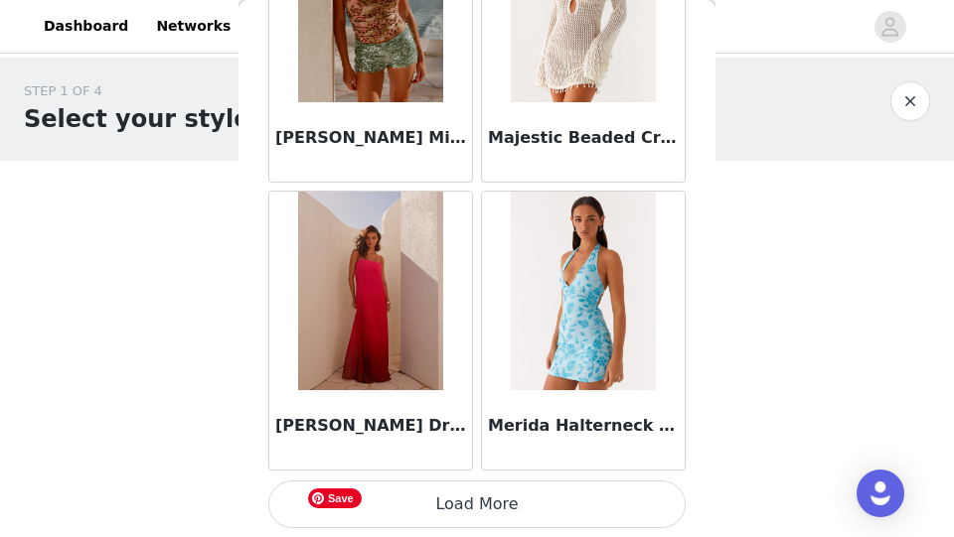
click at [435, 520] on button "Load More" at bounding box center [476, 505] width 417 height 48
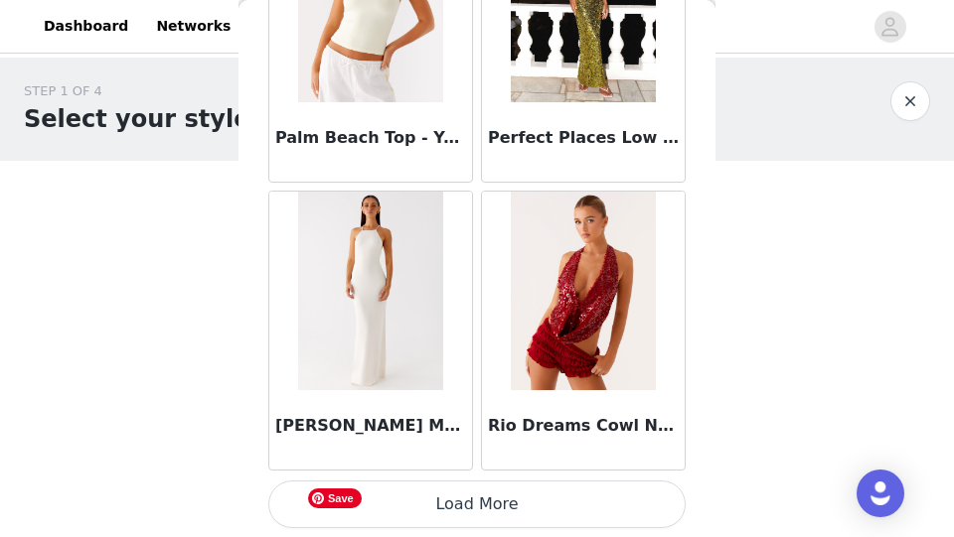
click at [435, 520] on button "Load More" at bounding box center [476, 505] width 417 height 48
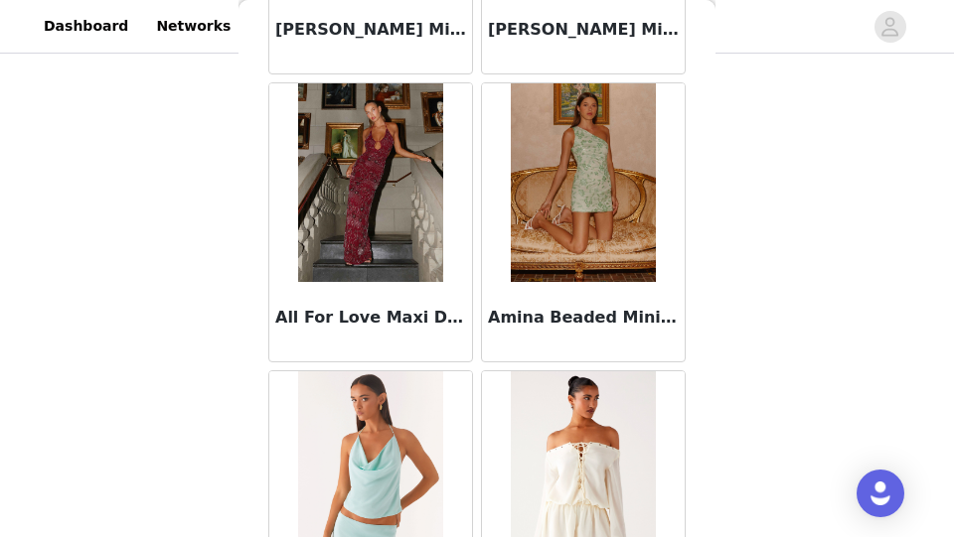
scroll to position [0, 0]
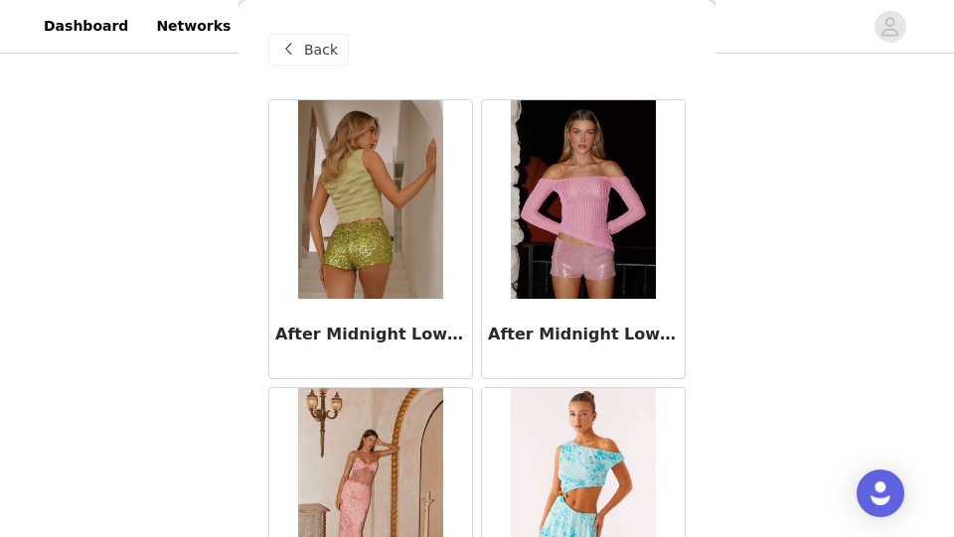
click at [298, 47] on span at bounding box center [288, 50] width 24 height 24
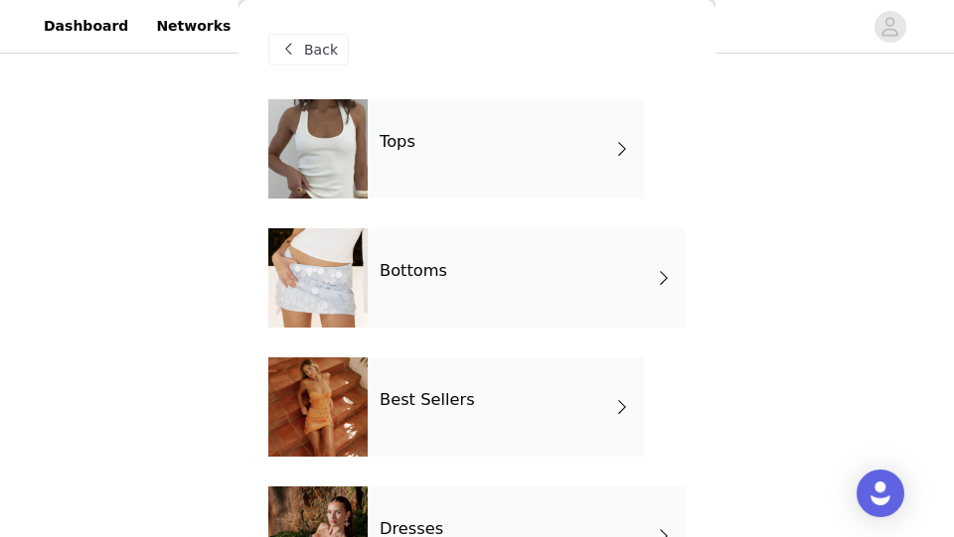
click at [368, 378] on div "Best Sellers" at bounding box center [506, 407] width 276 height 99
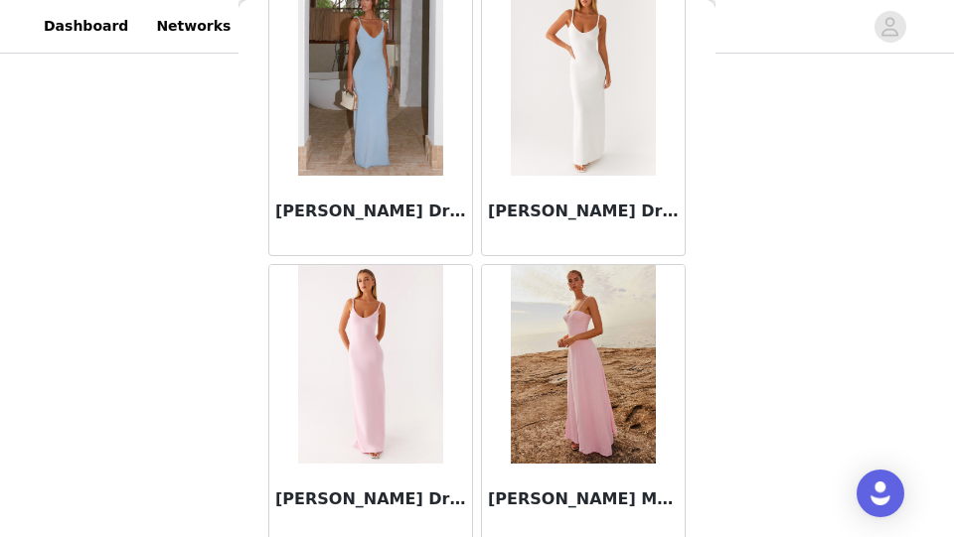
scroll to position [2501, 0]
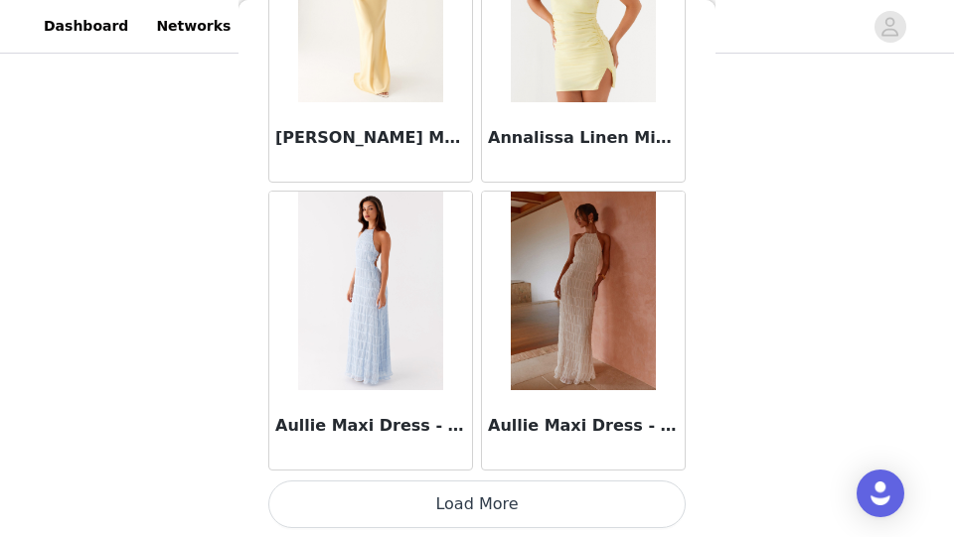
click at [474, 492] on button "Load More" at bounding box center [476, 505] width 417 height 48
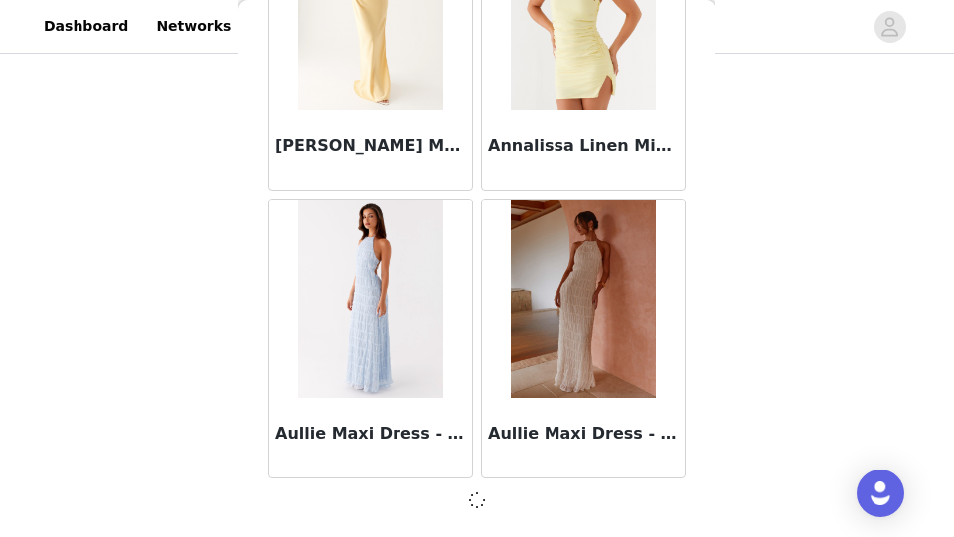
scroll to position [2492, 0]
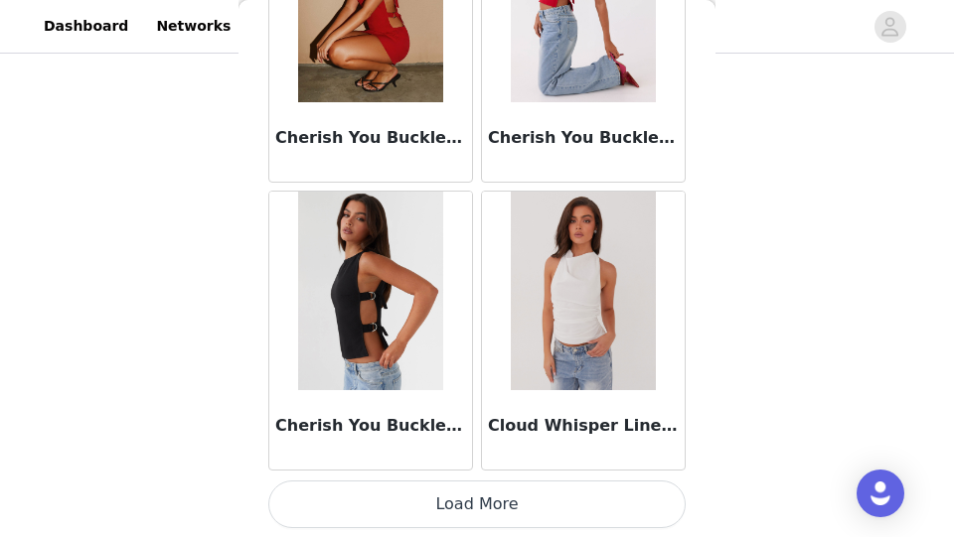
click at [474, 492] on button "Load More" at bounding box center [476, 505] width 417 height 48
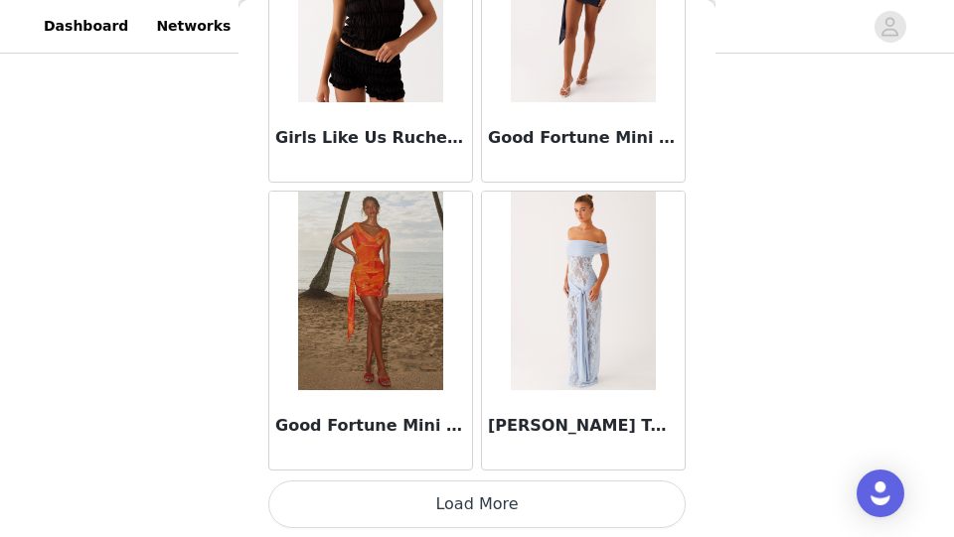
click at [474, 492] on button "Load More" at bounding box center [476, 505] width 417 height 48
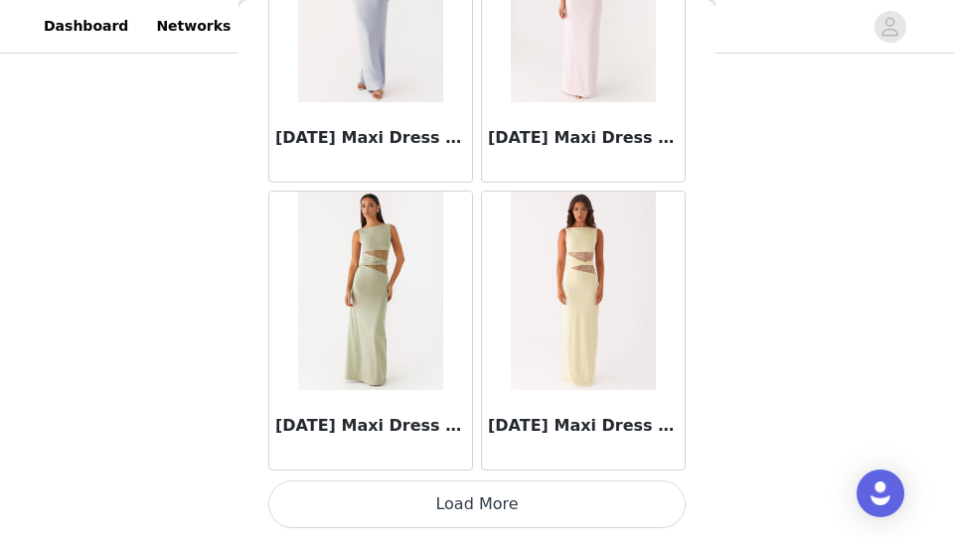
click at [474, 492] on button "Load More" at bounding box center [476, 505] width 417 height 48
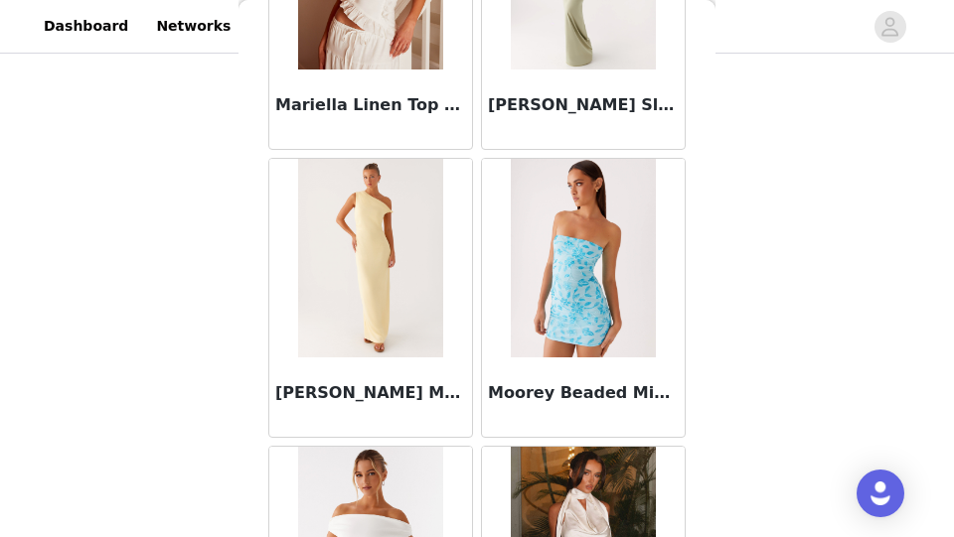
scroll to position [14023, 0]
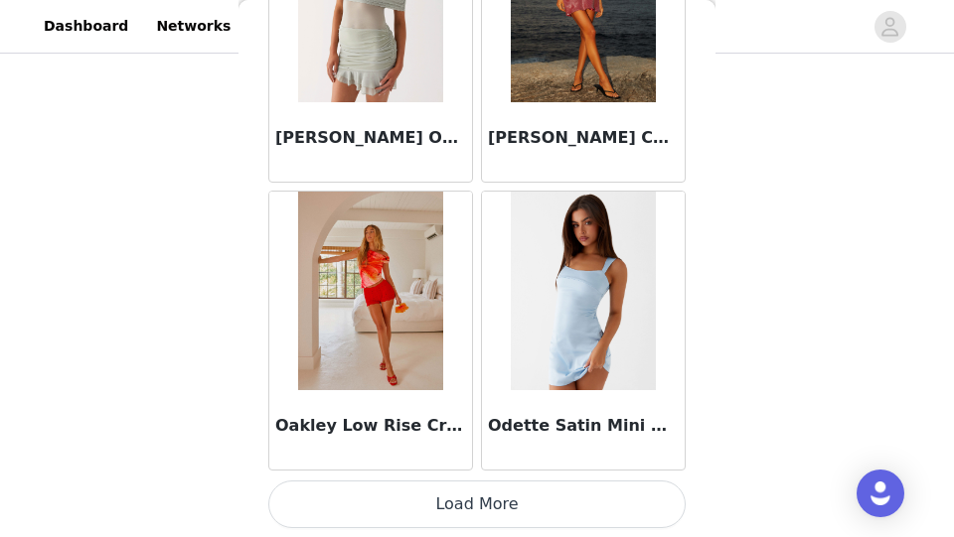
click at [465, 511] on button "Load More" at bounding box center [476, 505] width 417 height 48
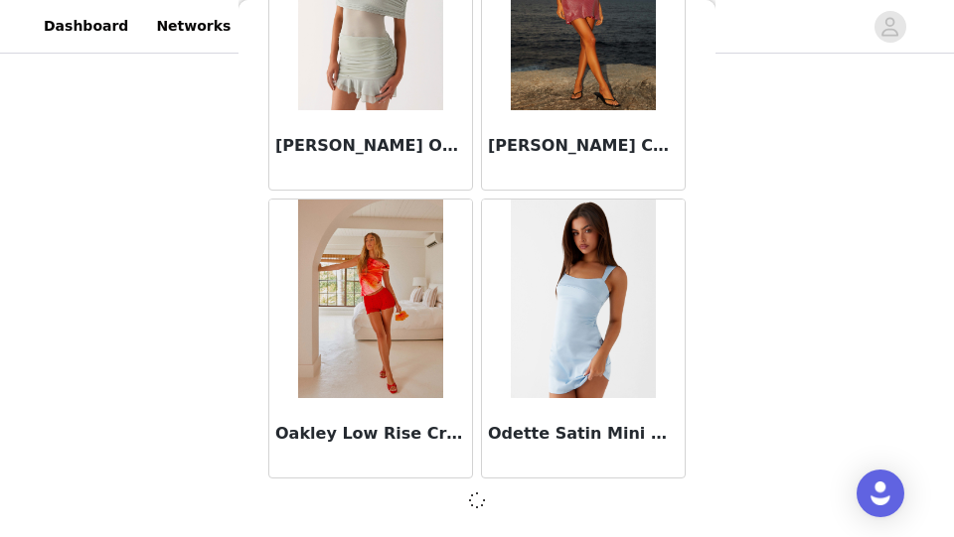
scroll to position [14014, 0]
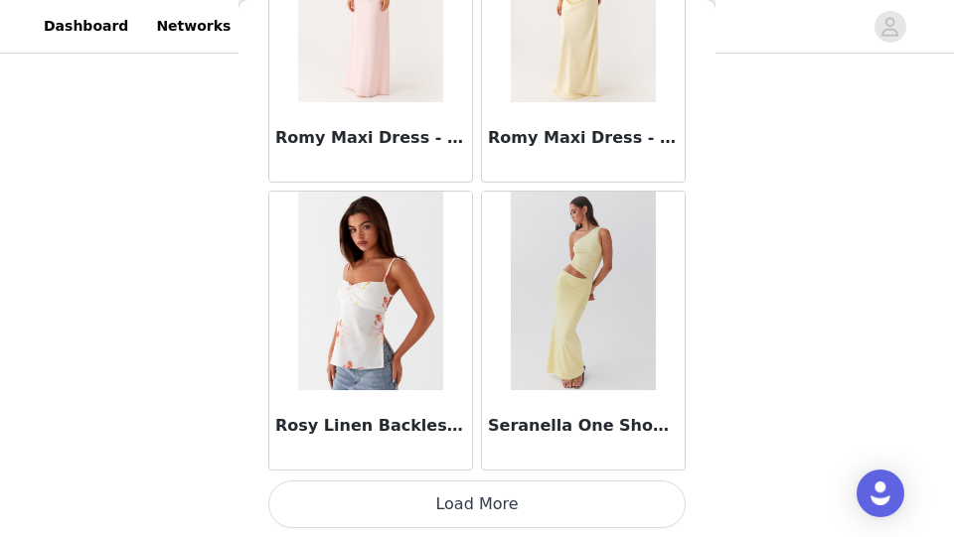
click at [465, 502] on button "Load More" at bounding box center [476, 505] width 417 height 48
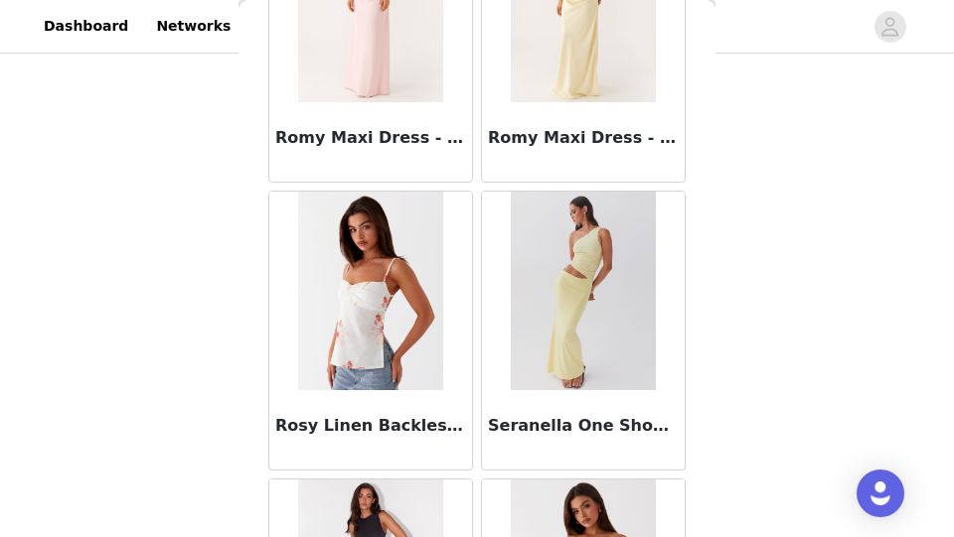
scroll to position [16196, 0]
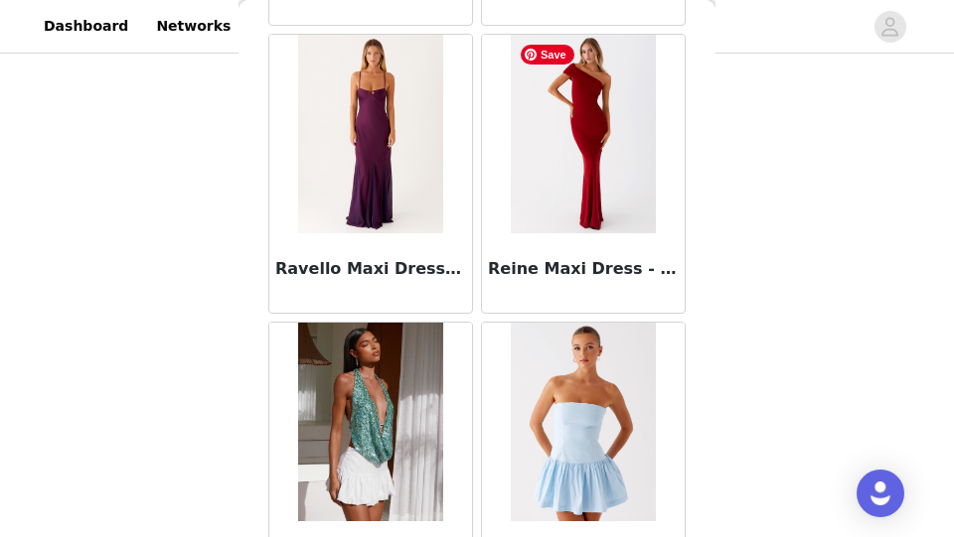
click at [536, 157] on img at bounding box center [583, 134] width 144 height 199
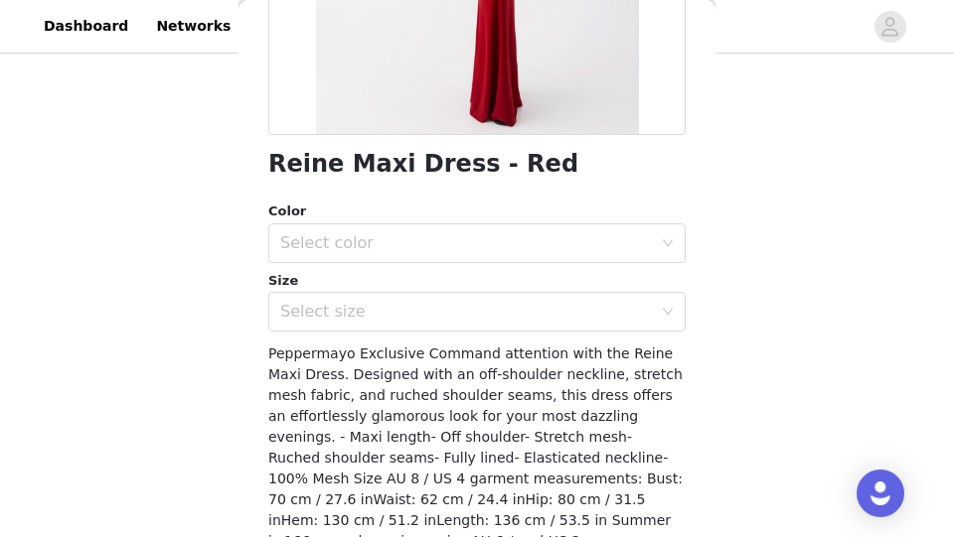
scroll to position [490, 0]
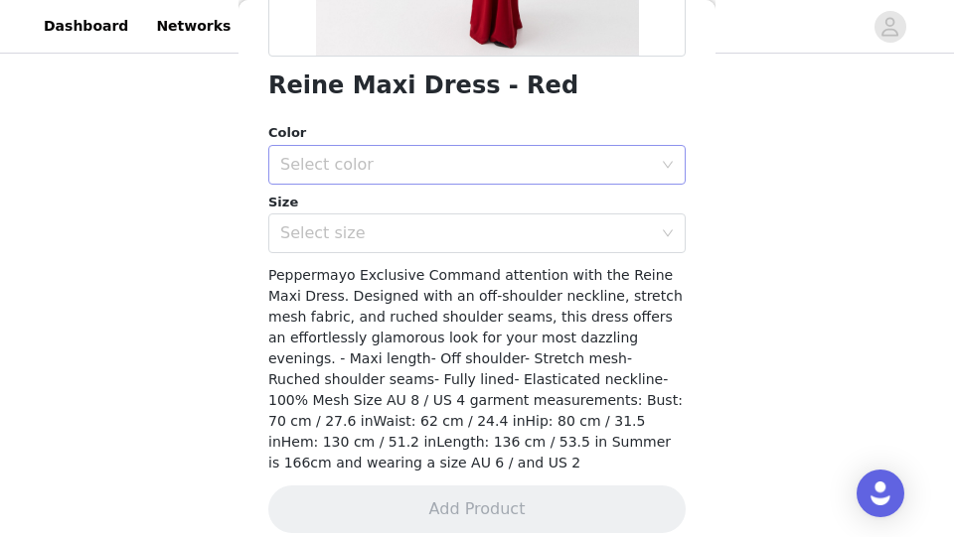
click at [475, 167] on div "Select color" at bounding box center [465, 165] width 371 height 20
click at [459, 211] on li "Red" at bounding box center [476, 209] width 417 height 32
click at [433, 241] on div "Select size" at bounding box center [465, 233] width 371 height 20
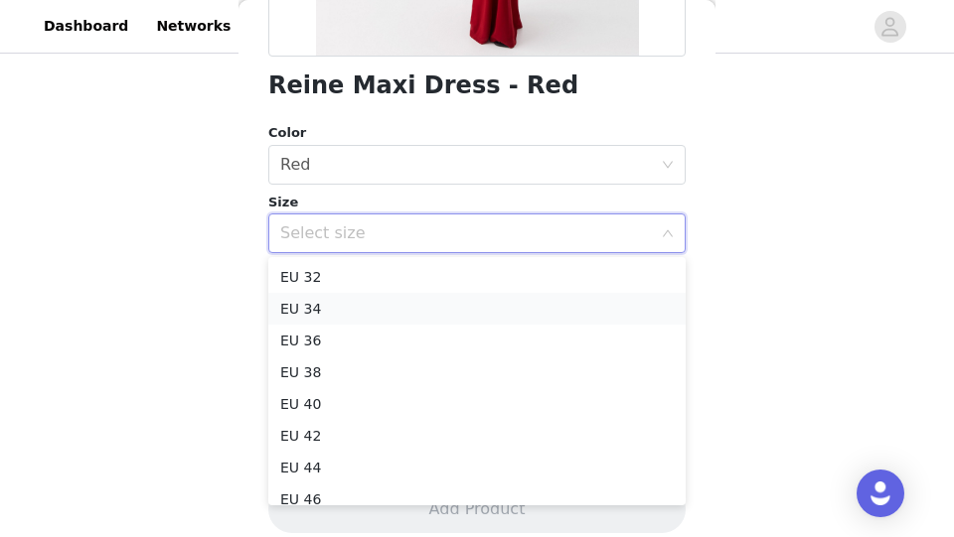
click at [400, 322] on li "EU 34" at bounding box center [476, 309] width 417 height 32
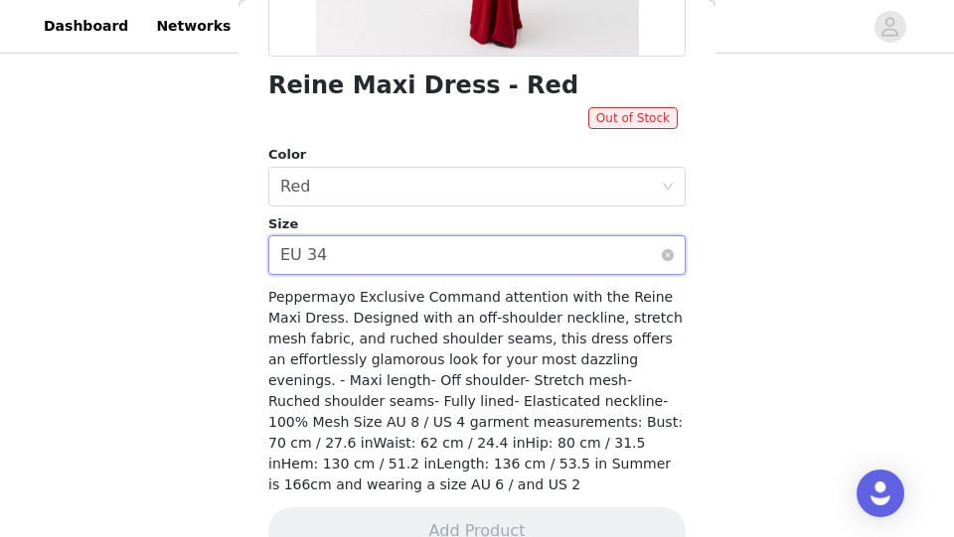
click at [414, 257] on div "Select size EU 34" at bounding box center [470, 255] width 380 height 38
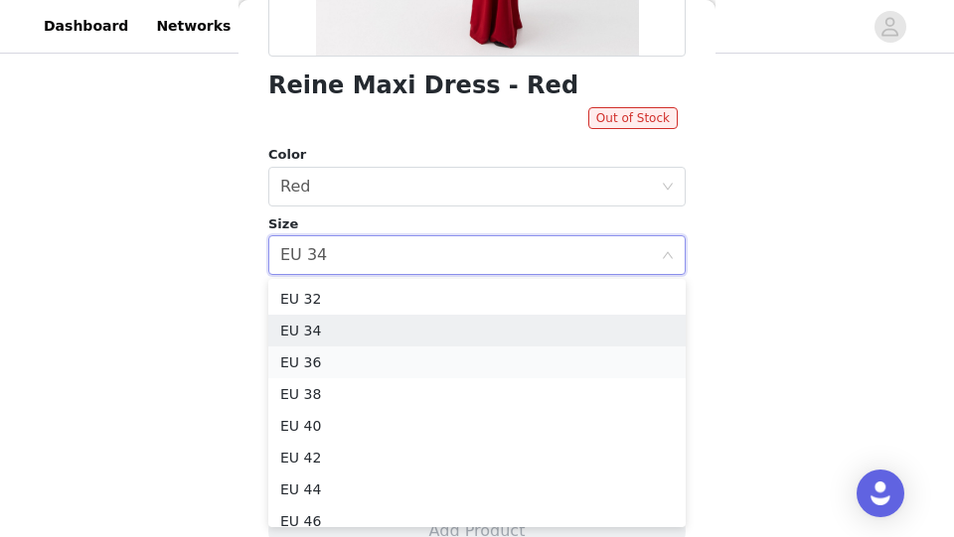
click at [385, 356] on li "EU 36" at bounding box center [476, 363] width 417 height 32
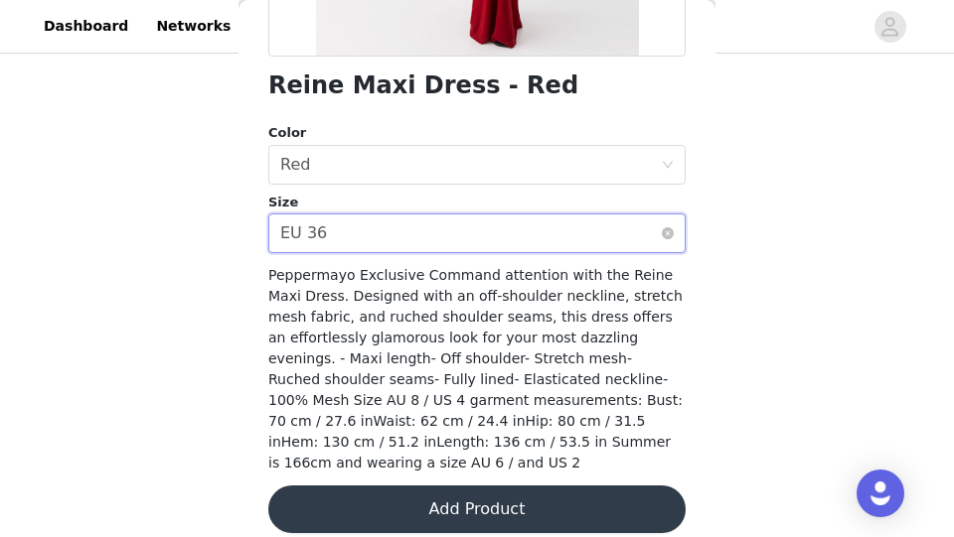
click at [398, 237] on div "Select size EU 36" at bounding box center [470, 234] width 380 height 38
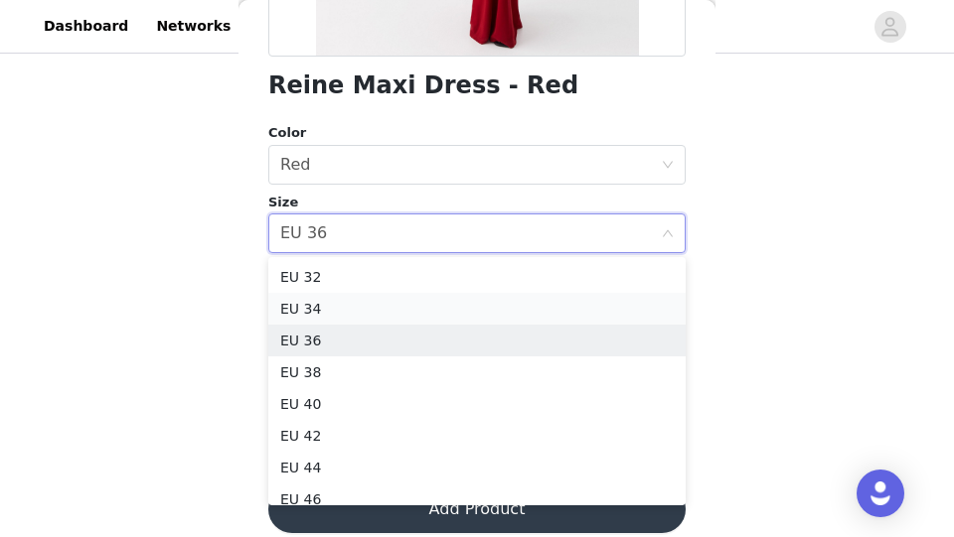
click at [373, 312] on li "EU 34" at bounding box center [476, 309] width 417 height 32
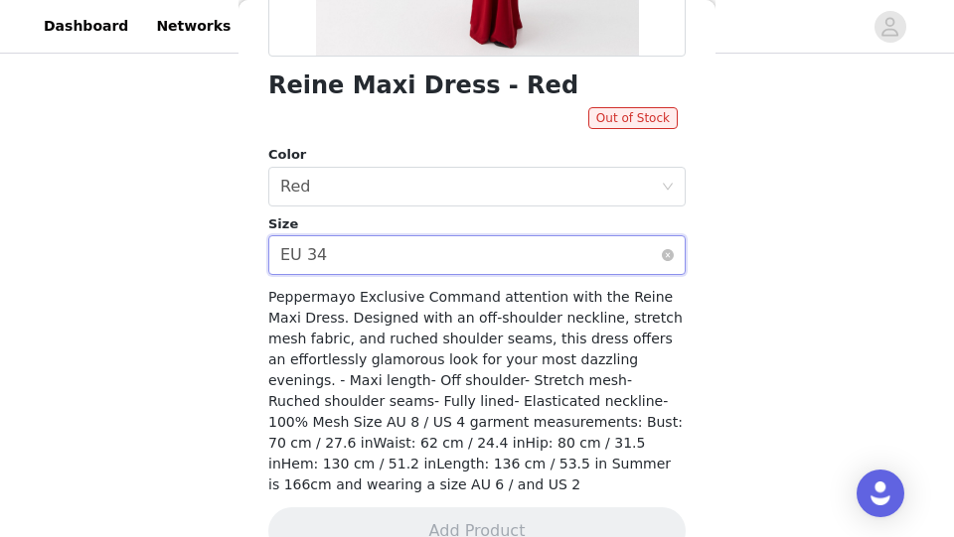
click at [376, 267] on div "Select size EU 34" at bounding box center [470, 255] width 380 height 38
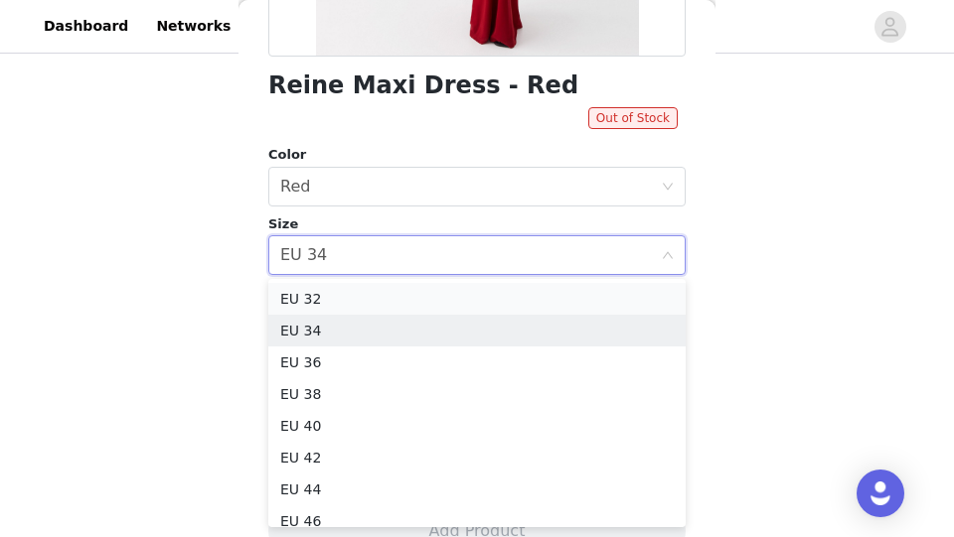
click at [371, 289] on li "EU 32" at bounding box center [476, 299] width 417 height 32
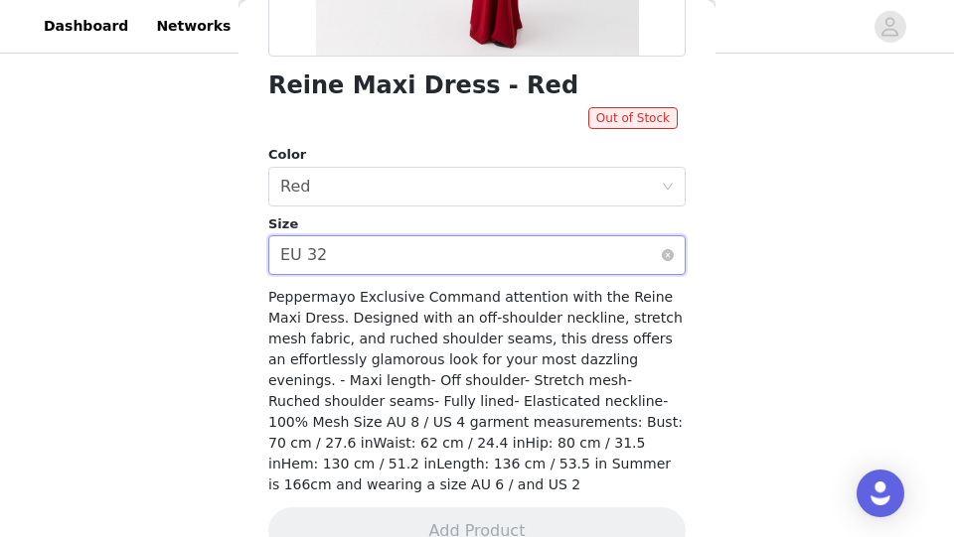
click at [383, 255] on div "Select size EU 32" at bounding box center [470, 255] width 380 height 38
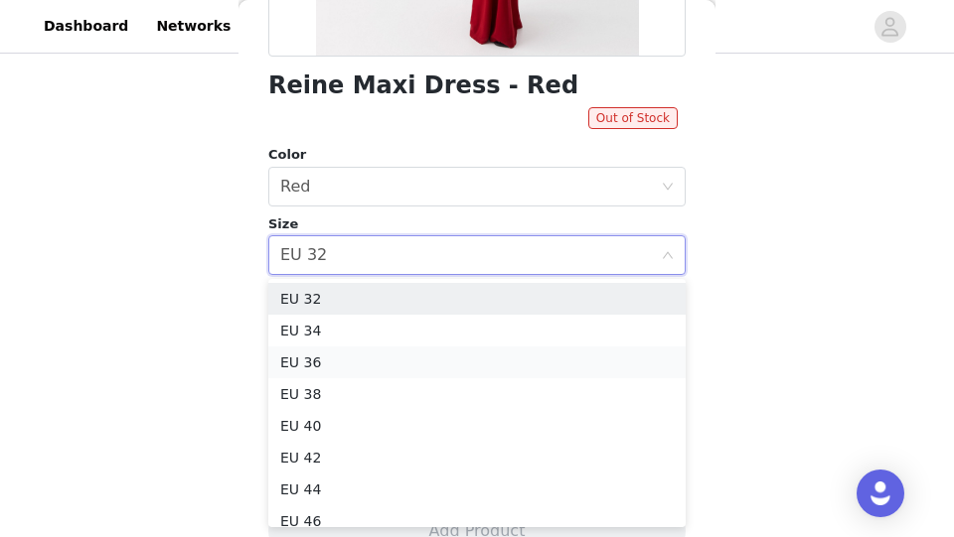
click at [361, 356] on li "EU 36" at bounding box center [476, 363] width 417 height 32
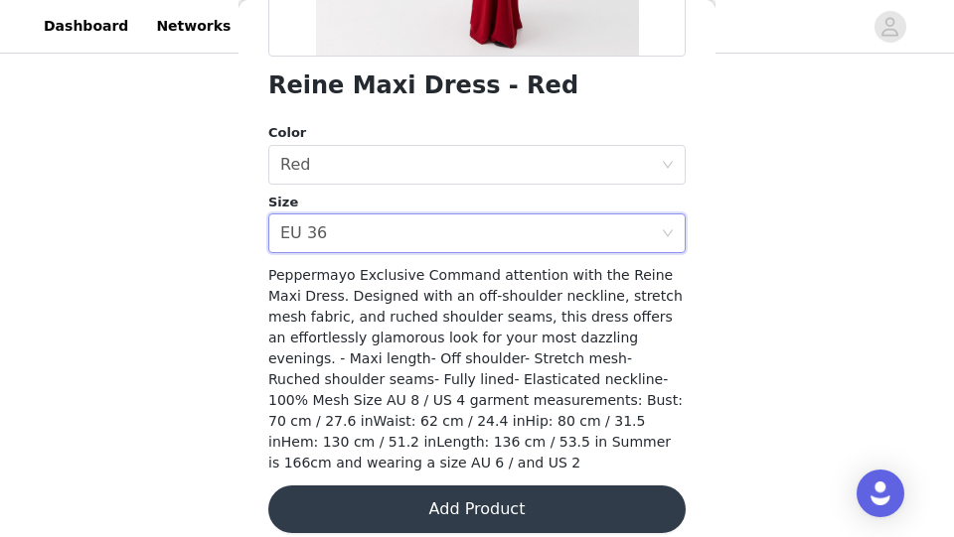
click at [402, 504] on button "Add Product" at bounding box center [476, 510] width 417 height 48
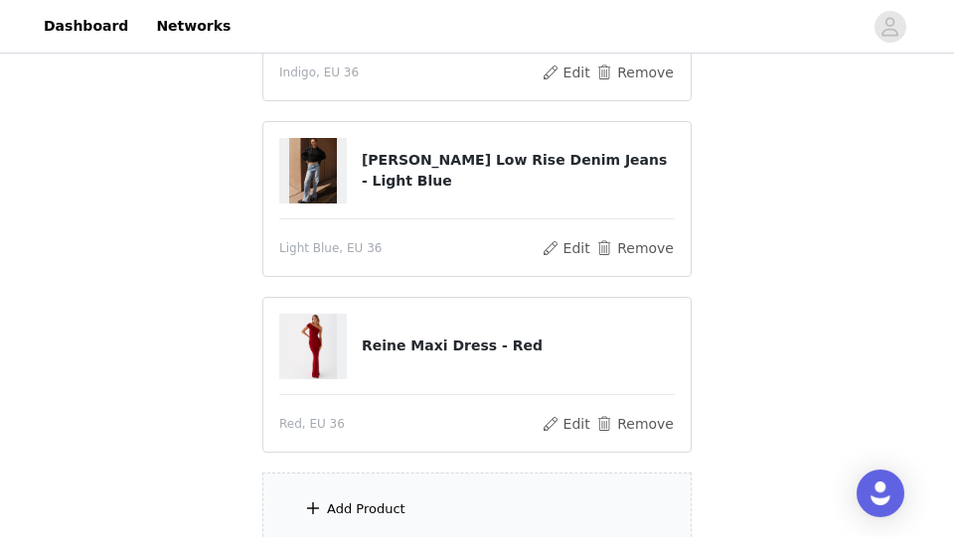
click at [402, 504] on div "Add Product" at bounding box center [476, 510] width 429 height 74
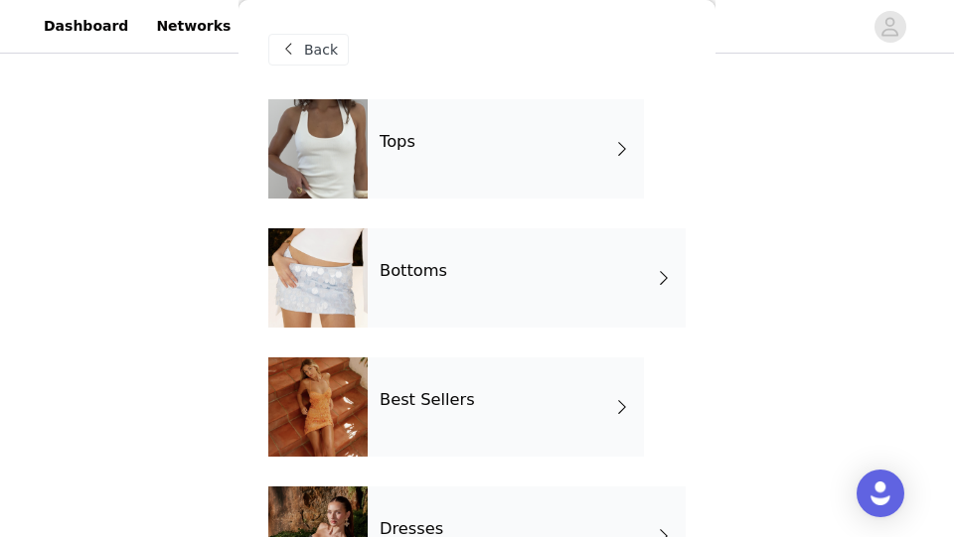
click at [416, 166] on div "Tops" at bounding box center [506, 148] width 276 height 99
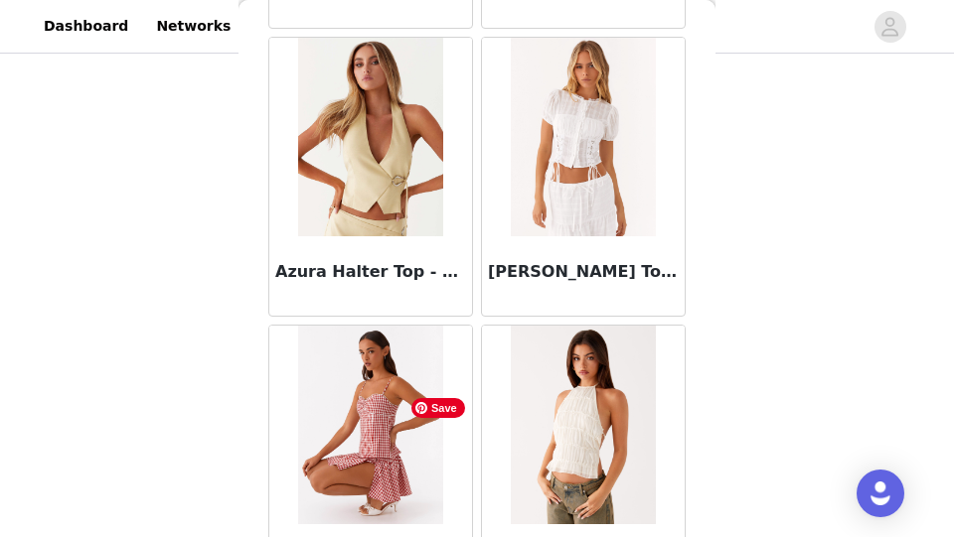
scroll to position [2501, 0]
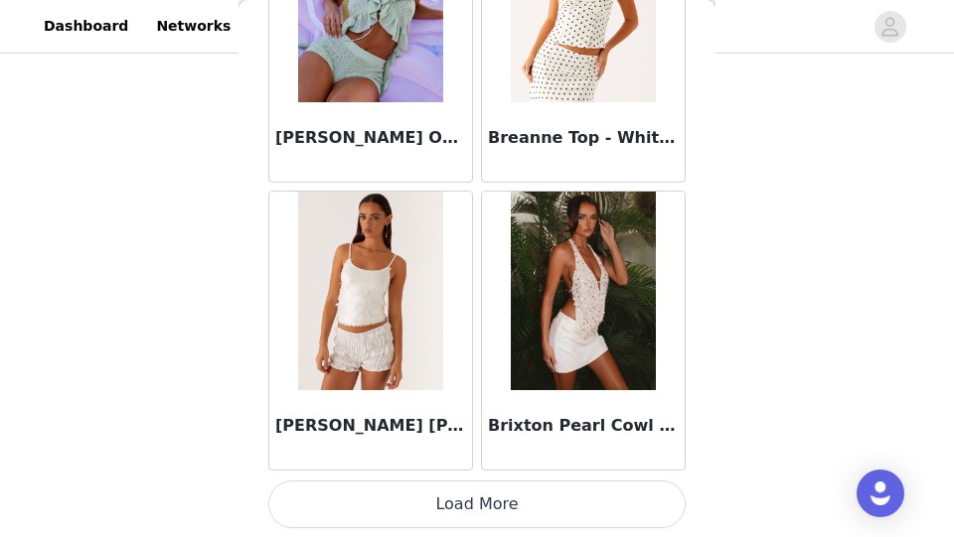
click at [416, 492] on button "Load More" at bounding box center [476, 505] width 417 height 48
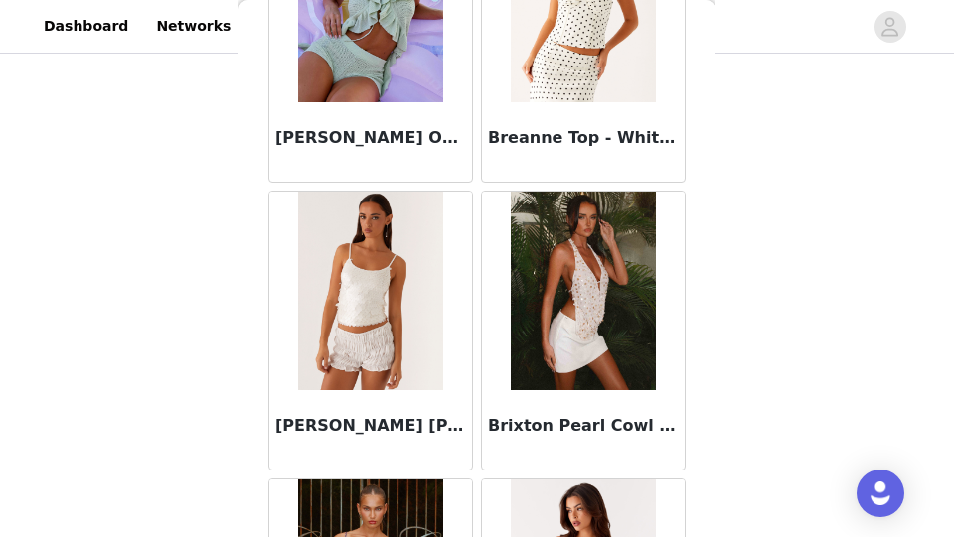
scroll to position [4098, 0]
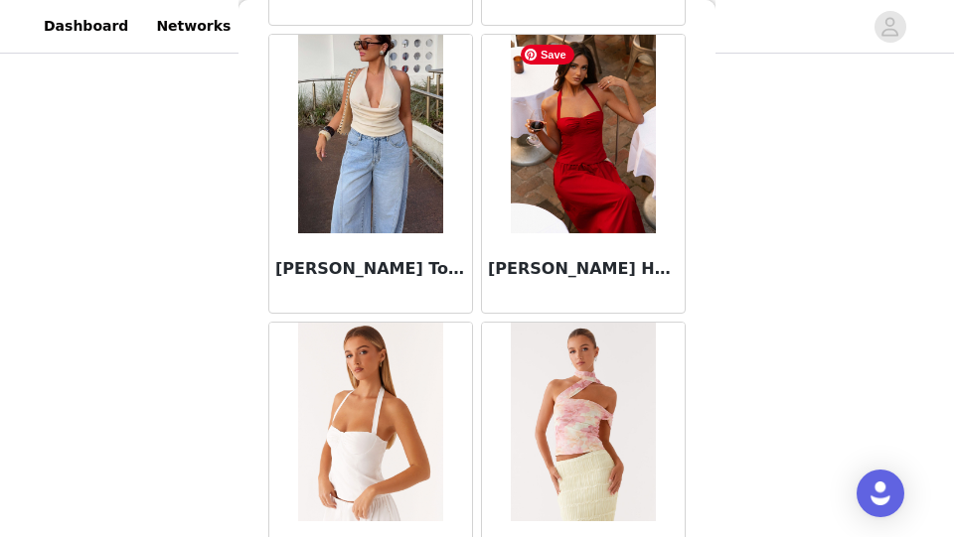
click at [534, 134] on img at bounding box center [583, 134] width 144 height 199
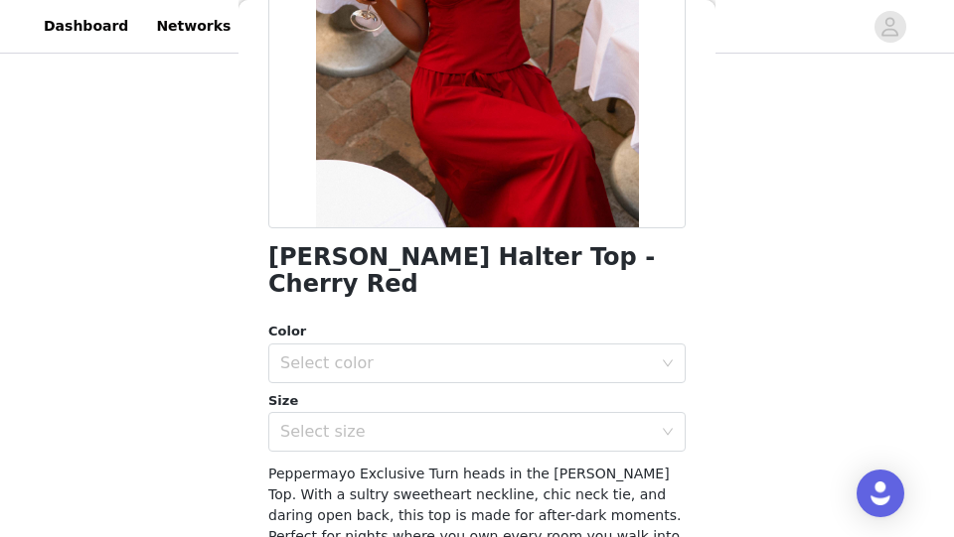
scroll to position [341, 0]
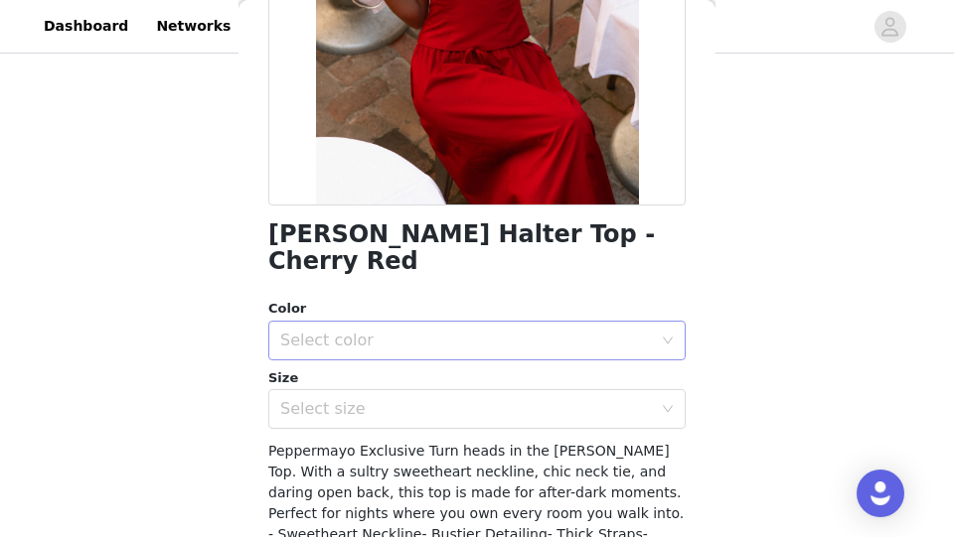
click at [422, 331] on div "Select color" at bounding box center [465, 341] width 371 height 20
click at [420, 362] on li "Cherry Red" at bounding box center [476, 358] width 417 height 32
click at [410, 399] on div "Select size" at bounding box center [465, 409] width 371 height 20
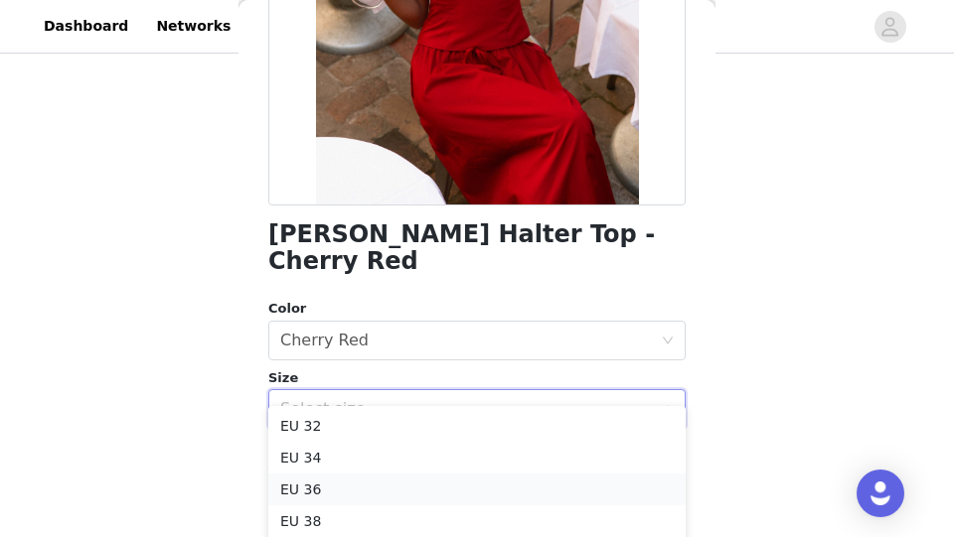
click at [385, 476] on li "EU 36" at bounding box center [476, 490] width 417 height 32
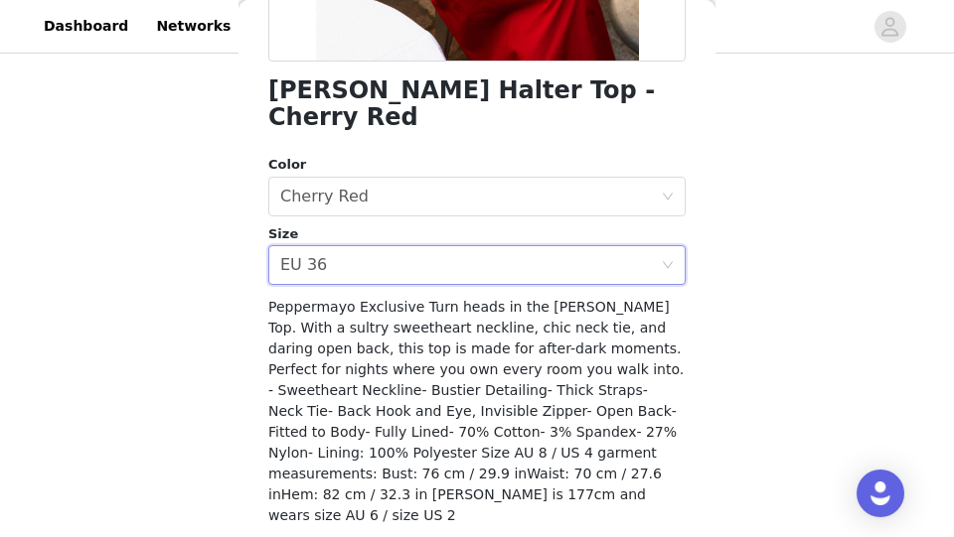
scroll to position [509, 0]
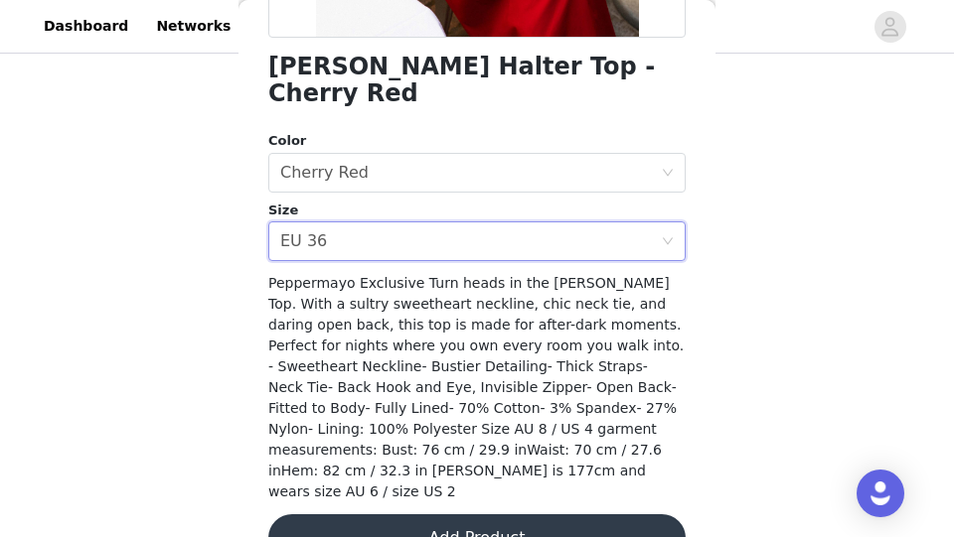
click at [386, 515] on button "Add Product" at bounding box center [476, 539] width 417 height 48
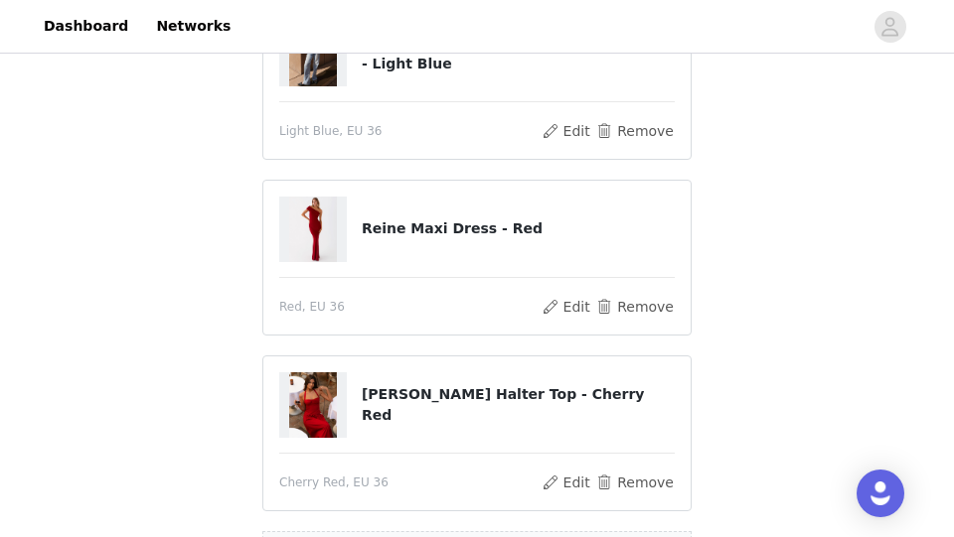
scroll to position [1032, 0]
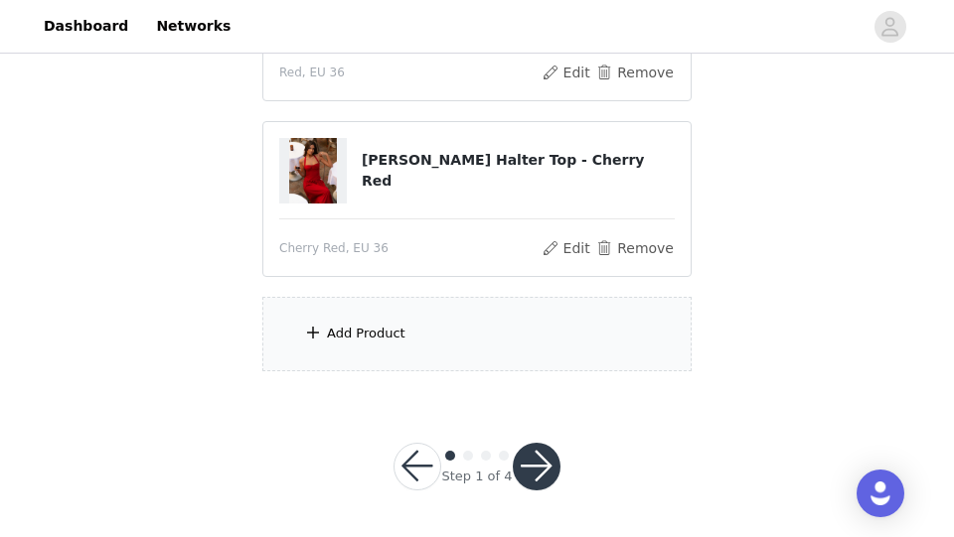
click at [509, 321] on div "Add Product" at bounding box center [476, 334] width 429 height 74
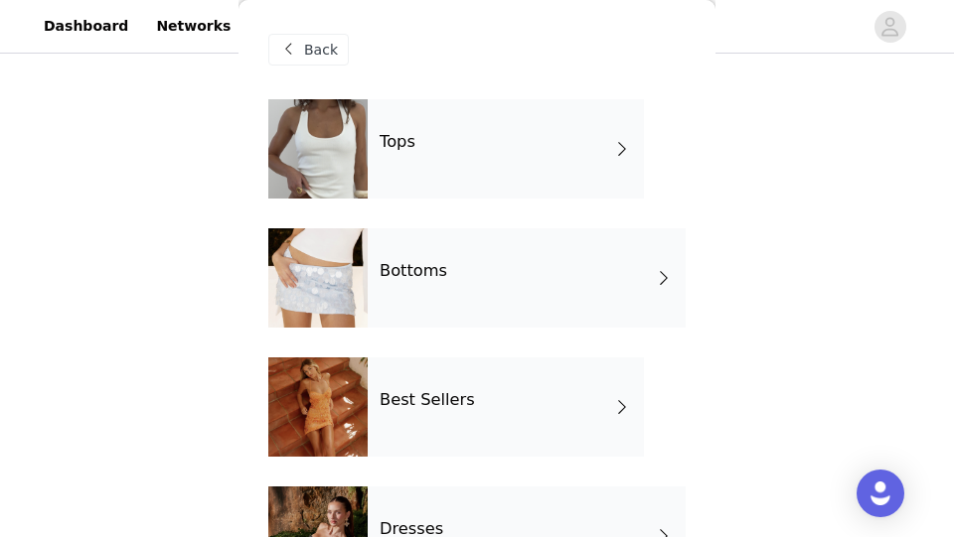
click at [480, 136] on div "Tops" at bounding box center [506, 148] width 276 height 99
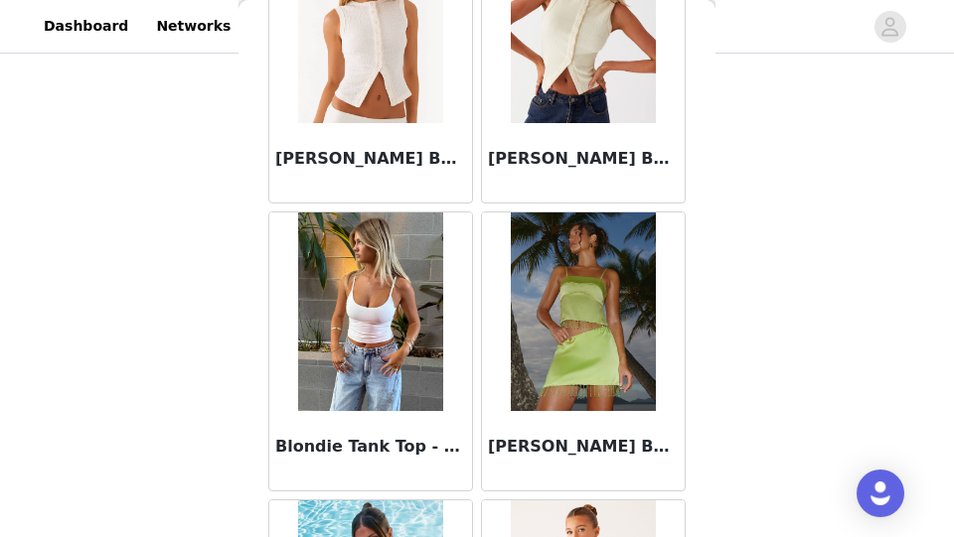
scroll to position [2501, 0]
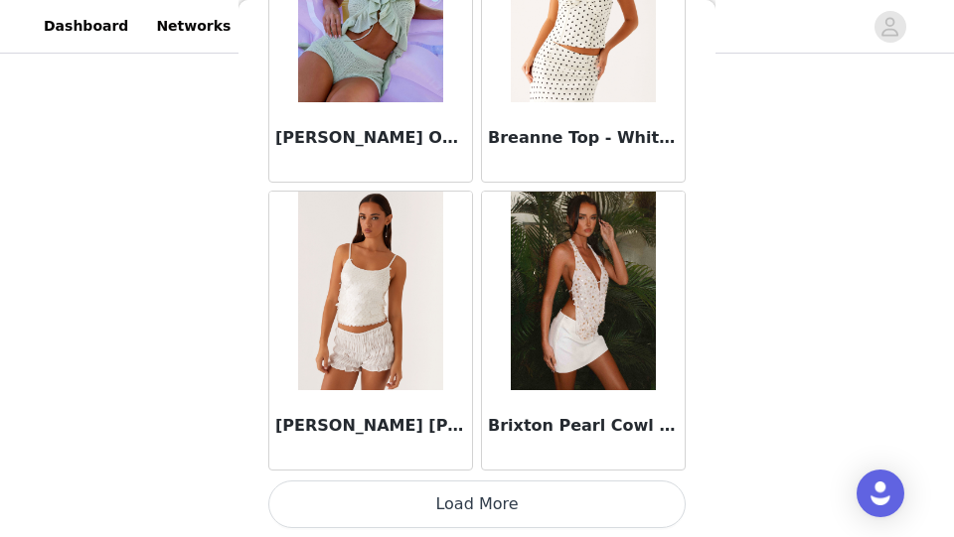
click at [436, 498] on button "Load More" at bounding box center [476, 505] width 417 height 48
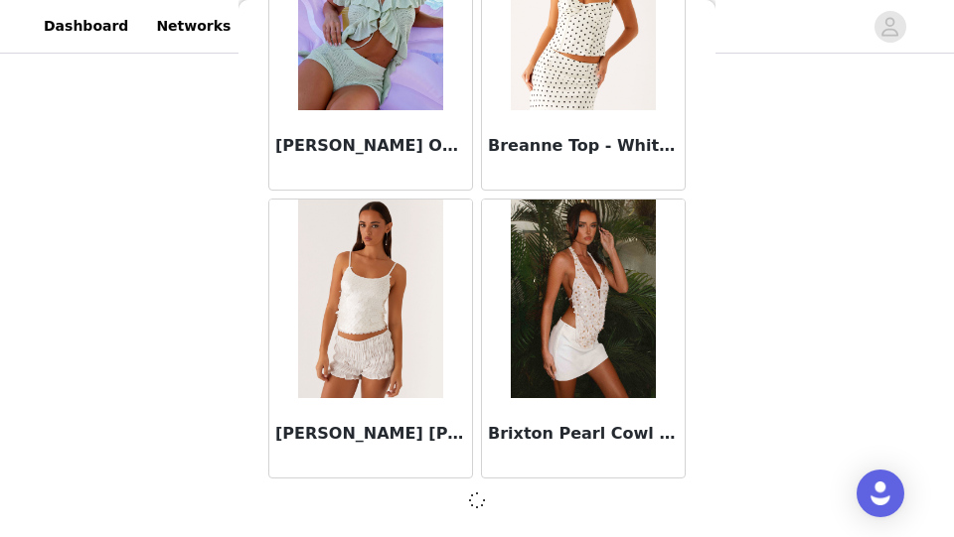
scroll to position [2492, 0]
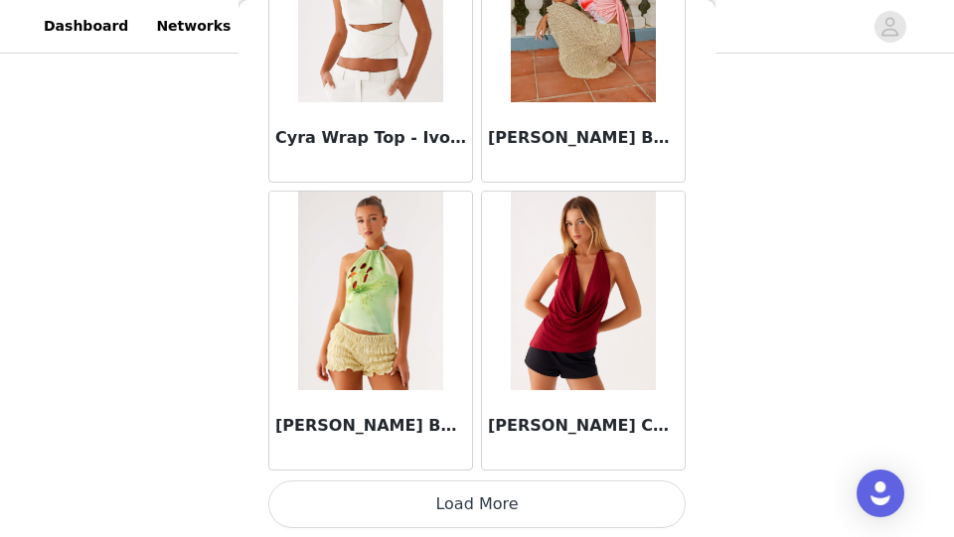
click at [436, 499] on button "Load More" at bounding box center [476, 505] width 417 height 48
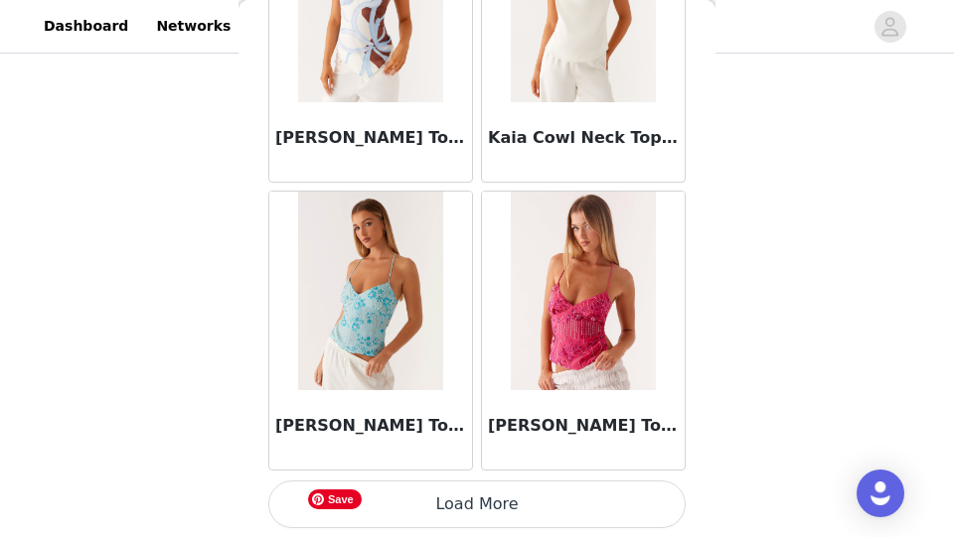
click at [436, 497] on button "Load More" at bounding box center [476, 505] width 417 height 48
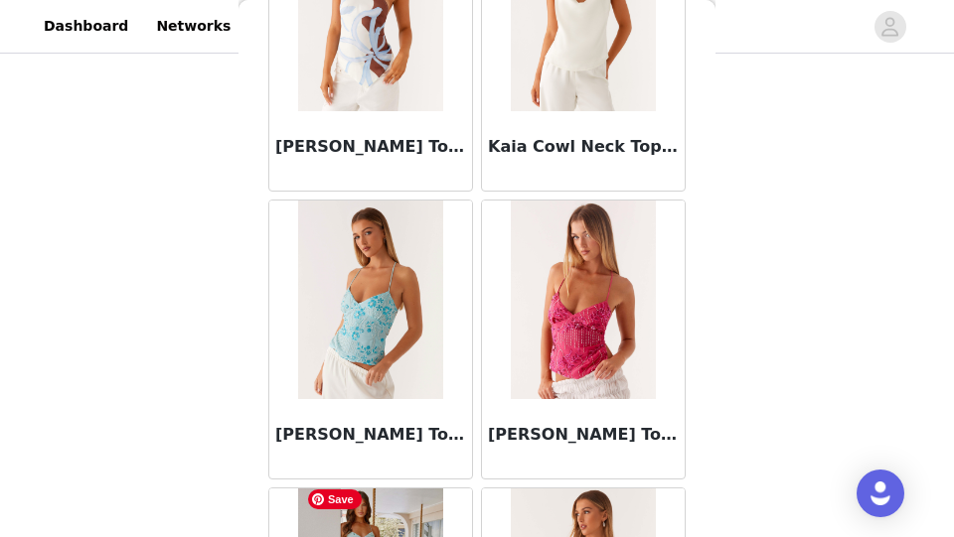
scroll to position [8262, 0]
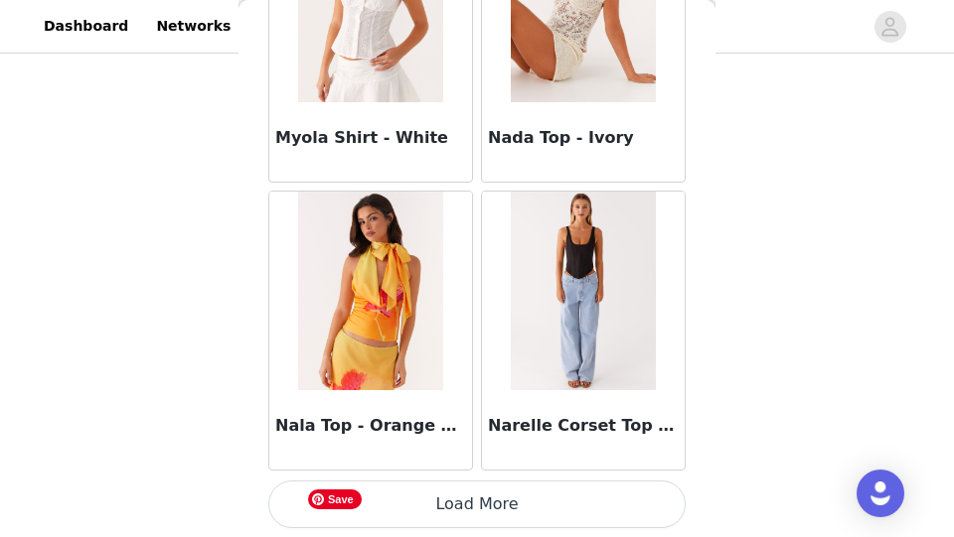
click at [436, 497] on button "Load More" at bounding box center [476, 505] width 417 height 48
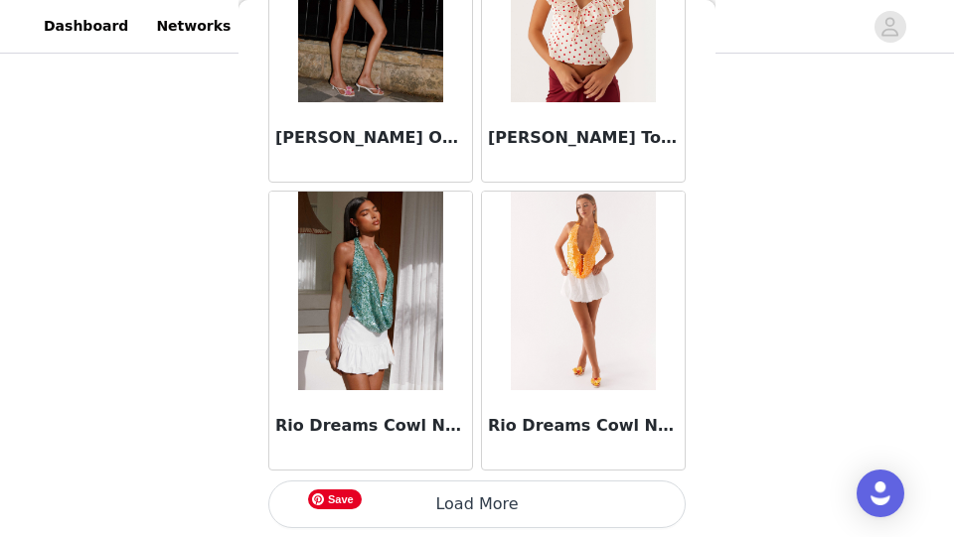
click at [436, 497] on button "Load More" at bounding box center [476, 505] width 417 height 48
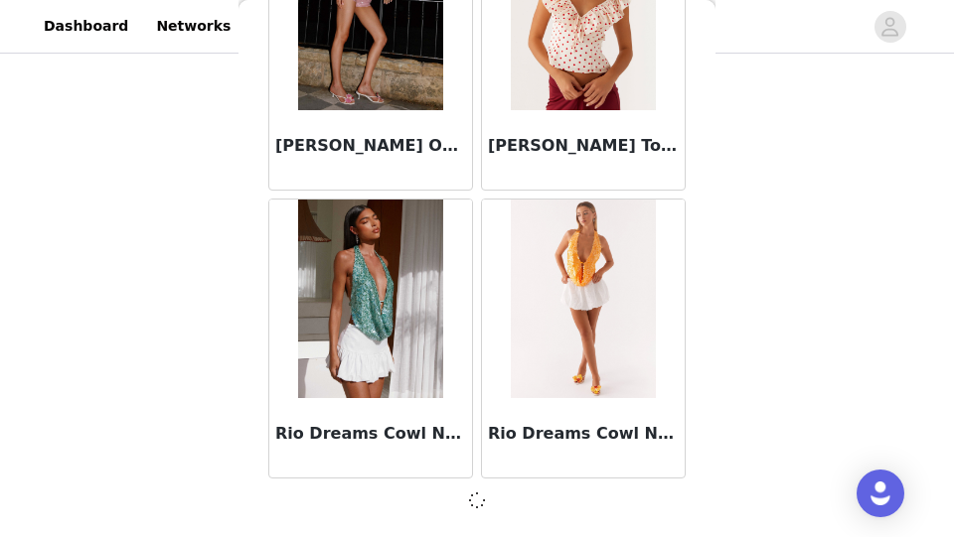
scroll to position [14014, 0]
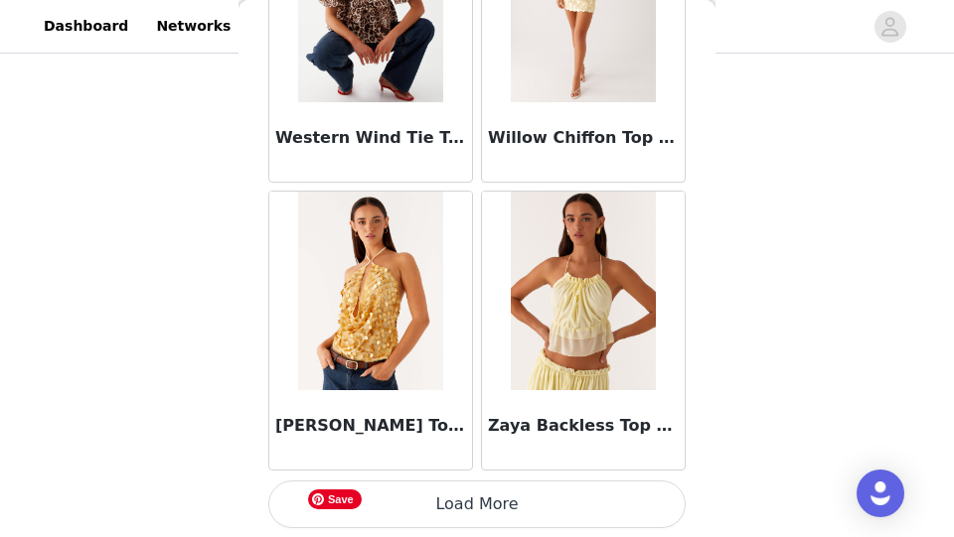
click at [436, 496] on button "Load More" at bounding box center [476, 505] width 417 height 48
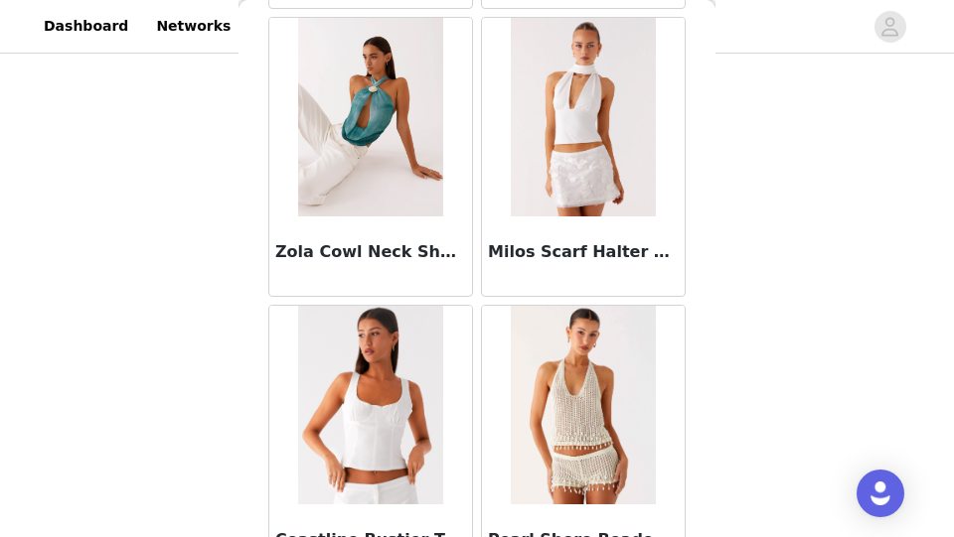
scroll to position [2946, 0]
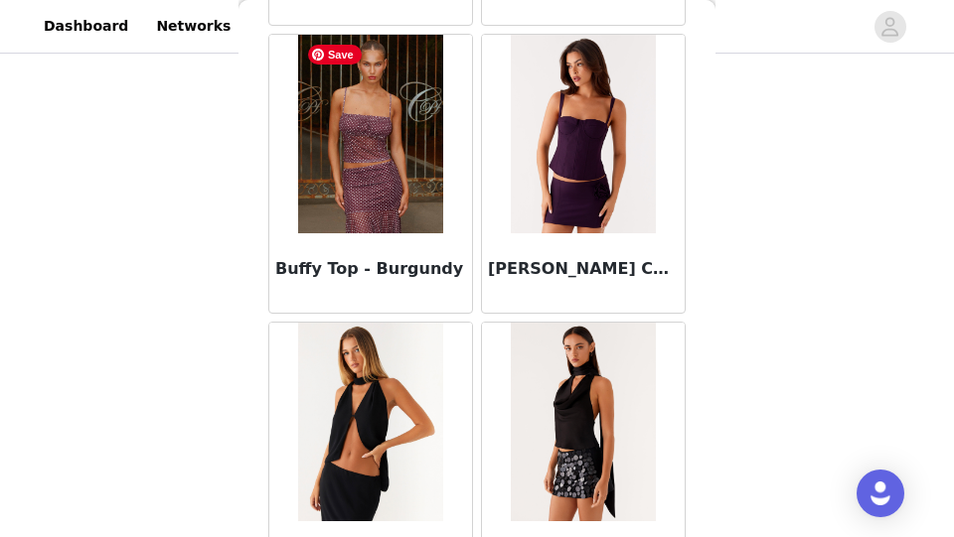
click at [399, 202] on img at bounding box center [370, 134] width 144 height 199
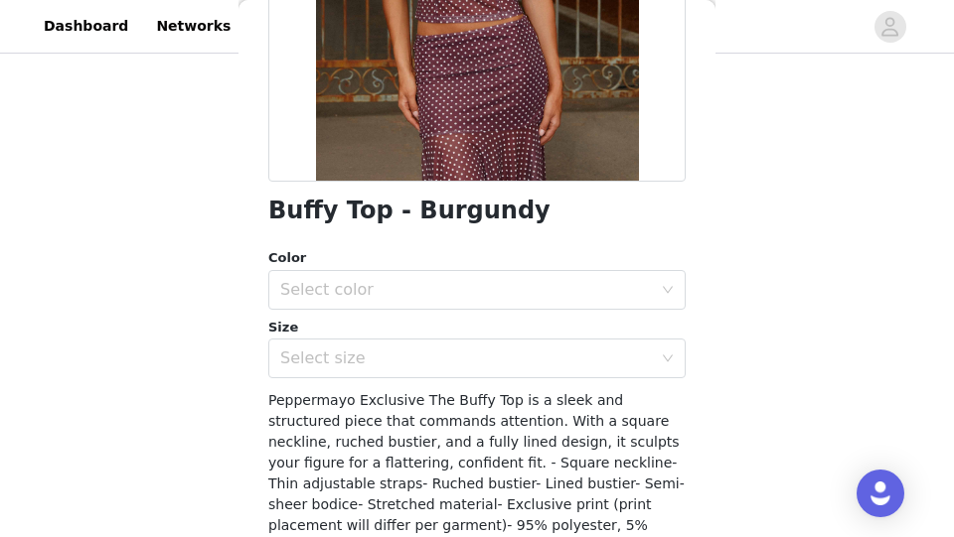
scroll to position [368, 0]
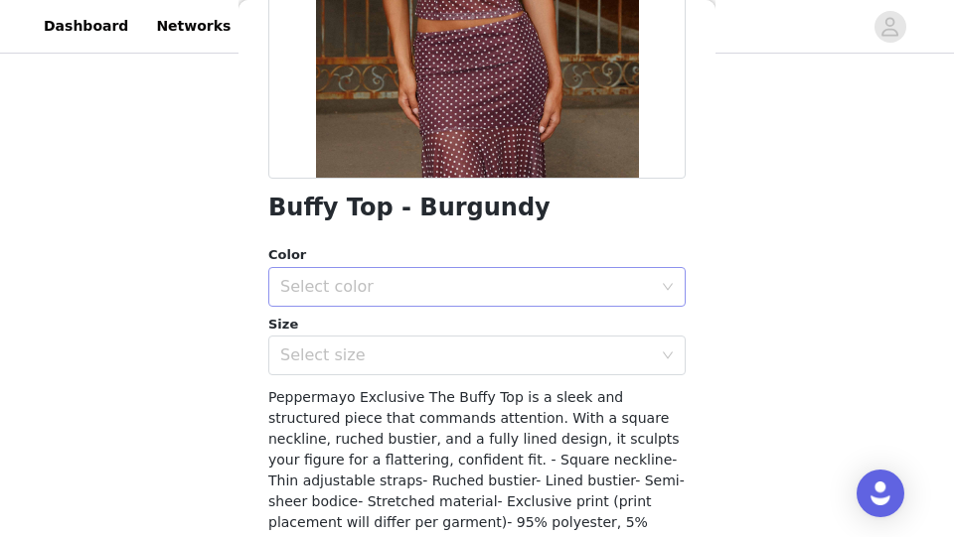
click at [471, 284] on div "Select color" at bounding box center [465, 287] width 371 height 20
click at [440, 338] on li "Burgundy" at bounding box center [476, 330] width 417 height 32
click at [430, 365] on div "Select size" at bounding box center [470, 356] width 380 height 38
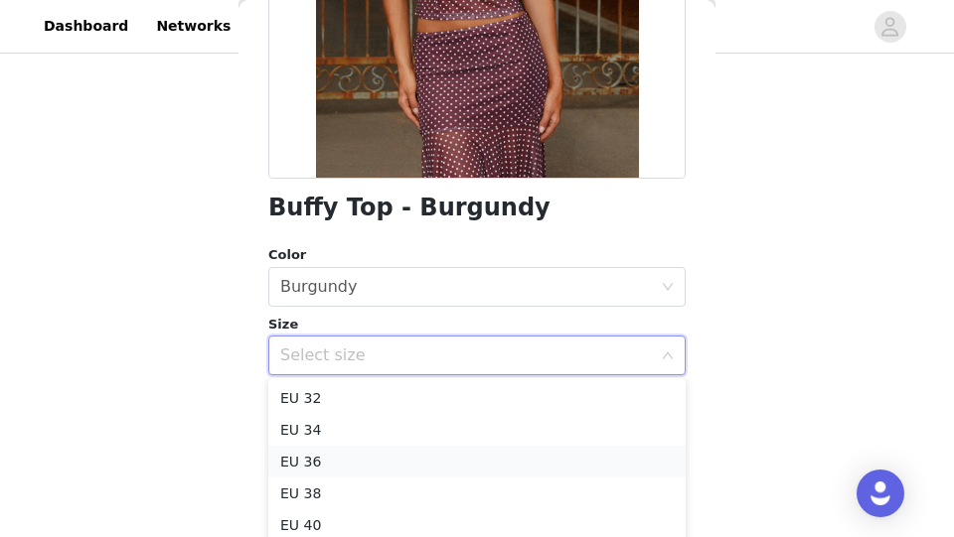
click at [396, 460] on li "EU 36" at bounding box center [476, 462] width 417 height 32
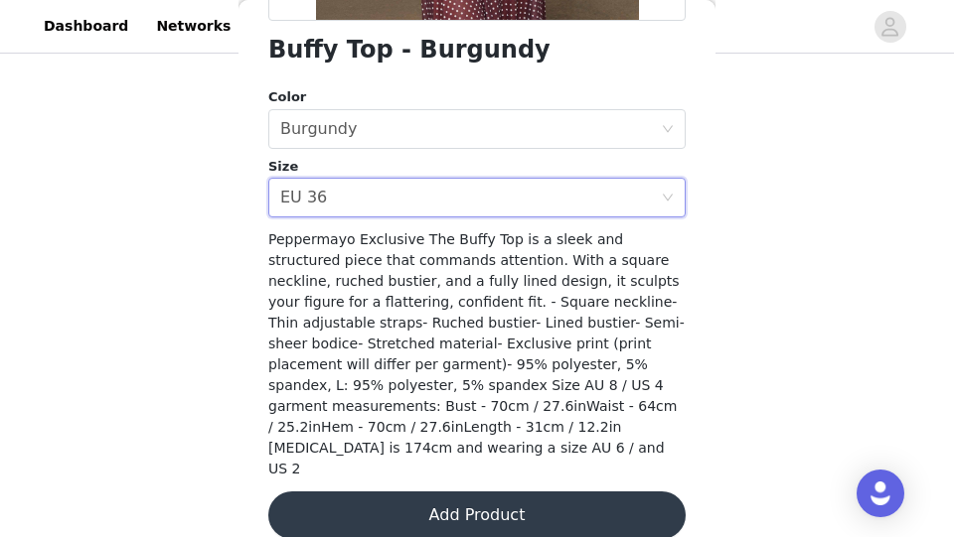
scroll to position [529, 0]
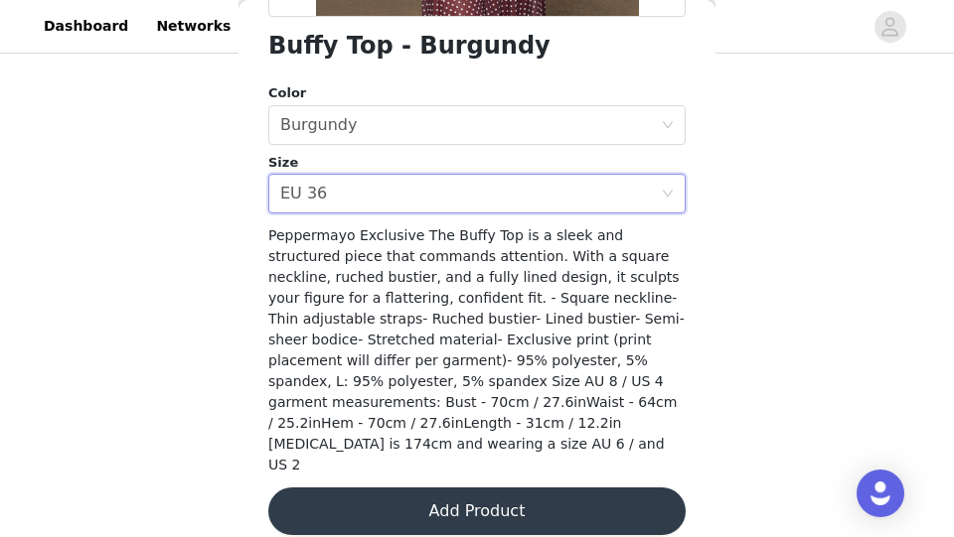
click at [388, 499] on button "Add Product" at bounding box center [476, 512] width 417 height 48
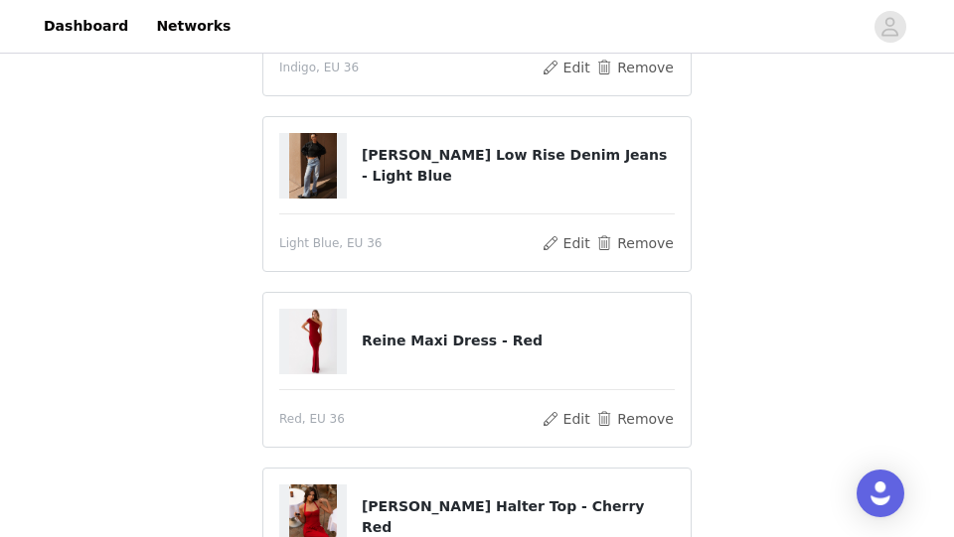
scroll to position [623, 0]
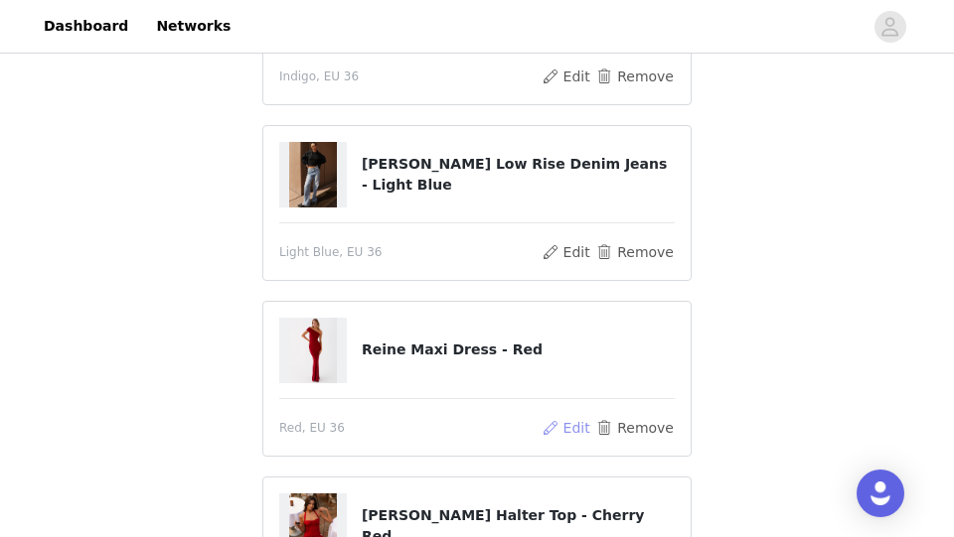
click at [583, 425] on button "Edit" at bounding box center [565, 428] width 51 height 24
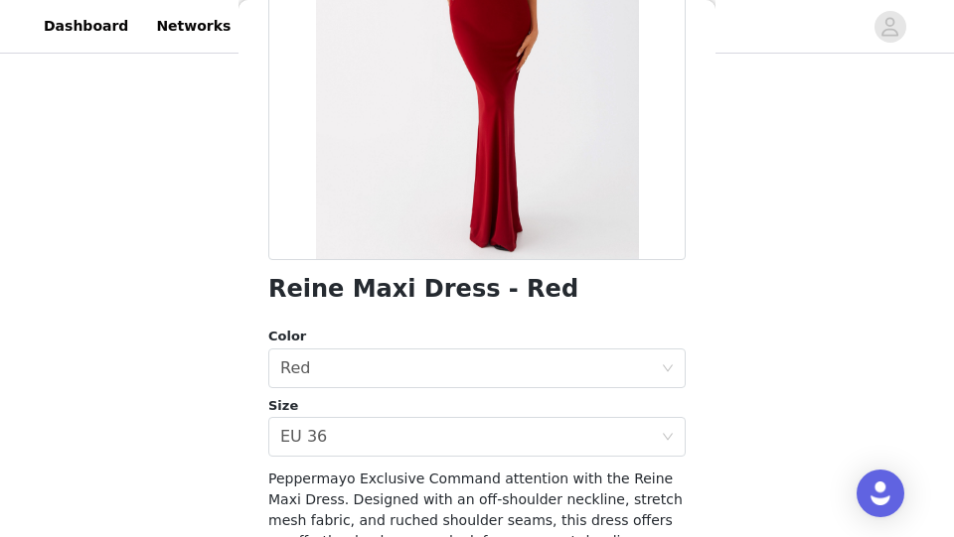
scroll to position [306, 0]
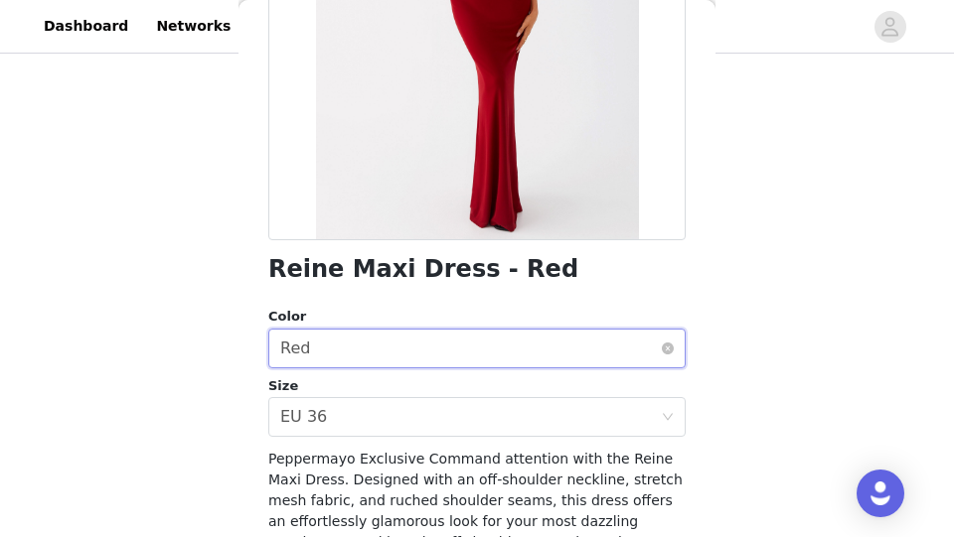
click at [499, 364] on div "Select color Red" at bounding box center [470, 349] width 380 height 38
click at [494, 417] on div "Select size EU 36" at bounding box center [470, 417] width 380 height 38
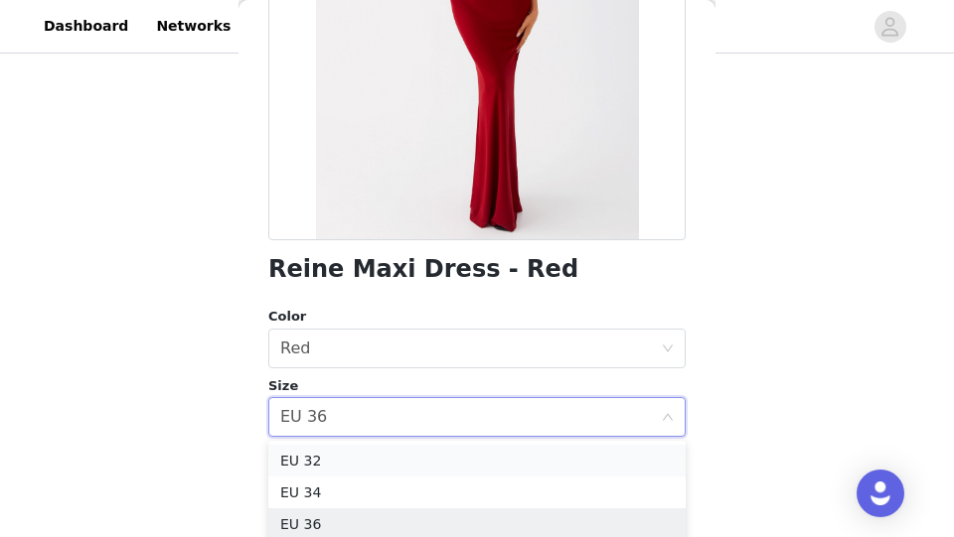
click at [470, 463] on li "EU 32" at bounding box center [476, 461] width 417 height 32
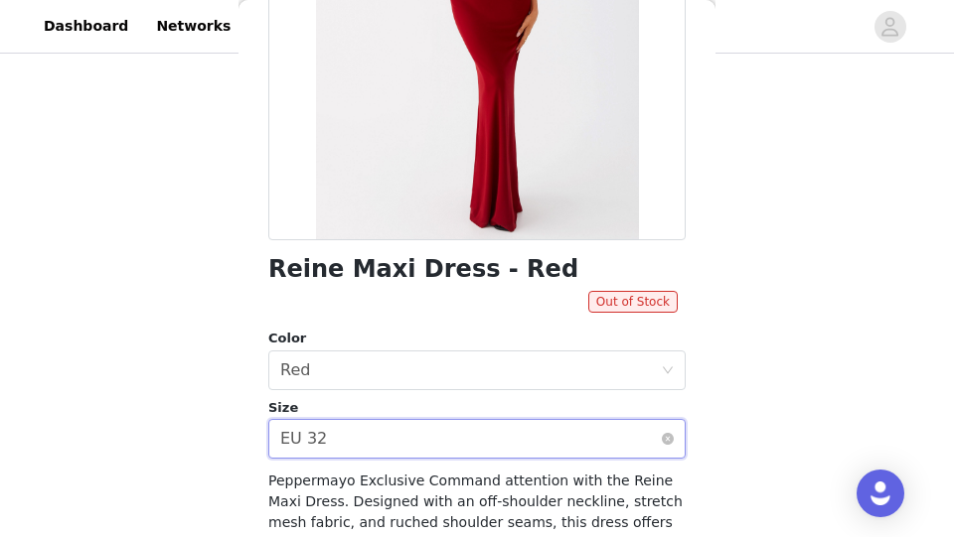
click at [477, 441] on div "Select size EU 32" at bounding box center [470, 439] width 380 height 38
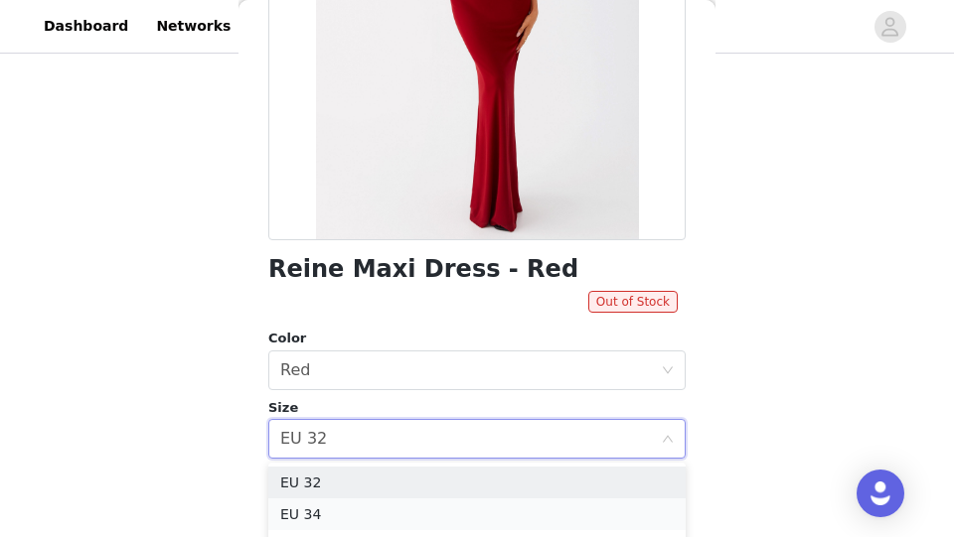
scroll to position [20, 0]
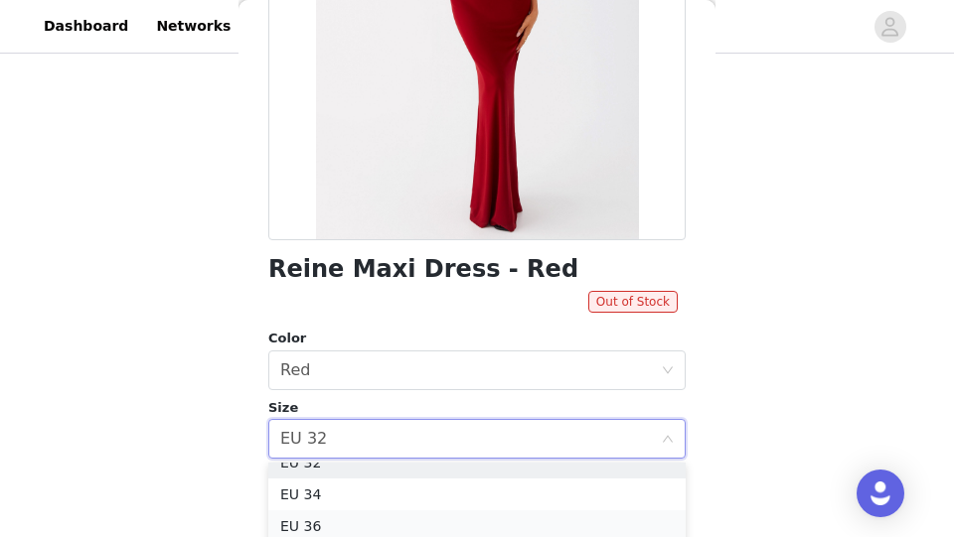
click at [450, 519] on li "EU 36" at bounding box center [476, 527] width 417 height 32
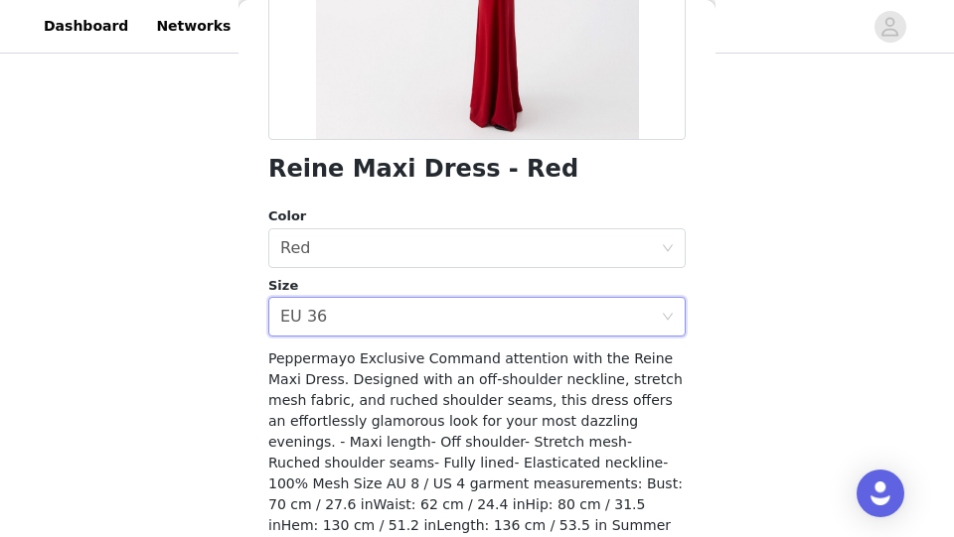
scroll to position [509, 0]
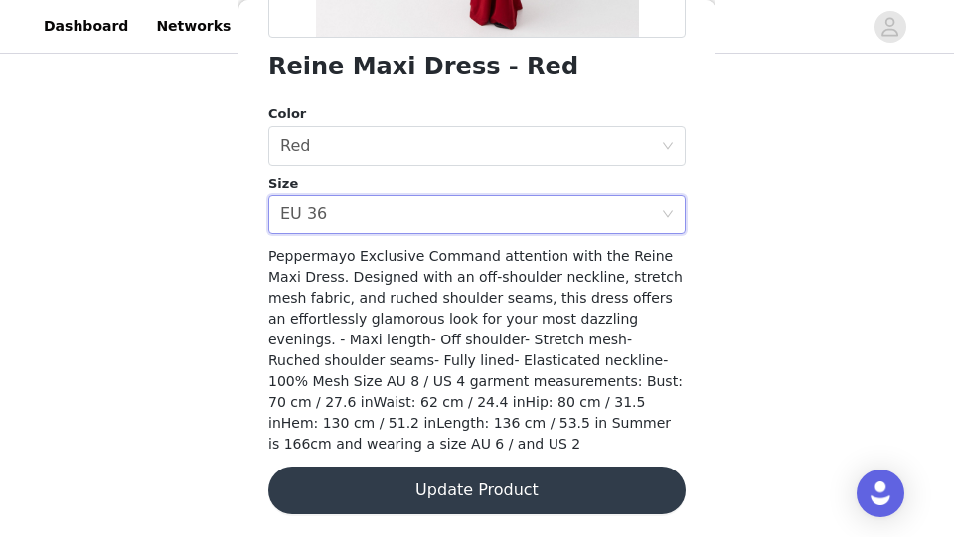
click at [453, 497] on button "Update Product" at bounding box center [476, 491] width 417 height 48
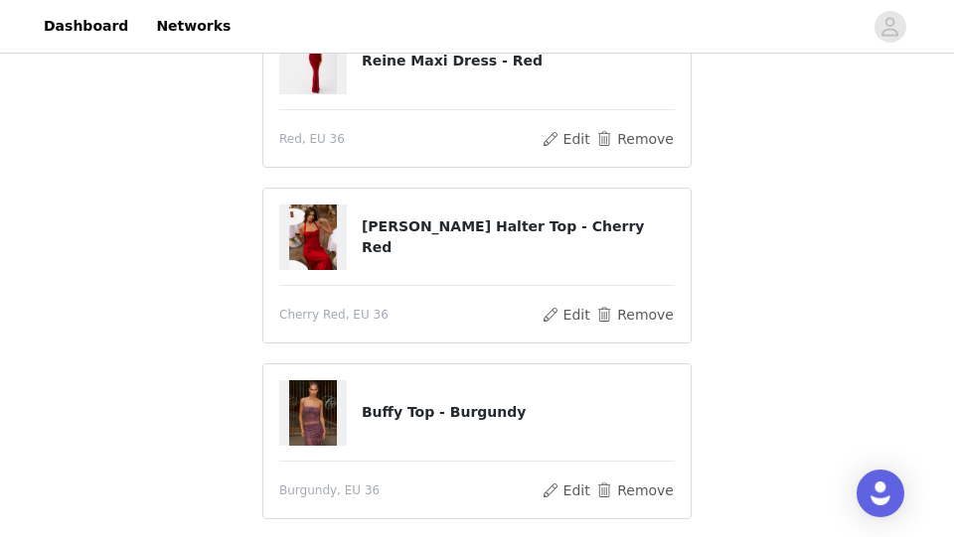
scroll to position [1080, 0]
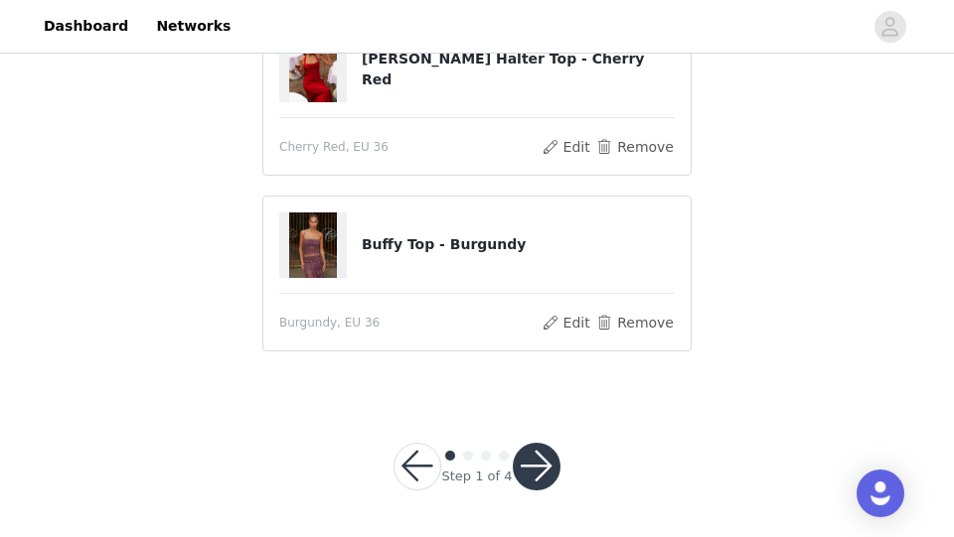
click at [535, 465] on button "button" at bounding box center [537, 467] width 48 height 48
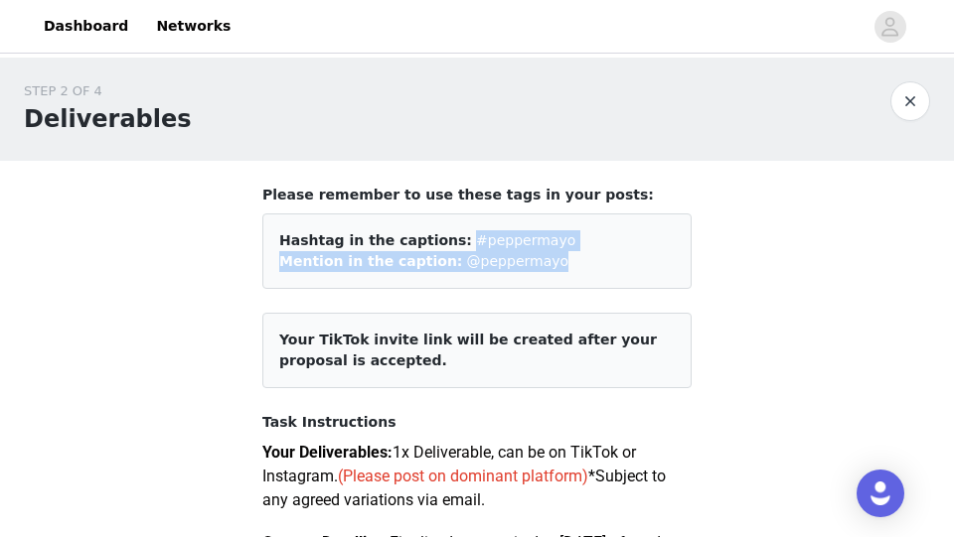
drag, startPoint x: 536, startPoint y: 262, endPoint x: 446, endPoint y: 244, distance: 92.1
click at [446, 244] on div "Hashtag in the captions: #peppermayo Mention in the caption: @peppermayo" at bounding box center [476, 251] width 429 height 75
copy div "#peppermayo Mention in the caption: @peppermayo"
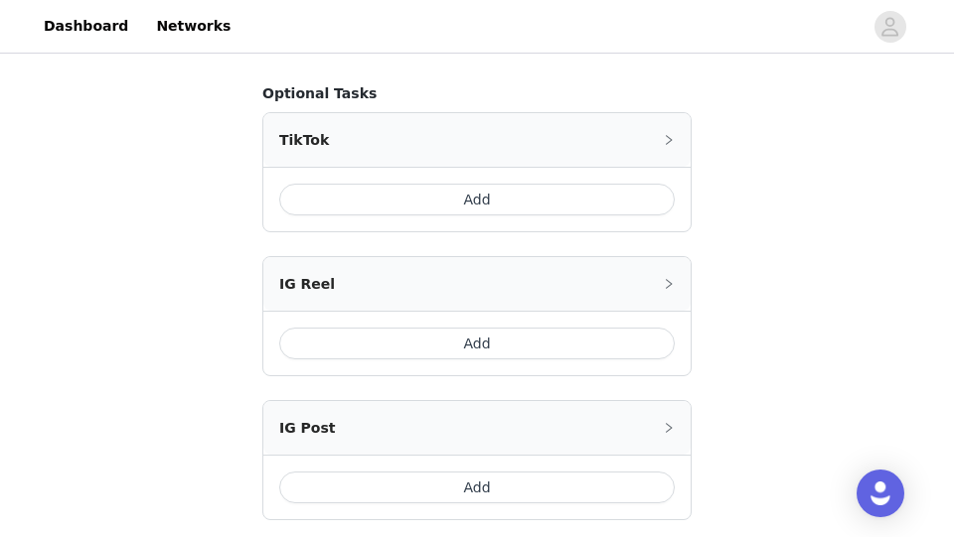
scroll to position [1373, 0]
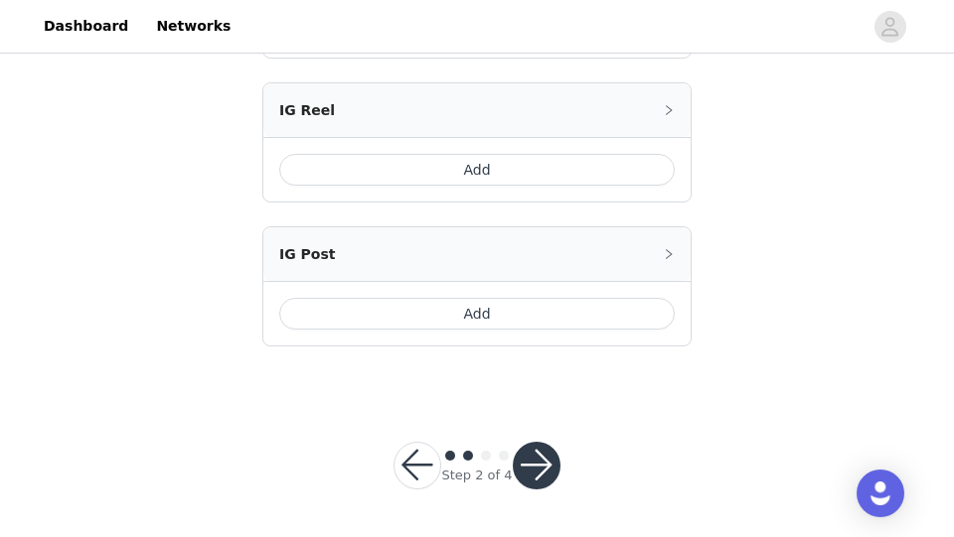
click at [545, 459] on button "button" at bounding box center [537, 466] width 48 height 48
click at [570, 414] on footer "Step 2 of 4" at bounding box center [477, 465] width 262 height 143
click at [544, 481] on button "button" at bounding box center [537, 466] width 48 height 48
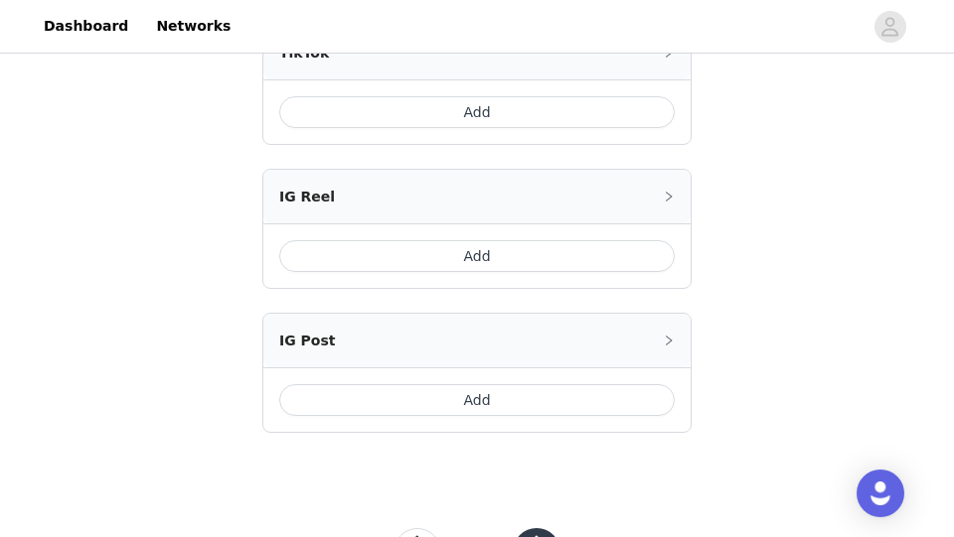
scroll to position [1267, 0]
click at [574, 364] on div "IG Post" at bounding box center [476, 337] width 427 height 54
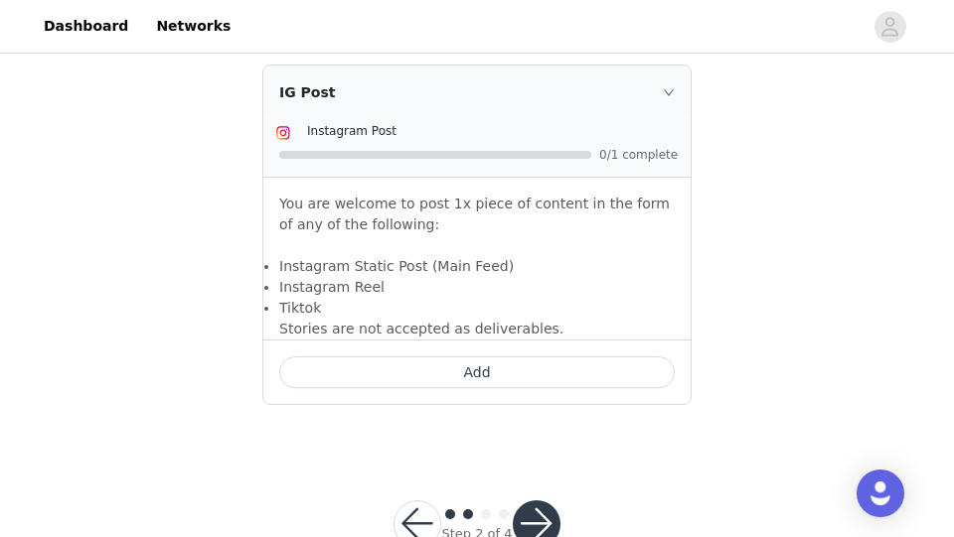
click at [565, 388] on button "Add" at bounding box center [476, 373] width 395 height 32
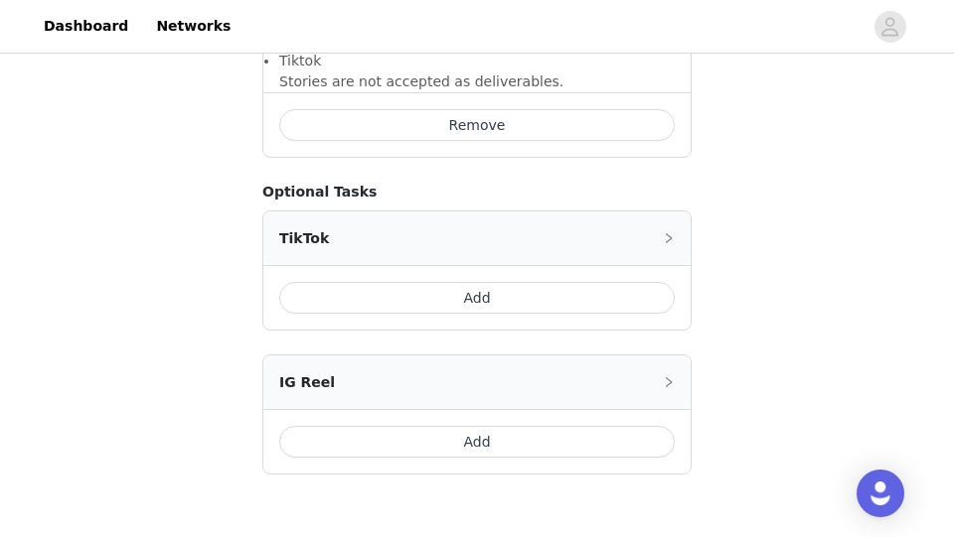
scroll to position [1622, 0]
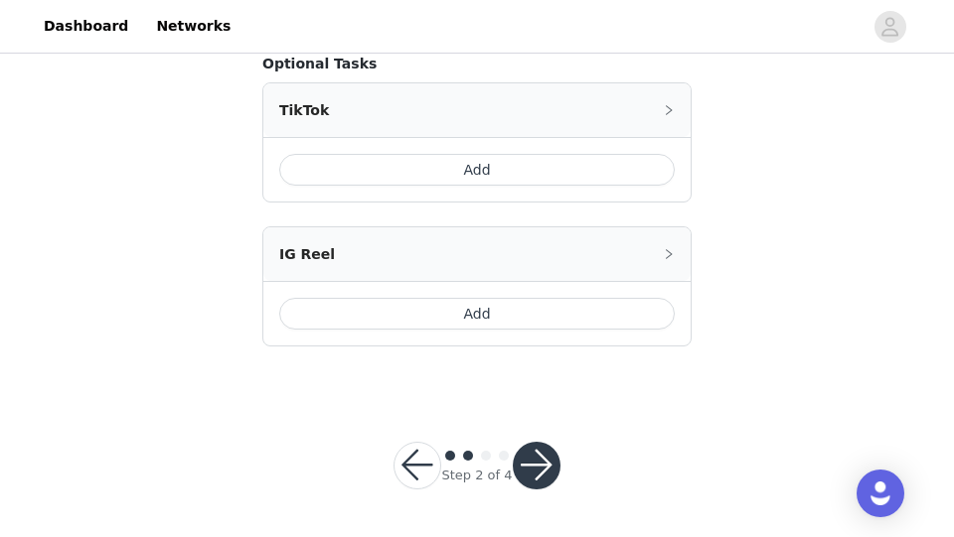
click at [541, 468] on button "button" at bounding box center [537, 466] width 48 height 48
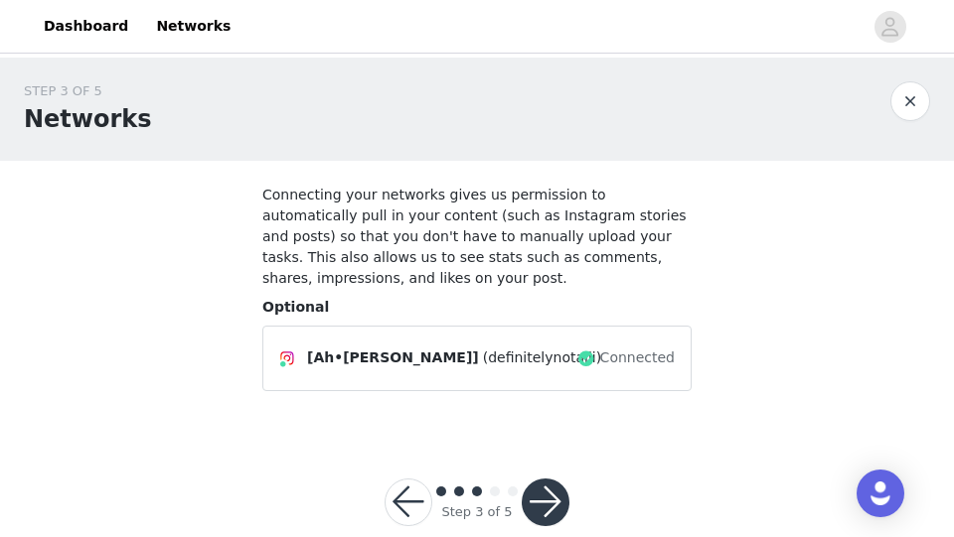
click at [551, 498] on button "button" at bounding box center [545, 503] width 48 height 48
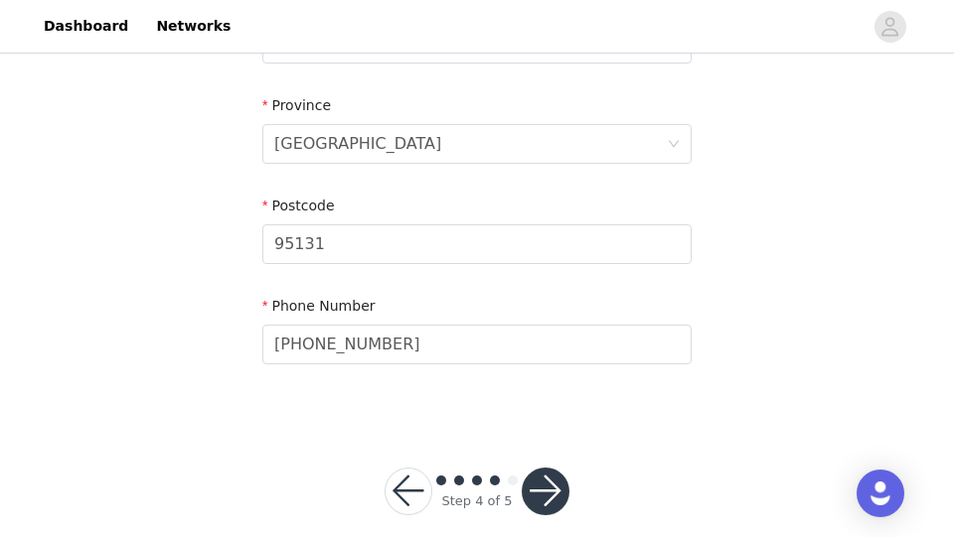
scroll to position [816, 0]
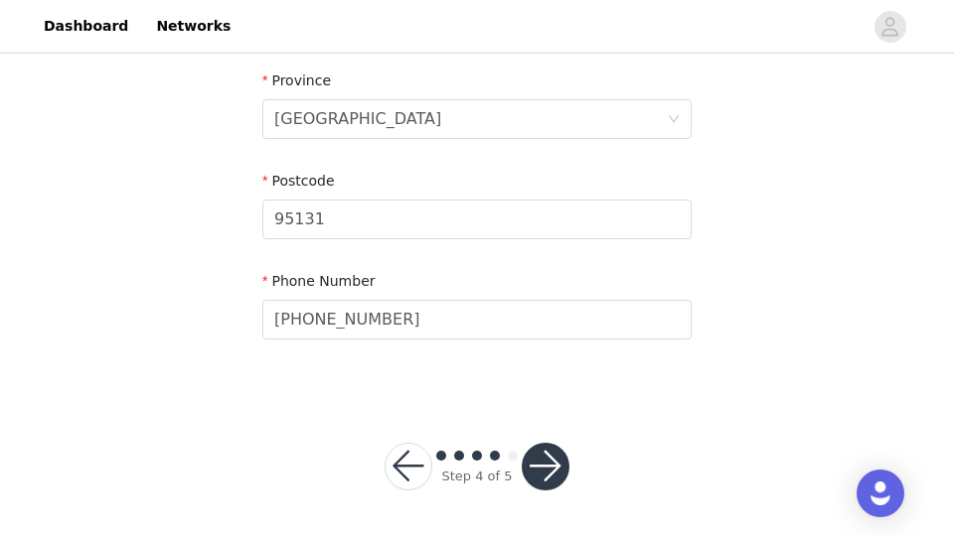
click at [546, 465] on button "button" at bounding box center [545, 467] width 48 height 48
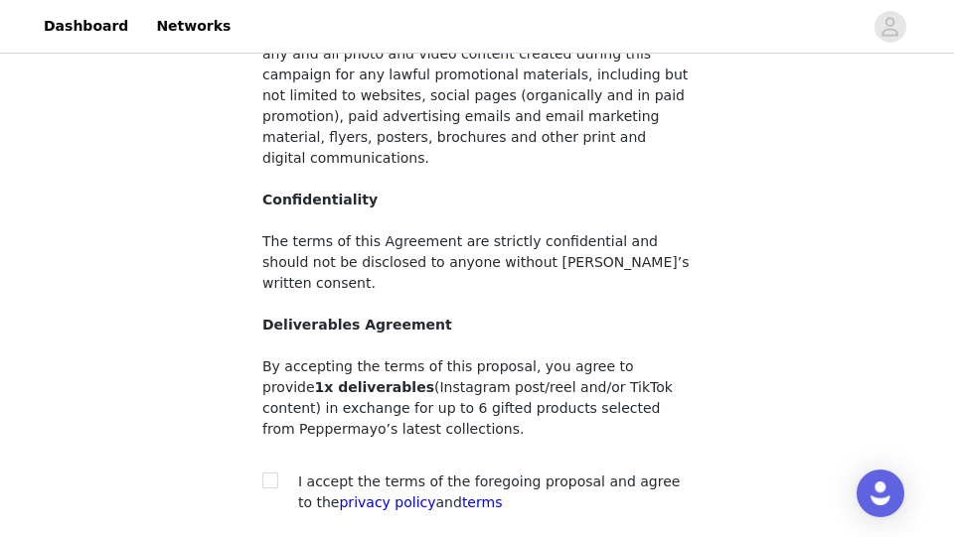
scroll to position [260, 0]
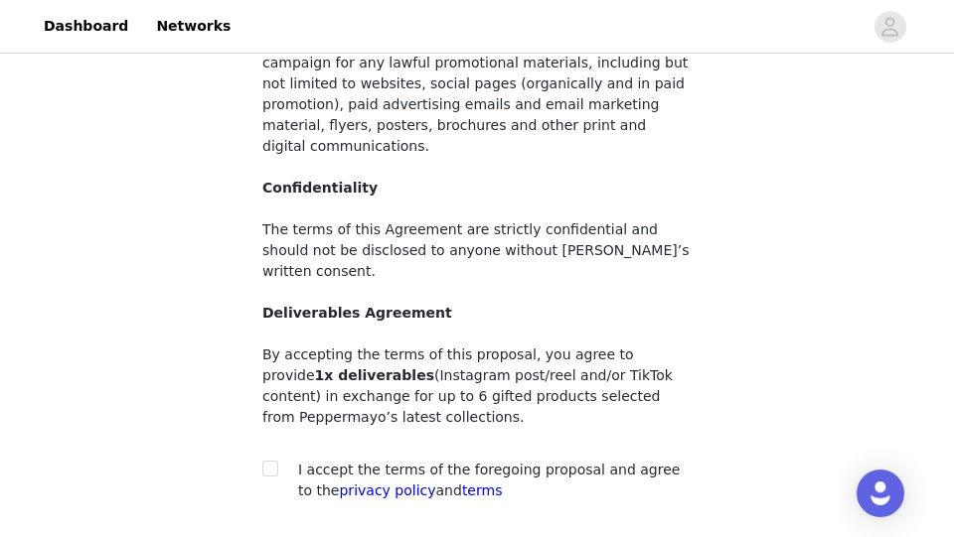
click at [522, 462] on span "I accept the terms of the foregoing proposal and agree to the privacy policy an…" at bounding box center [488, 480] width 381 height 37
click at [259, 422] on section "You must agree to these content rights in order to participate Usage Rights Pep…" at bounding box center [476, 229] width 477 height 657
click at [267, 461] on input "checkbox" at bounding box center [269, 468] width 14 height 14
checkbox input "true"
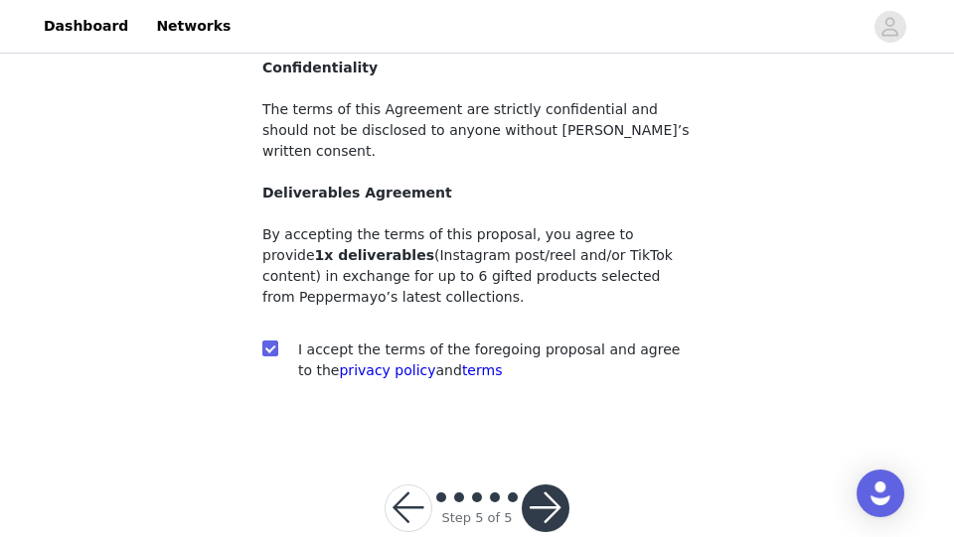
click at [521, 485] on div at bounding box center [545, 509] width 48 height 48
click at [546, 485] on button "button" at bounding box center [545, 509] width 48 height 48
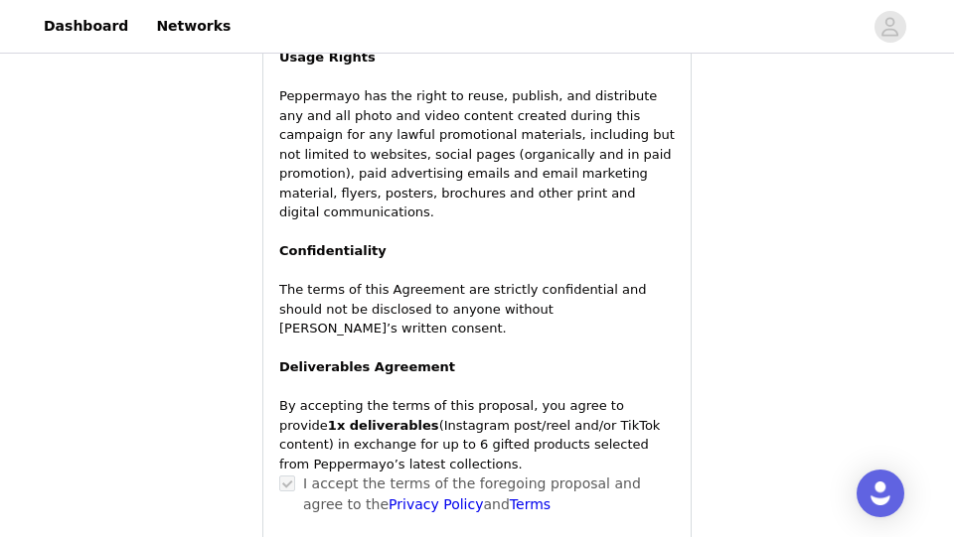
scroll to position [2002, 0]
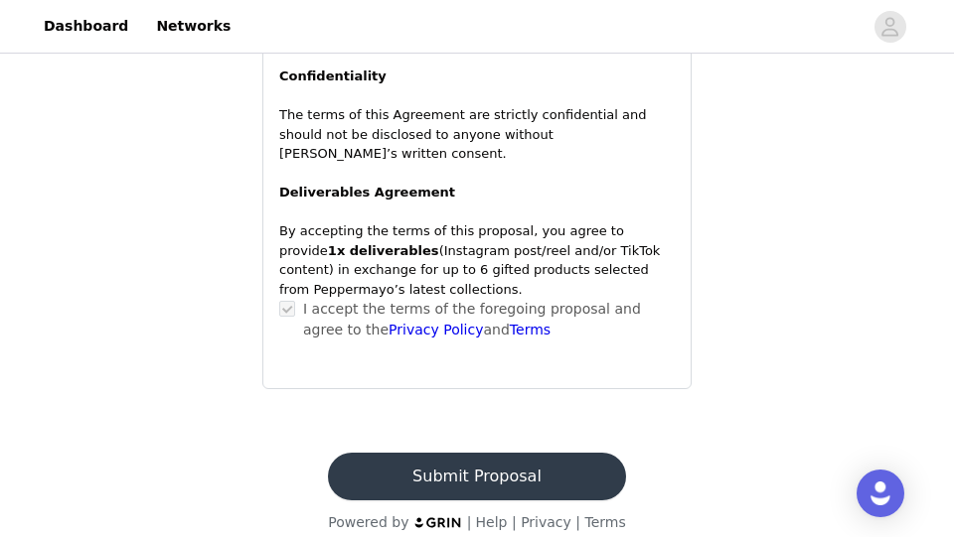
click at [469, 454] on button "Submit Proposal" at bounding box center [476, 477] width 297 height 48
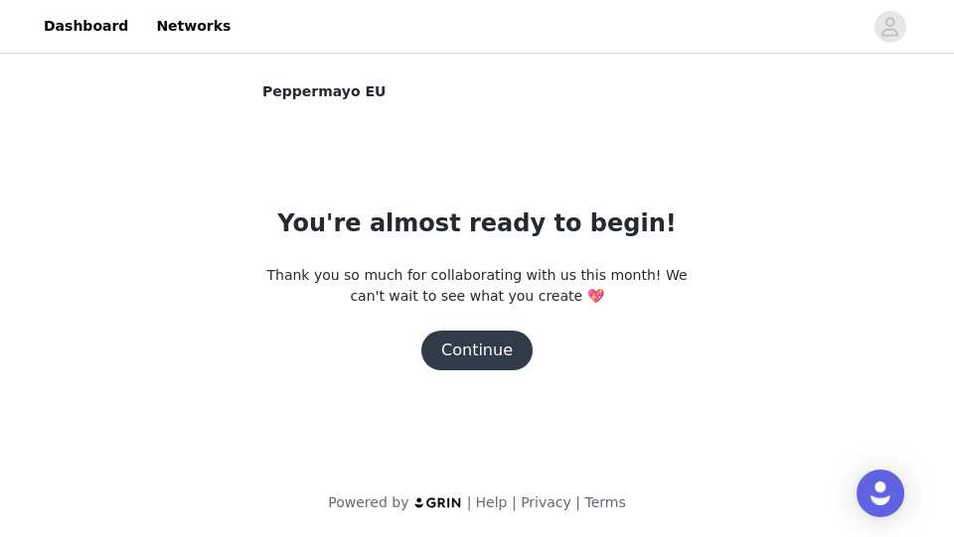
click at [482, 351] on button "Continue" at bounding box center [476, 351] width 111 height 40
